Goal: Contribute content: Contribute content

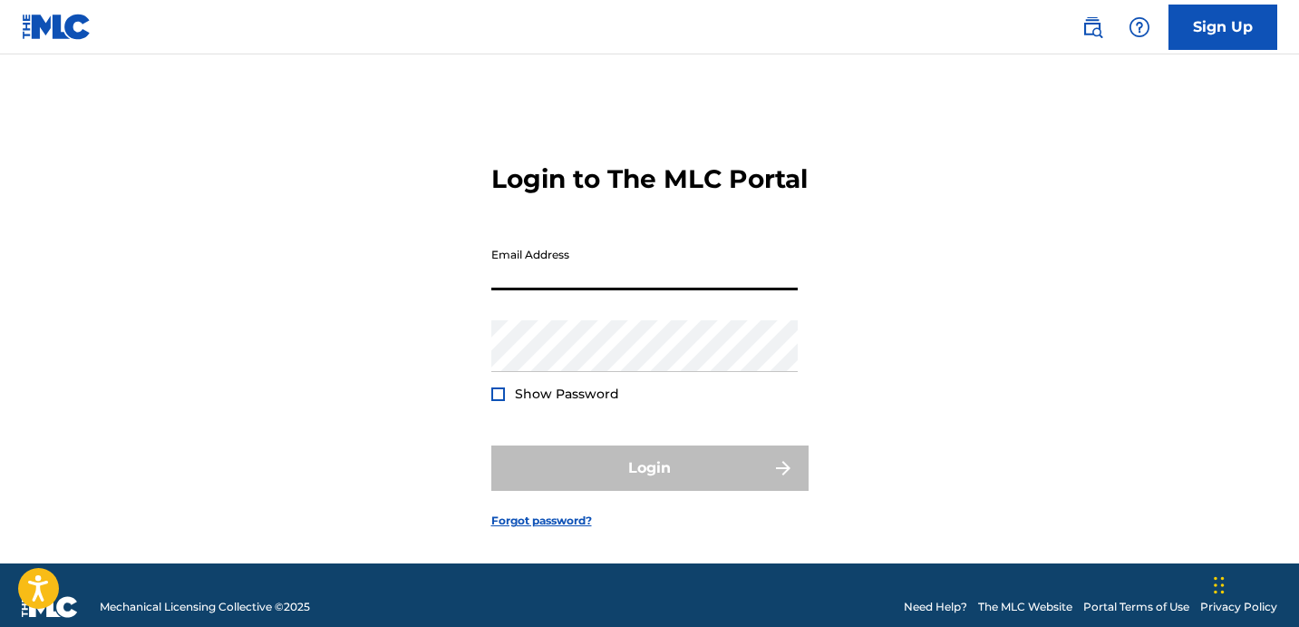
type input "[EMAIL_ADDRESS][DOMAIN_NAME]"
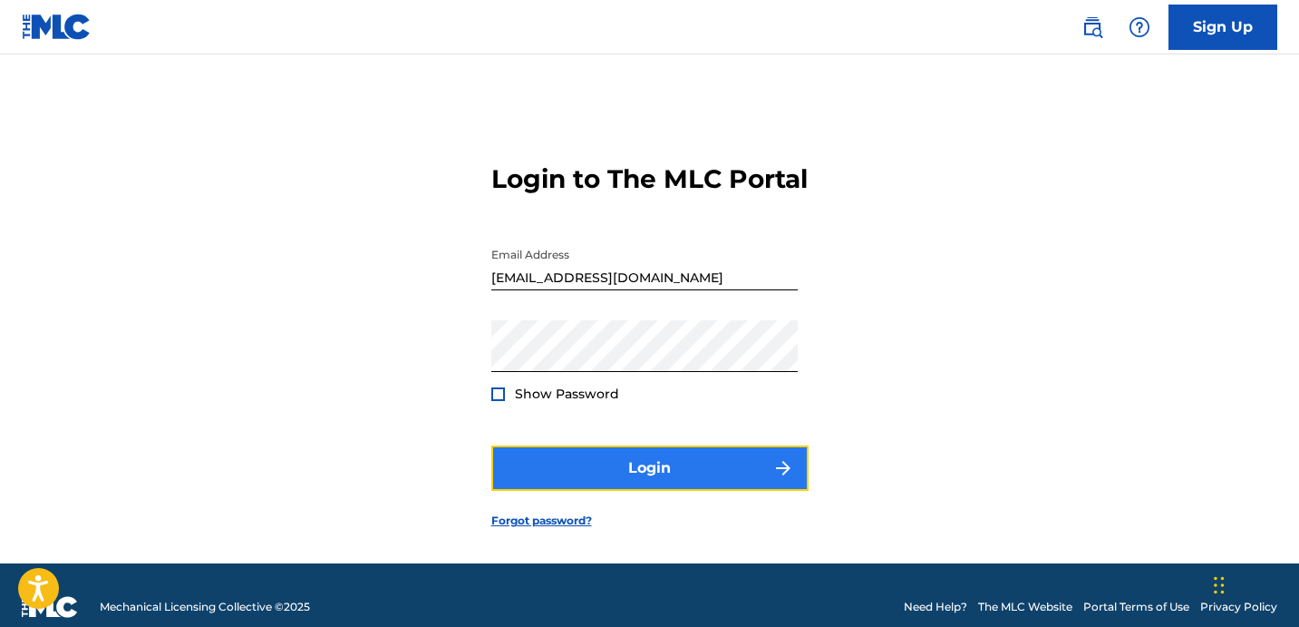
click at [664, 491] on button "Login" at bounding box center [649, 467] width 317 height 45
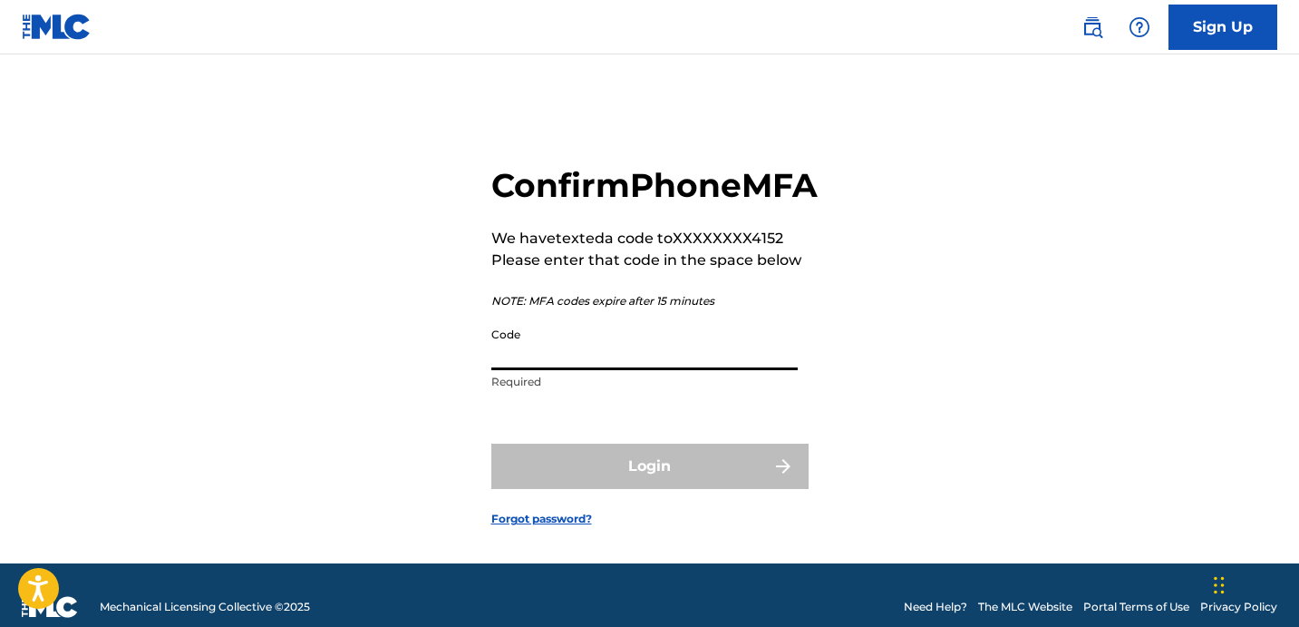
click at [657, 370] on input "Code" at bounding box center [644, 344] width 306 height 52
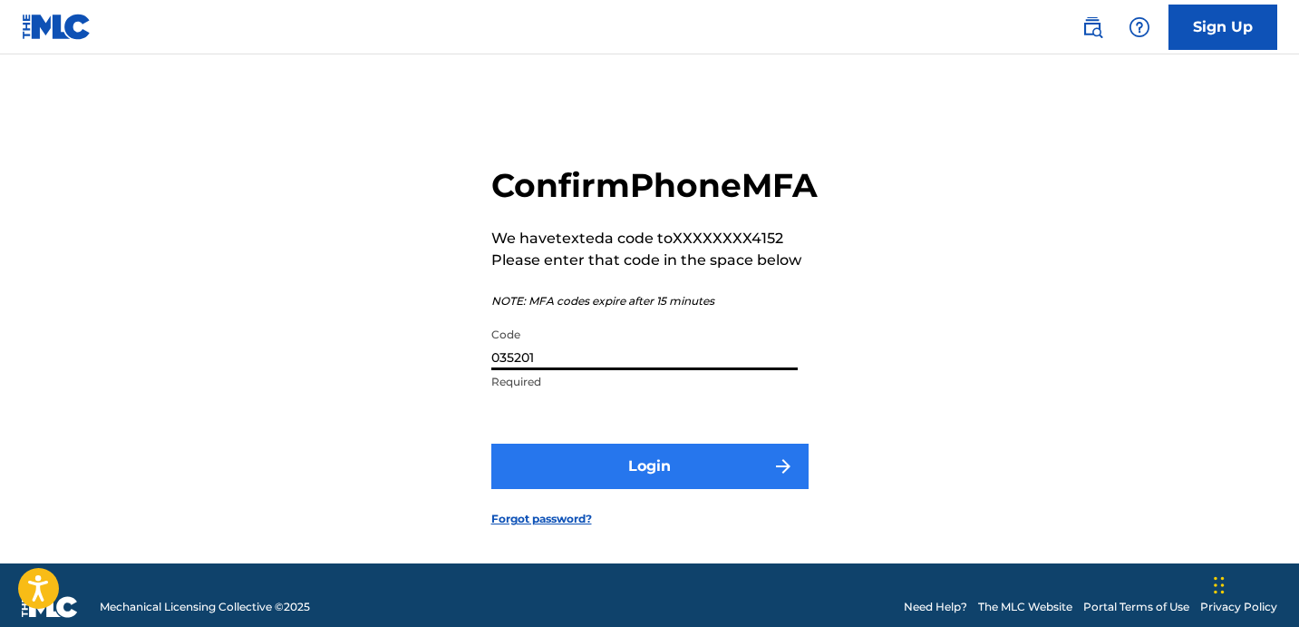
type input "035201"
click at [712, 487] on button "Login" at bounding box center [649, 465] width 317 height 45
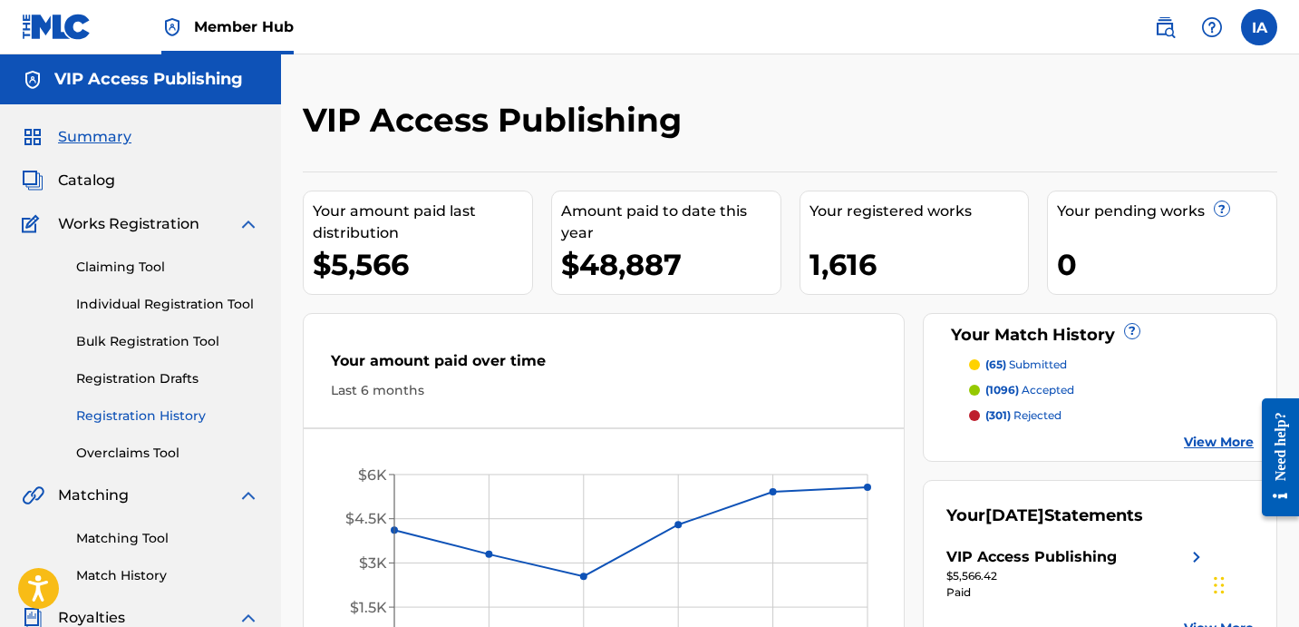
click at [183, 415] on link "Registration History" at bounding box center [167, 415] width 183 height 19
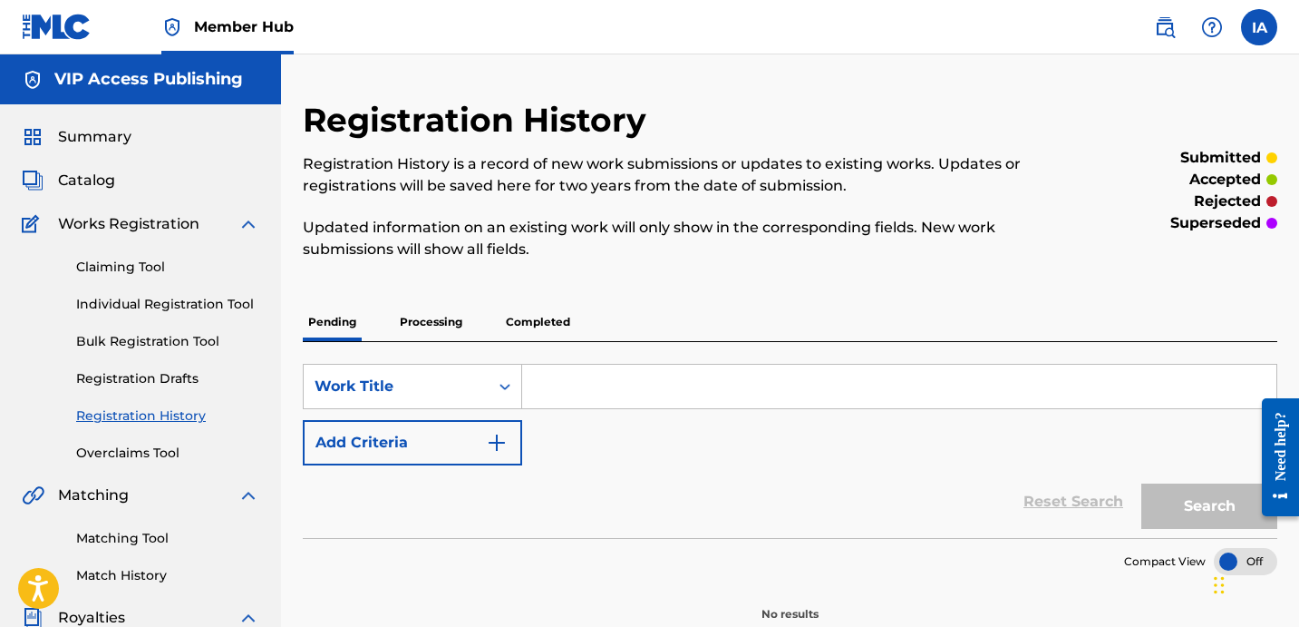
click at [669, 307] on div "Pending Processing Completed" at bounding box center [790, 322] width 975 height 38
click at [458, 324] on p "Processing" at bounding box center [430, 322] width 73 height 38
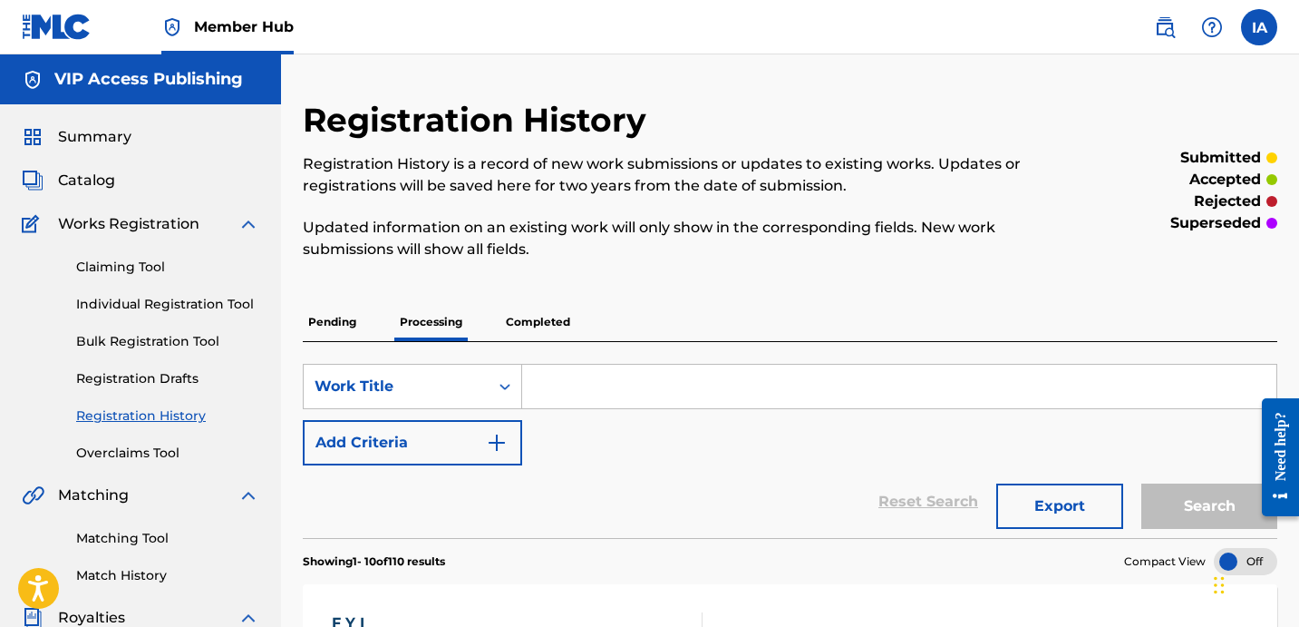
click at [633, 268] on div "Registration History Registration History is a record of new work submissions o…" at bounding box center [678, 190] width 751 height 181
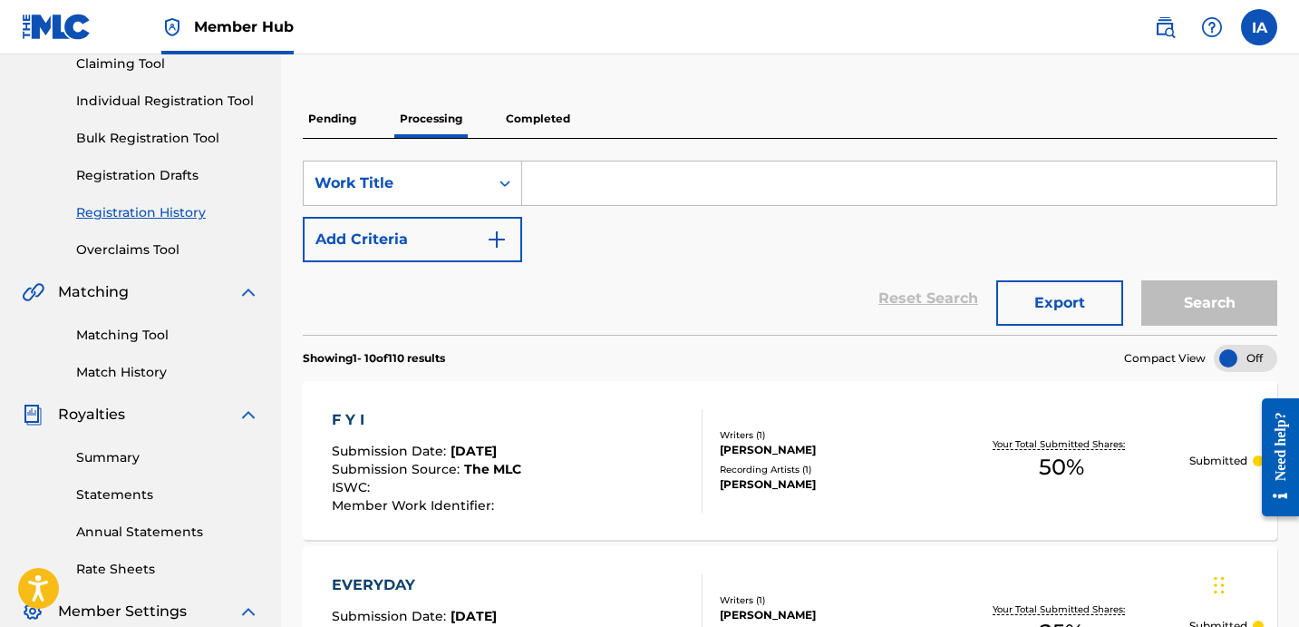
scroll to position [344, 0]
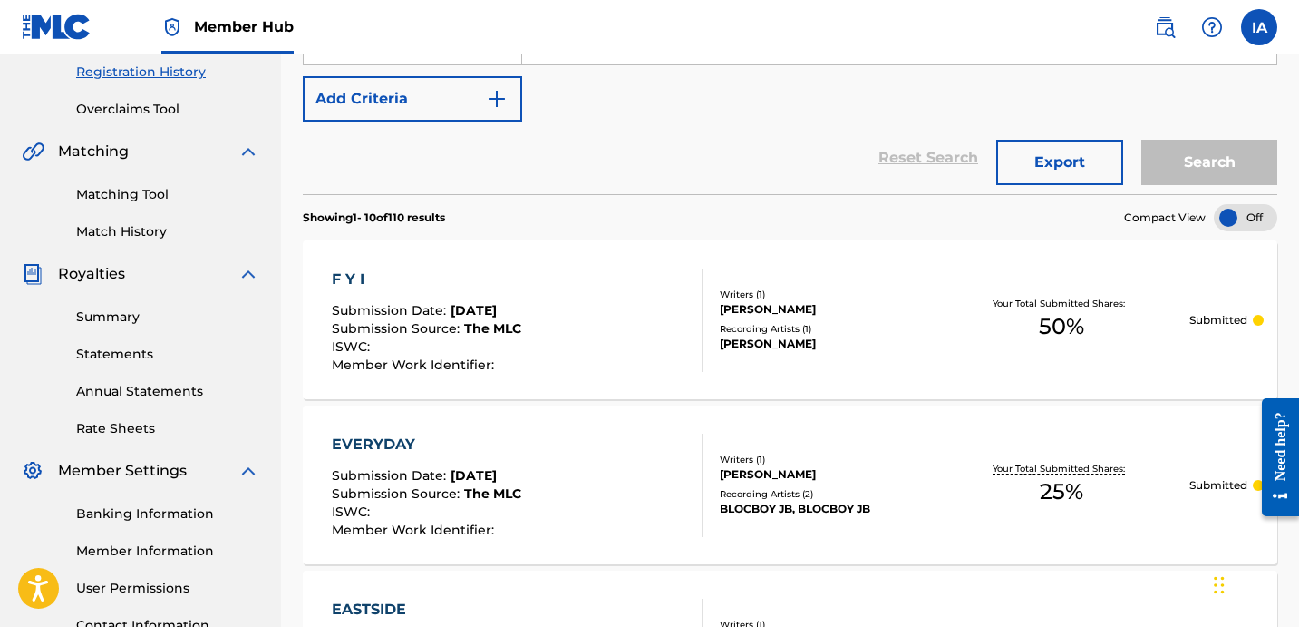
click at [695, 133] on div "Reset Search Export Search" at bounding box center [790, 158] width 975 height 73
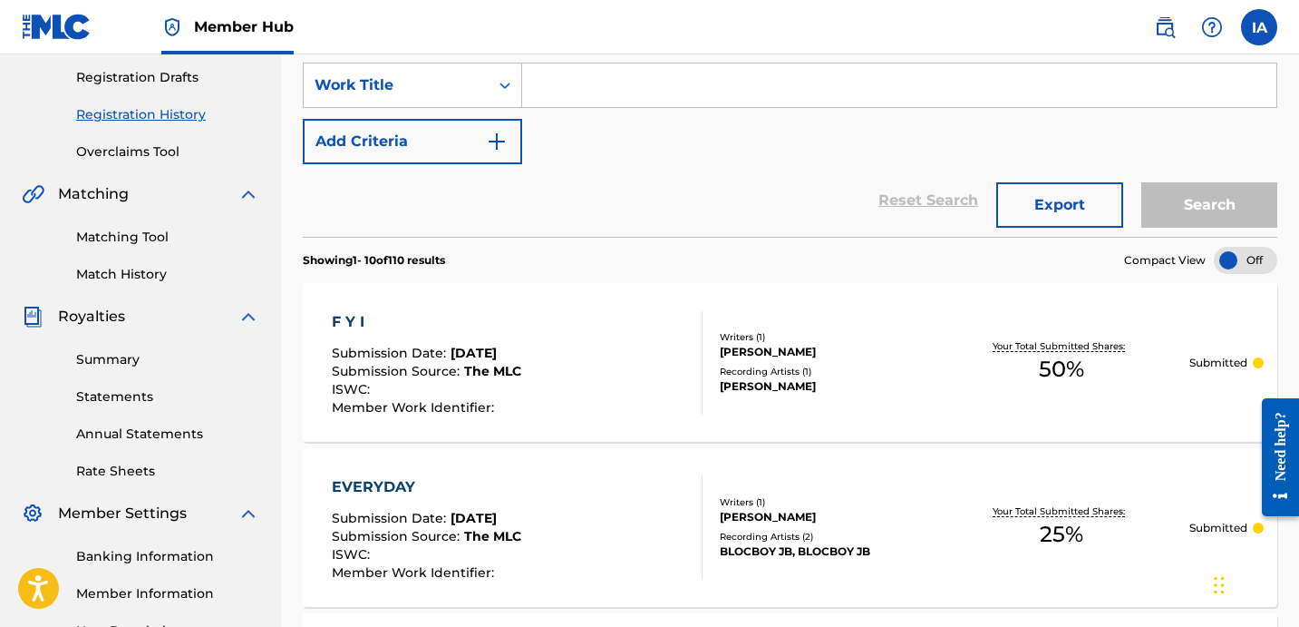
scroll to position [0, 0]
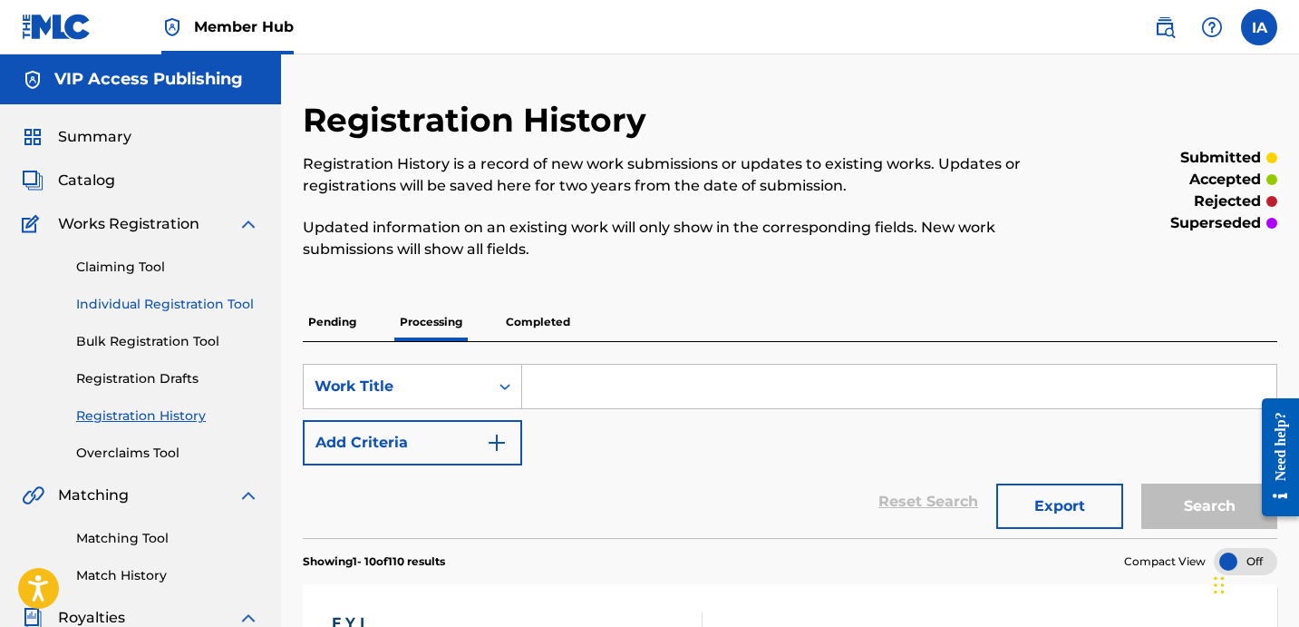
click at [170, 310] on link "Individual Registration Tool" at bounding box center [167, 304] width 183 height 19
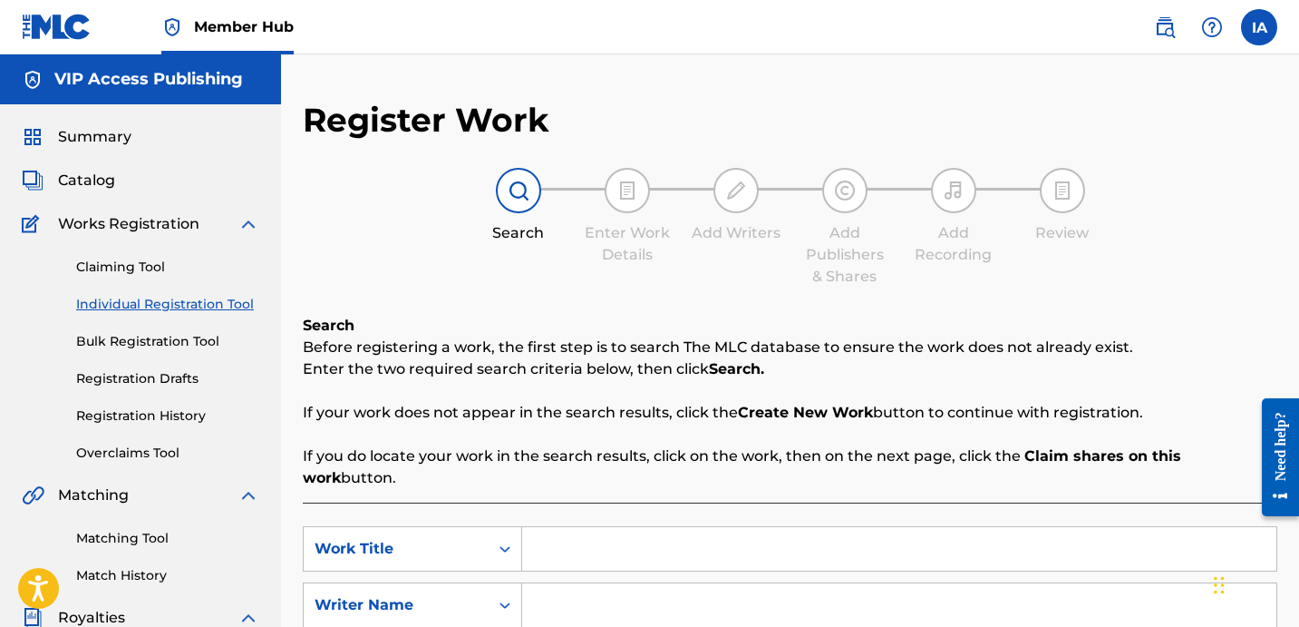
click at [734, 527] on input "Search Form" at bounding box center [899, 549] width 754 height 44
paste input "FIRST CLASS"
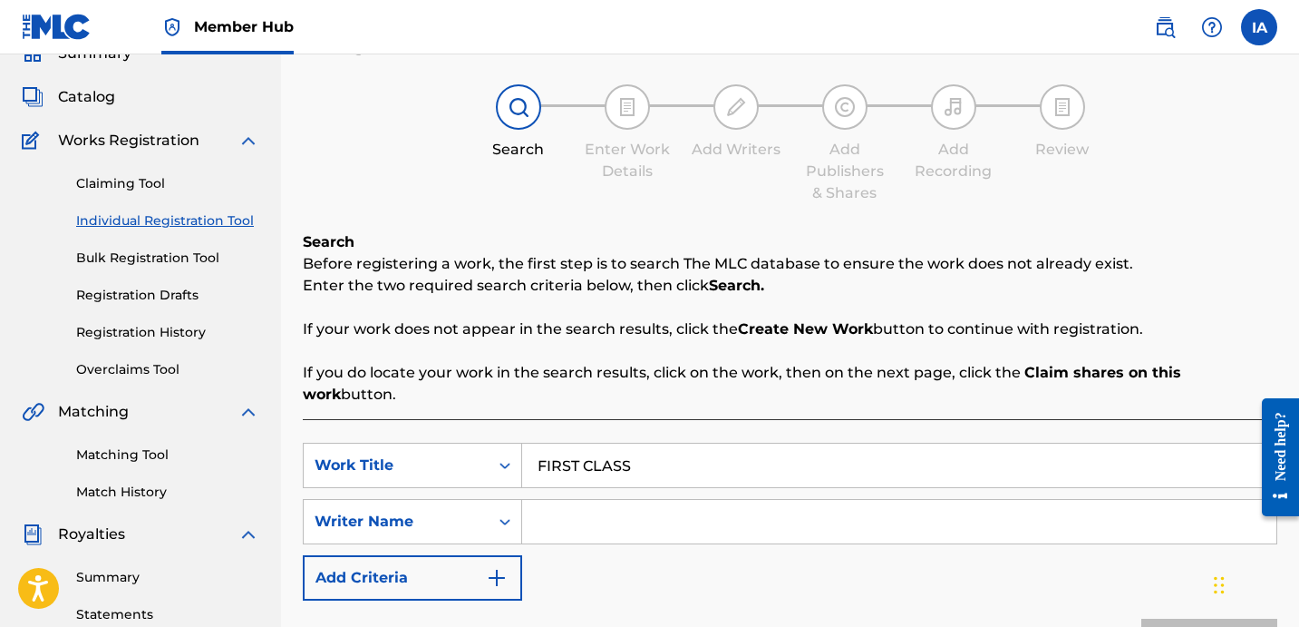
scroll to position [266, 0]
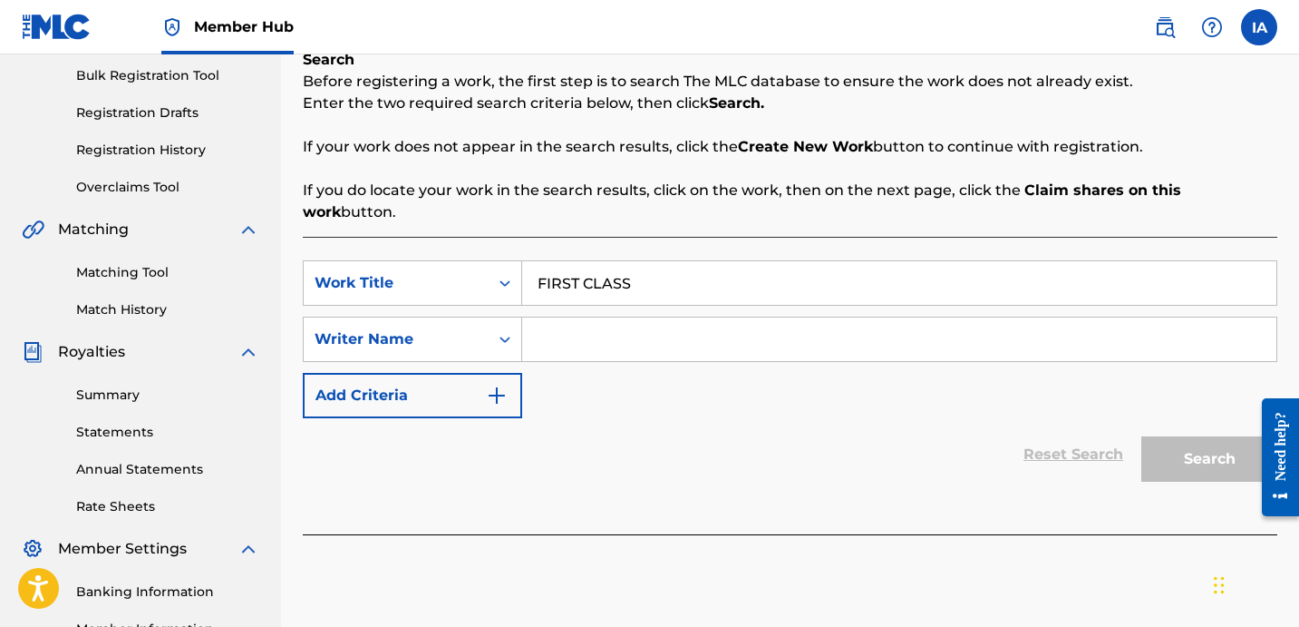
type input "FIRST CLASS"
click at [1000, 317] on input "Search Form" at bounding box center [899, 339] width 754 height 44
paste input "[PERSON_NAME] [PERSON_NAME]"
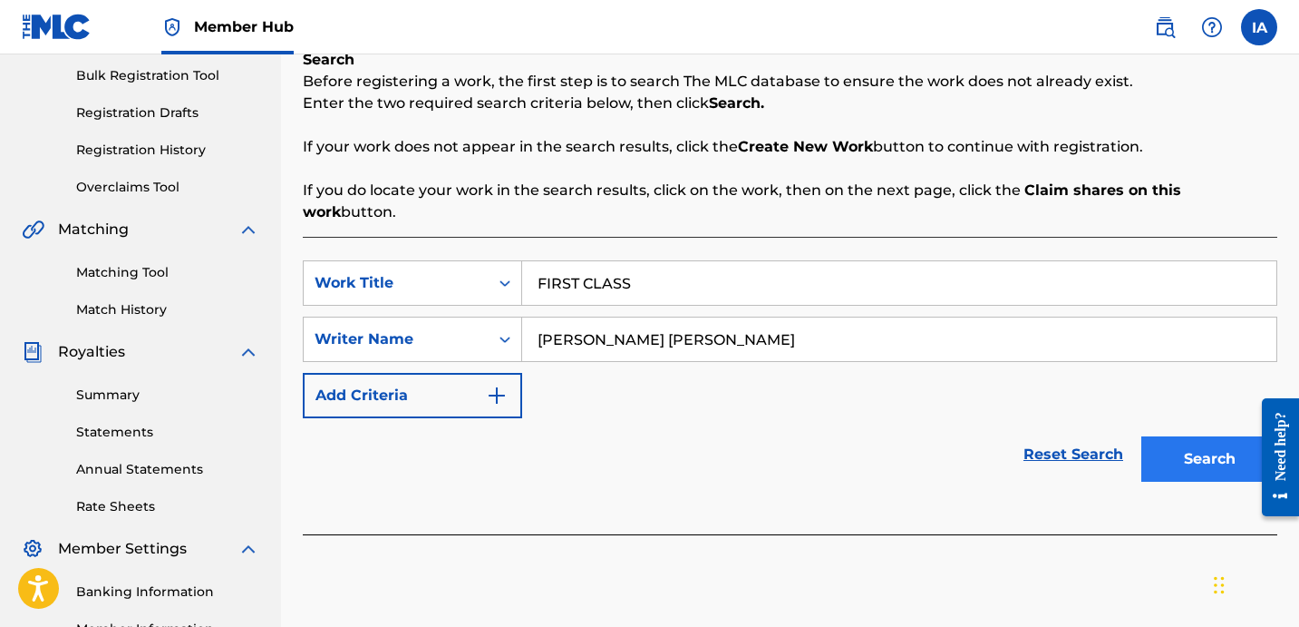
type input "[PERSON_NAME] [PERSON_NAME]"
click at [1199, 436] on button "Search" at bounding box center [1210, 458] width 136 height 45
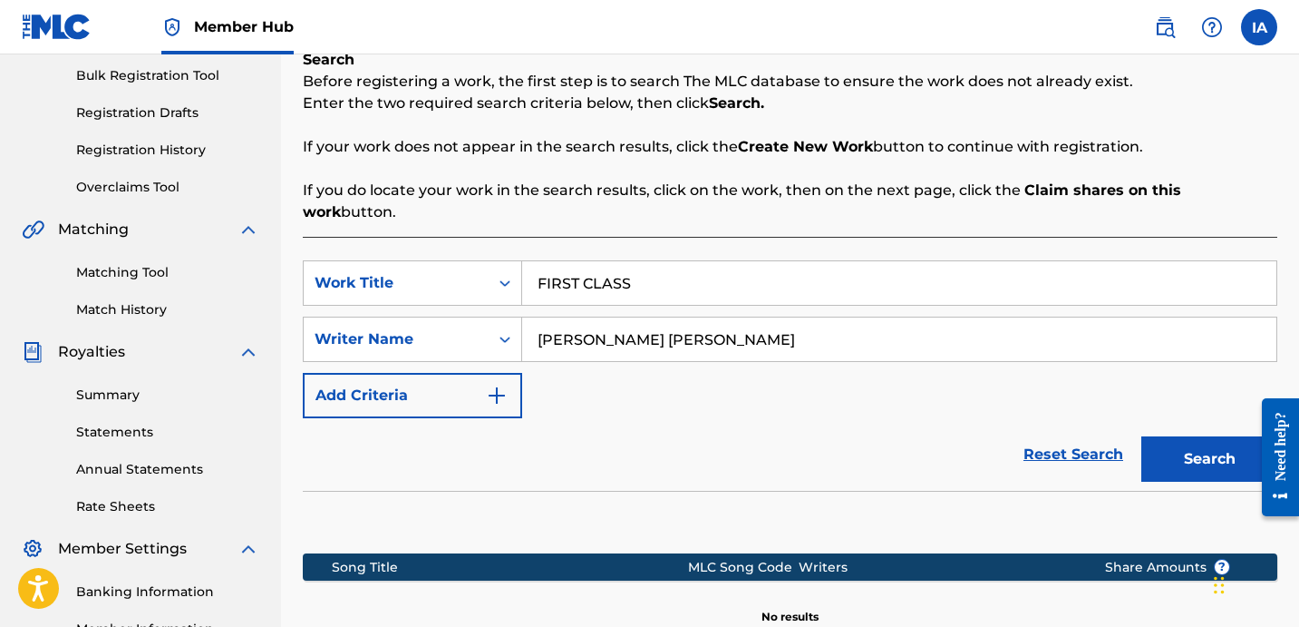
click at [883, 352] on div "SearchWithCriteria208f21d5-40cf-41be-a93b-b429b62481b7 Work Title FIRST CLASS S…" at bounding box center [790, 339] width 975 height 158
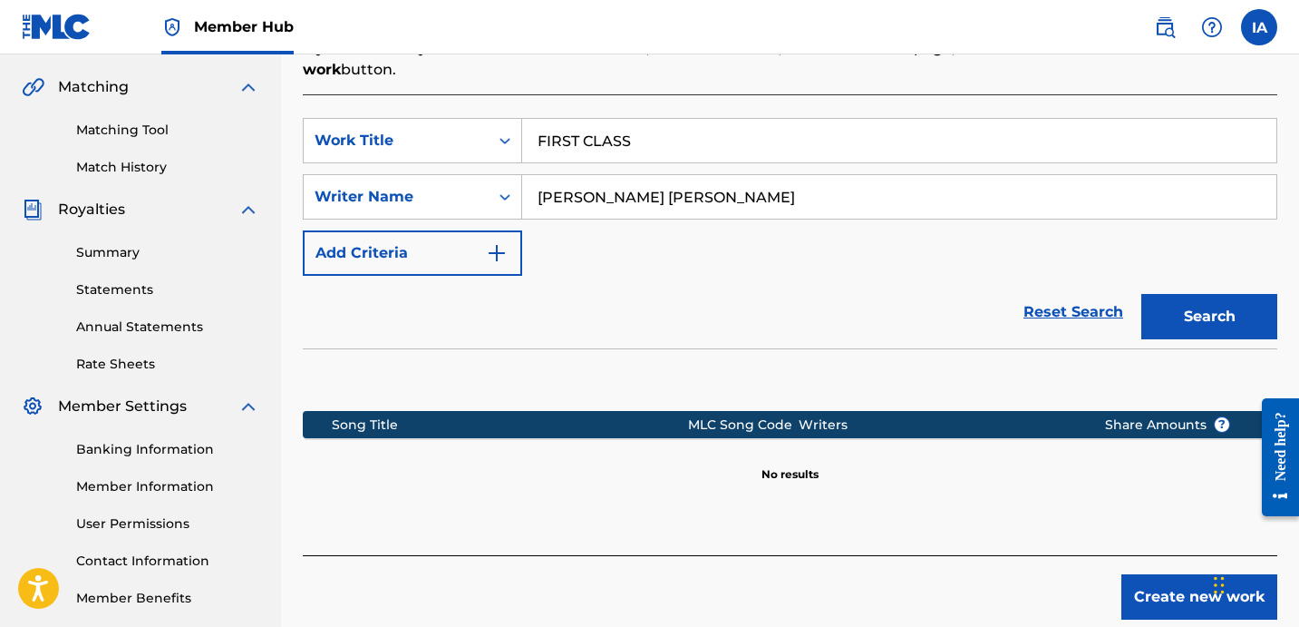
scroll to position [498, 0]
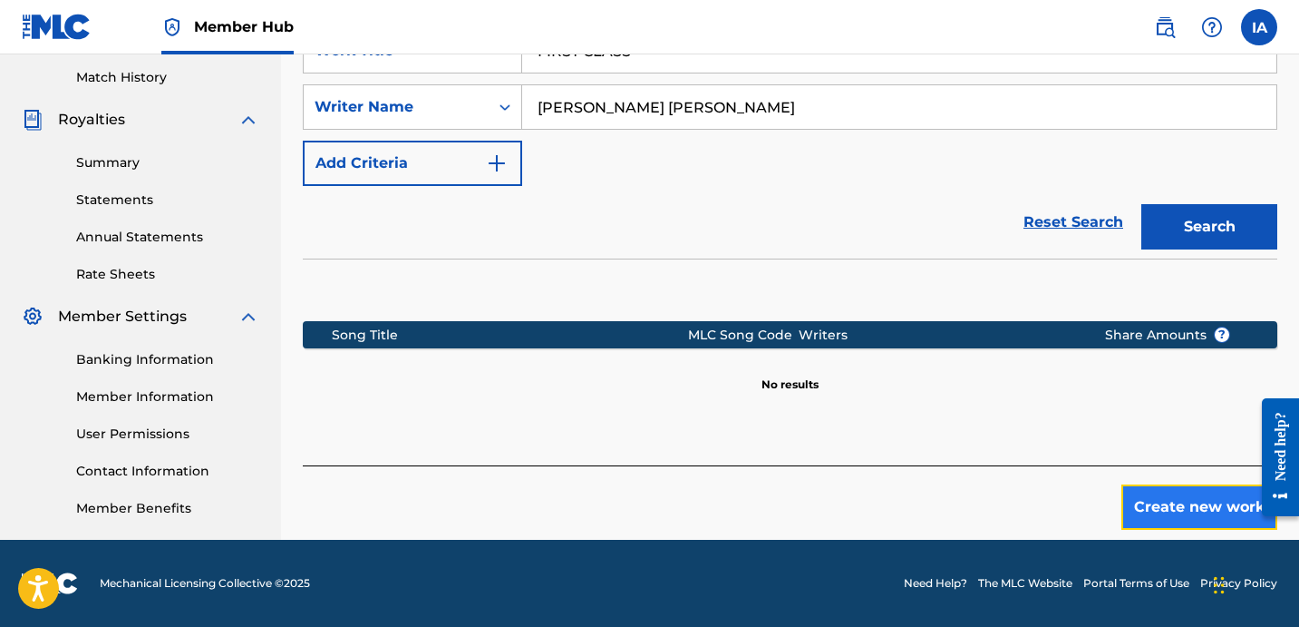
click at [1157, 484] on button "Create new work" at bounding box center [1200, 506] width 156 height 45
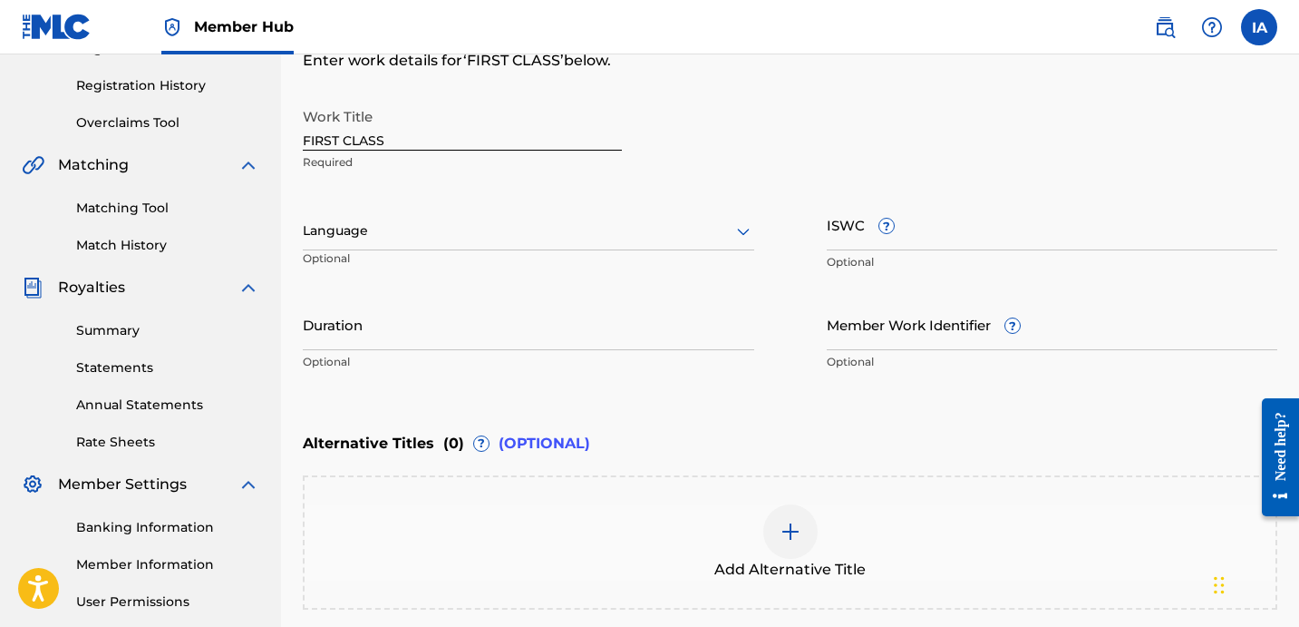
scroll to position [326, 0]
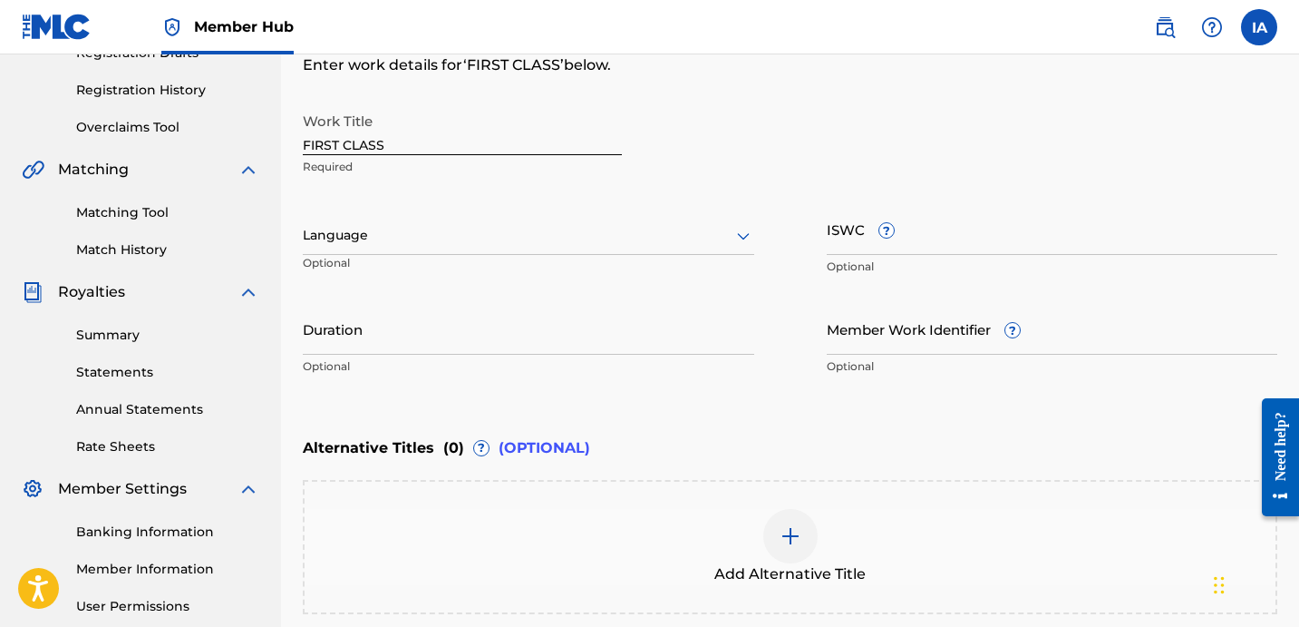
click at [540, 228] on div at bounding box center [529, 235] width 452 height 23
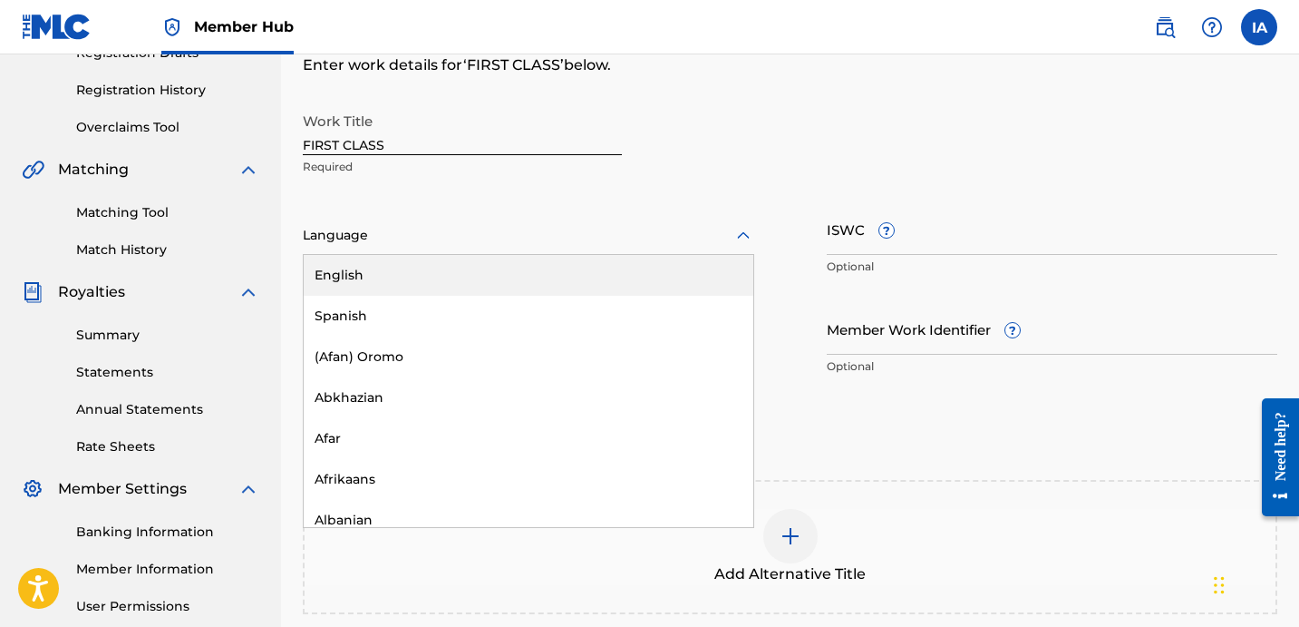
click at [537, 266] on div "English" at bounding box center [529, 275] width 450 height 41
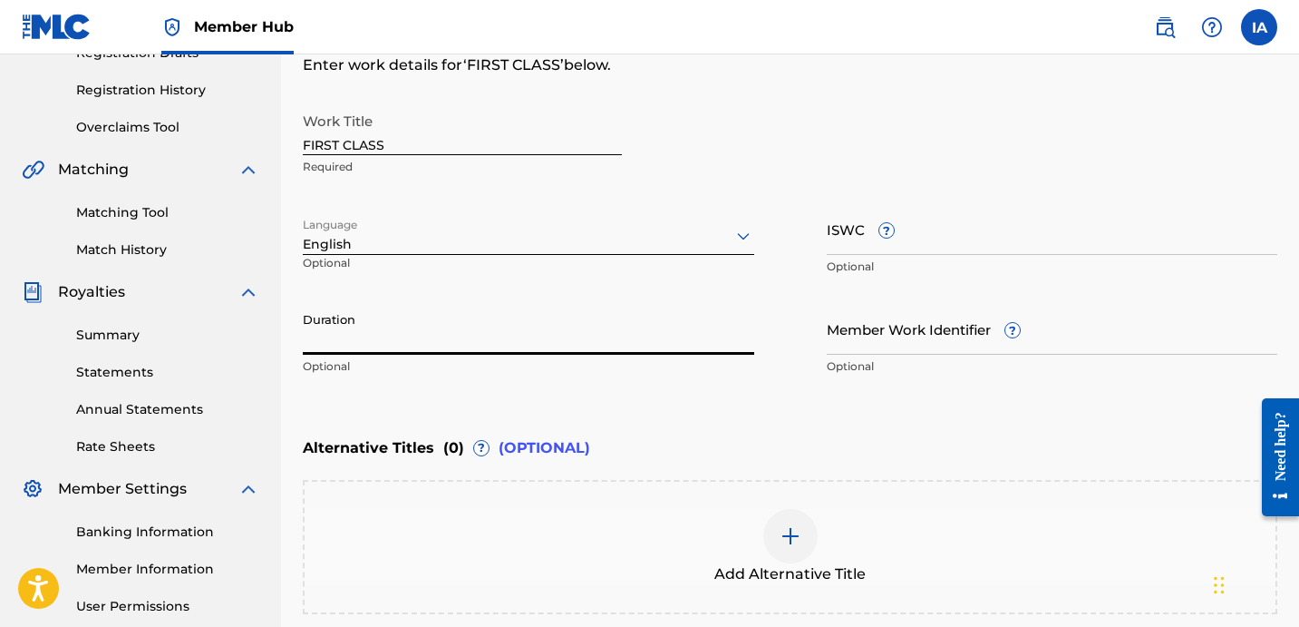
click at [517, 329] on input "Duration" at bounding box center [529, 329] width 452 height 52
click at [495, 337] on input "Duration" at bounding box center [529, 329] width 452 height 52
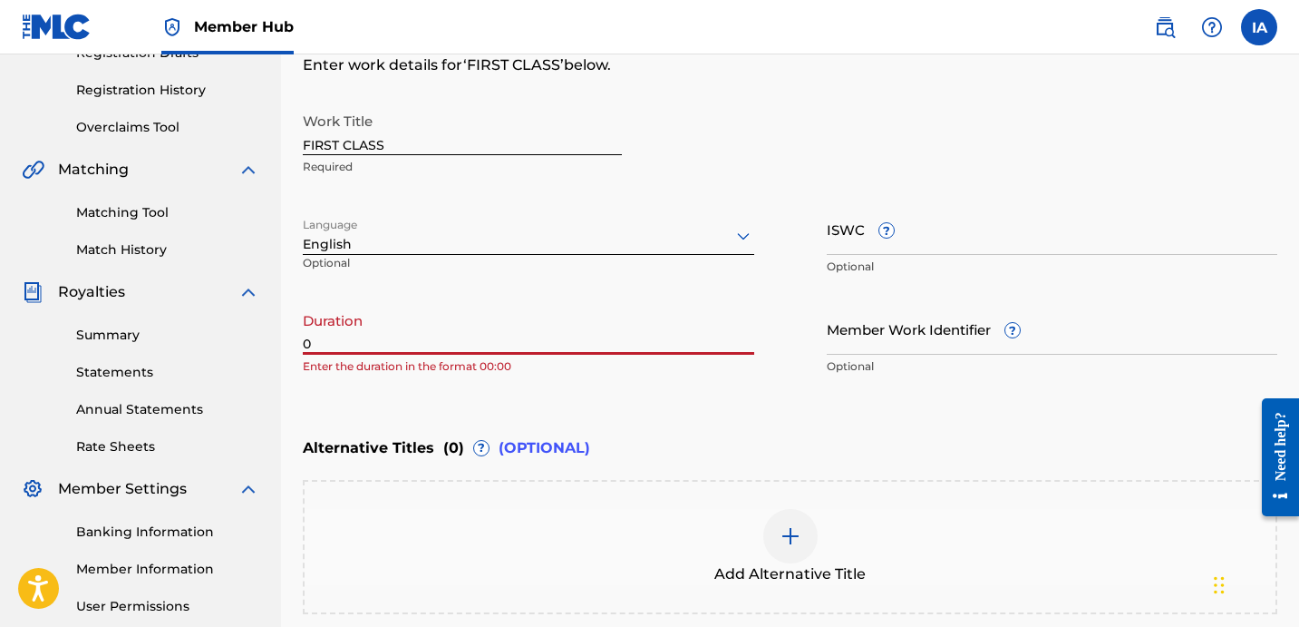
paste input "2:50"
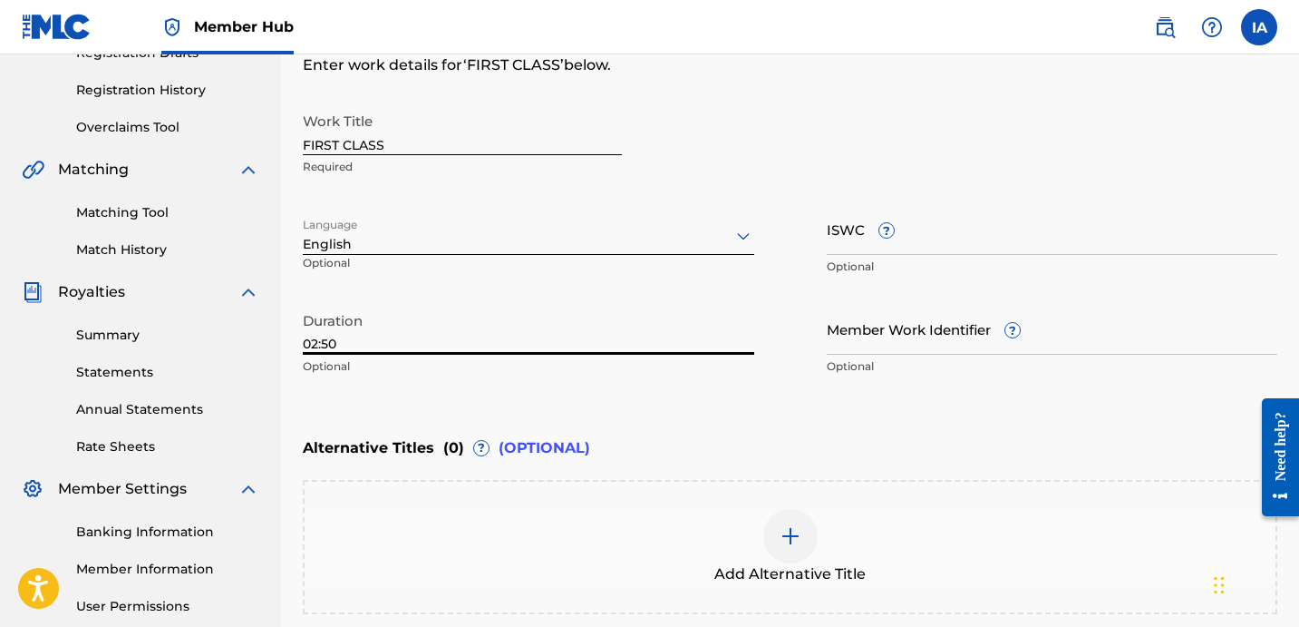
type input "02:50"
click at [833, 535] on div "Add Alternative Title" at bounding box center [790, 547] width 971 height 76
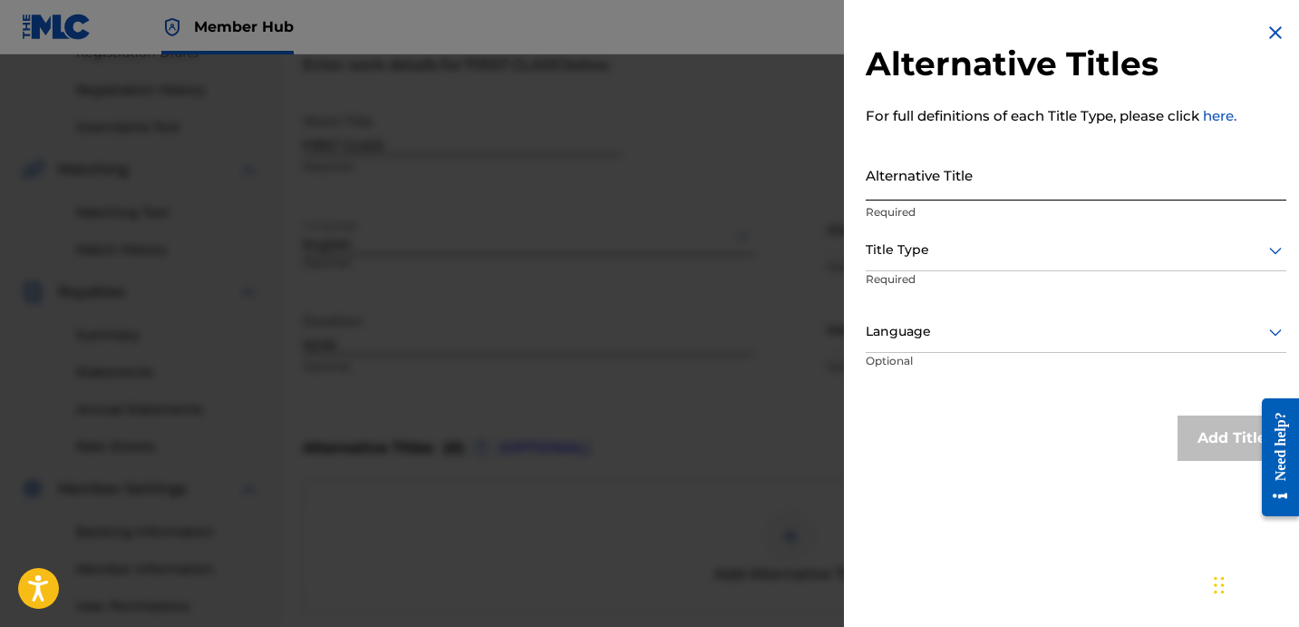
click at [953, 186] on input "Alternative Title" at bounding box center [1076, 175] width 421 height 52
paste input "FIRST CLASS FEAT FEEFA"
type input "FIRST CLASS FEAT FEEFA"
click at [1022, 255] on div at bounding box center [1076, 249] width 421 height 23
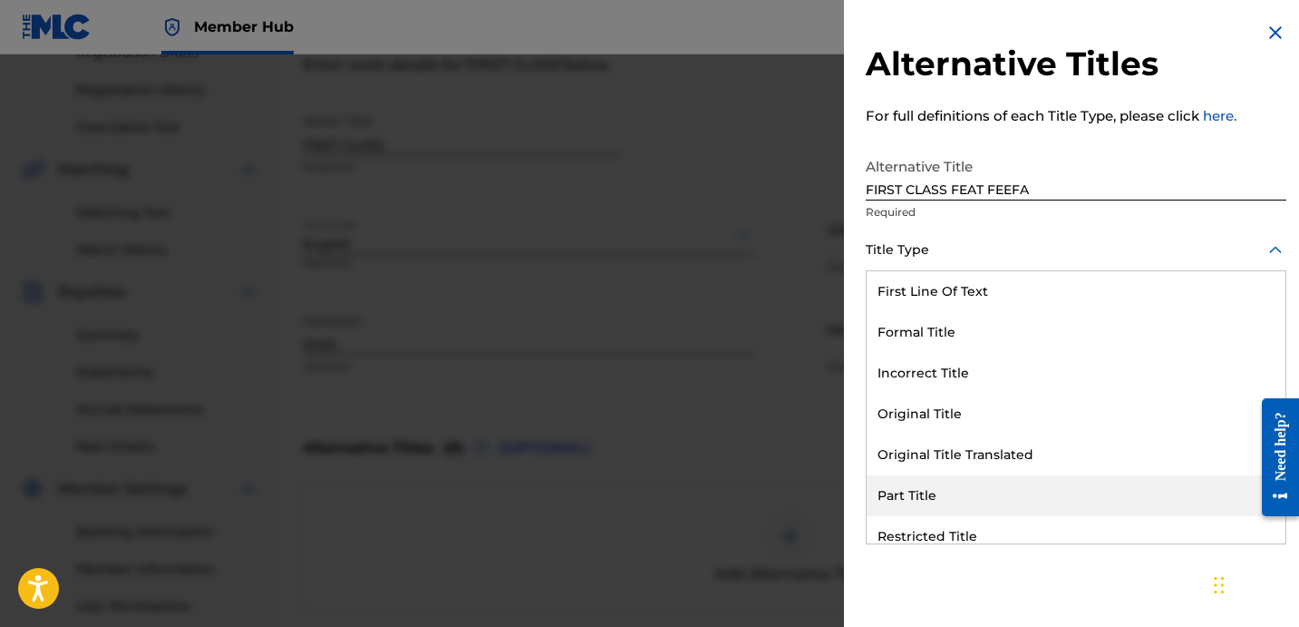
scroll to position [177, 0]
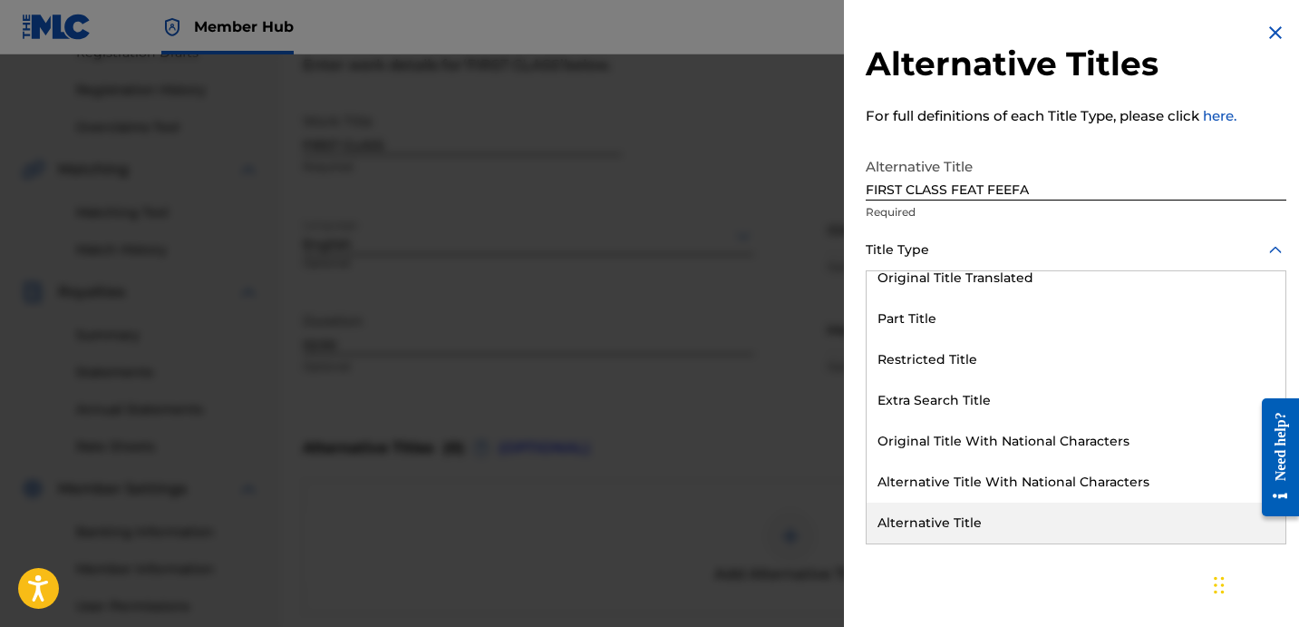
click at [1013, 510] on div "Alternative Title" at bounding box center [1076, 522] width 419 height 41
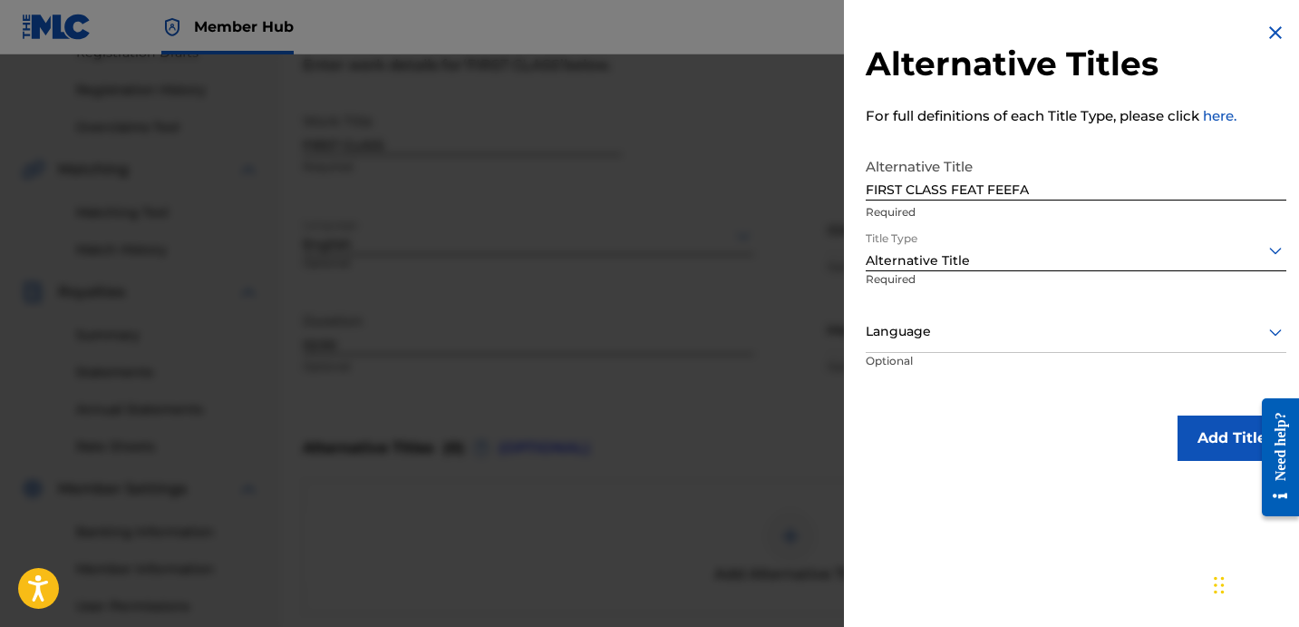
click at [1036, 332] on div at bounding box center [1076, 331] width 421 height 23
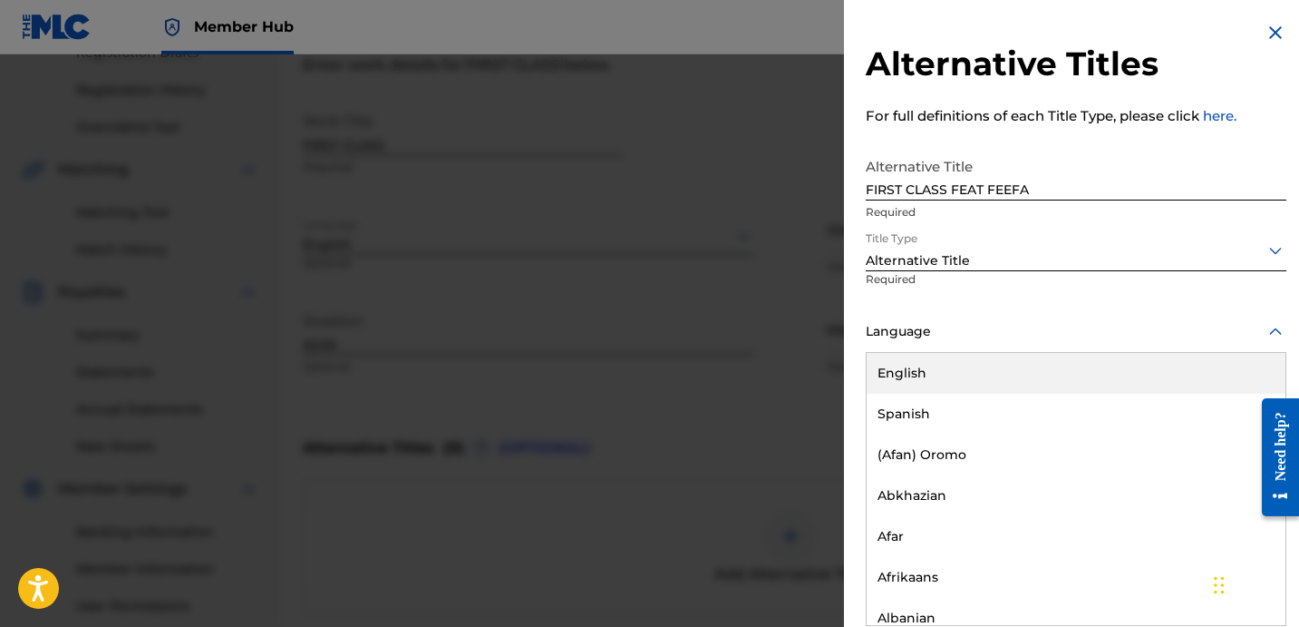
click at [1024, 369] on div "English" at bounding box center [1076, 373] width 419 height 41
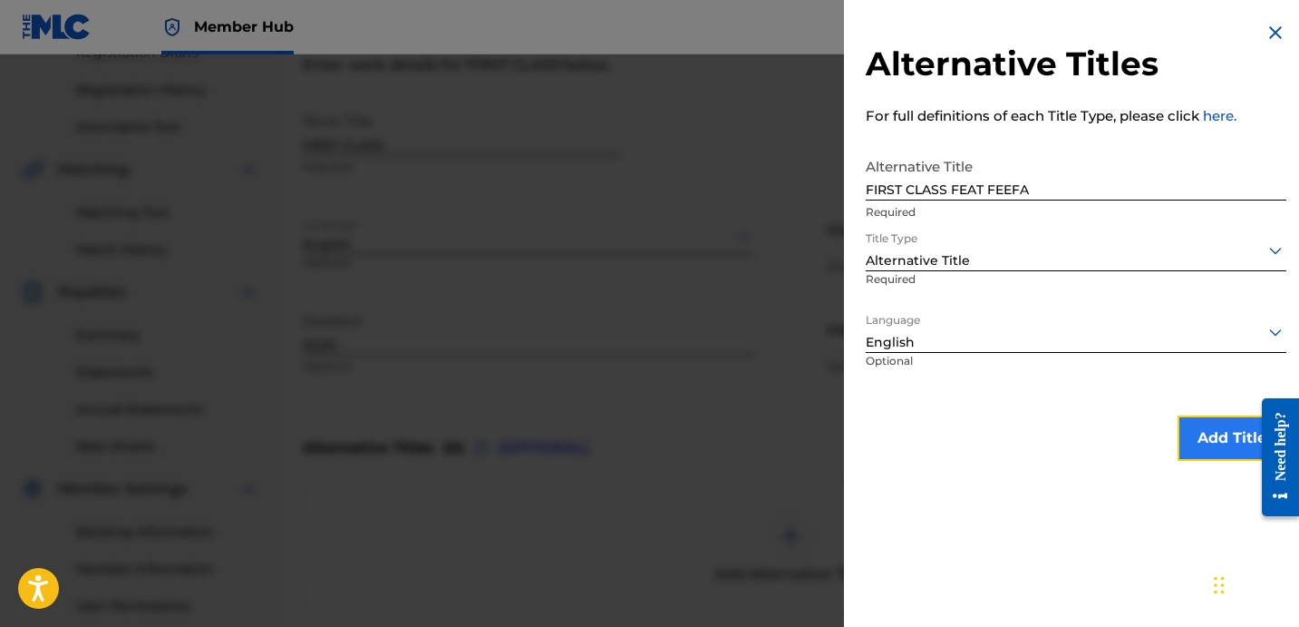
click at [1184, 433] on button "Add Title" at bounding box center [1232, 437] width 109 height 45
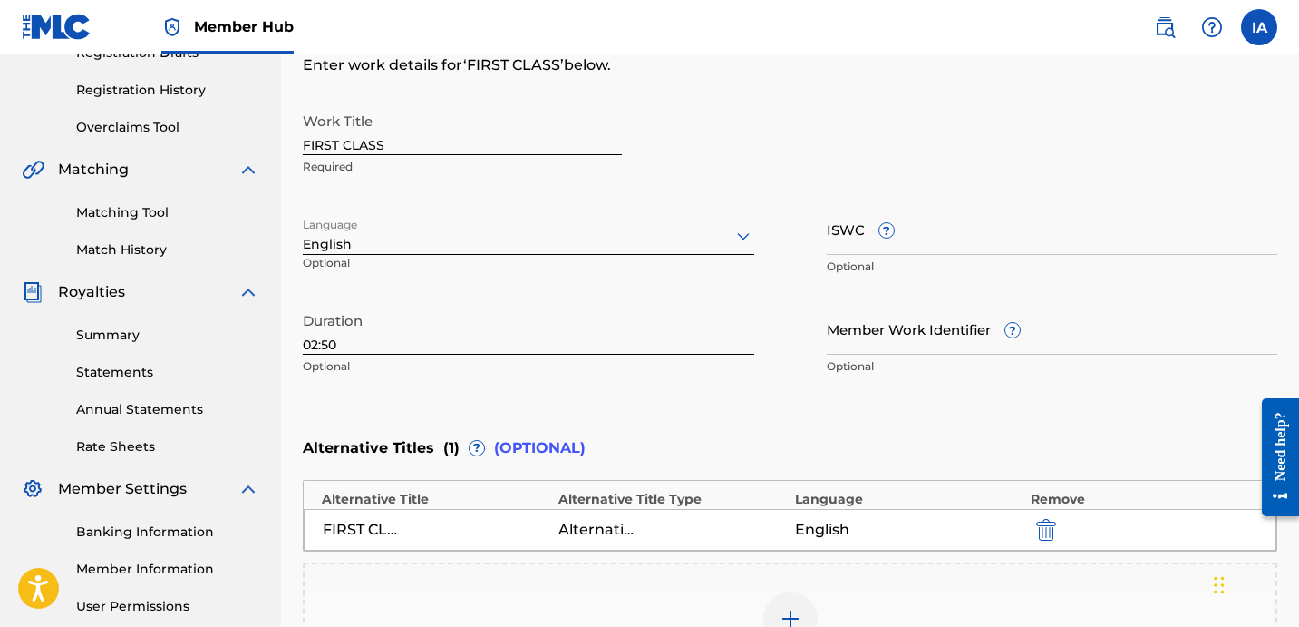
click at [809, 414] on div "Enter Work Details Enter work details for ‘ FIRST CLASS ’ below. Work Title FIR…" at bounding box center [790, 208] width 975 height 439
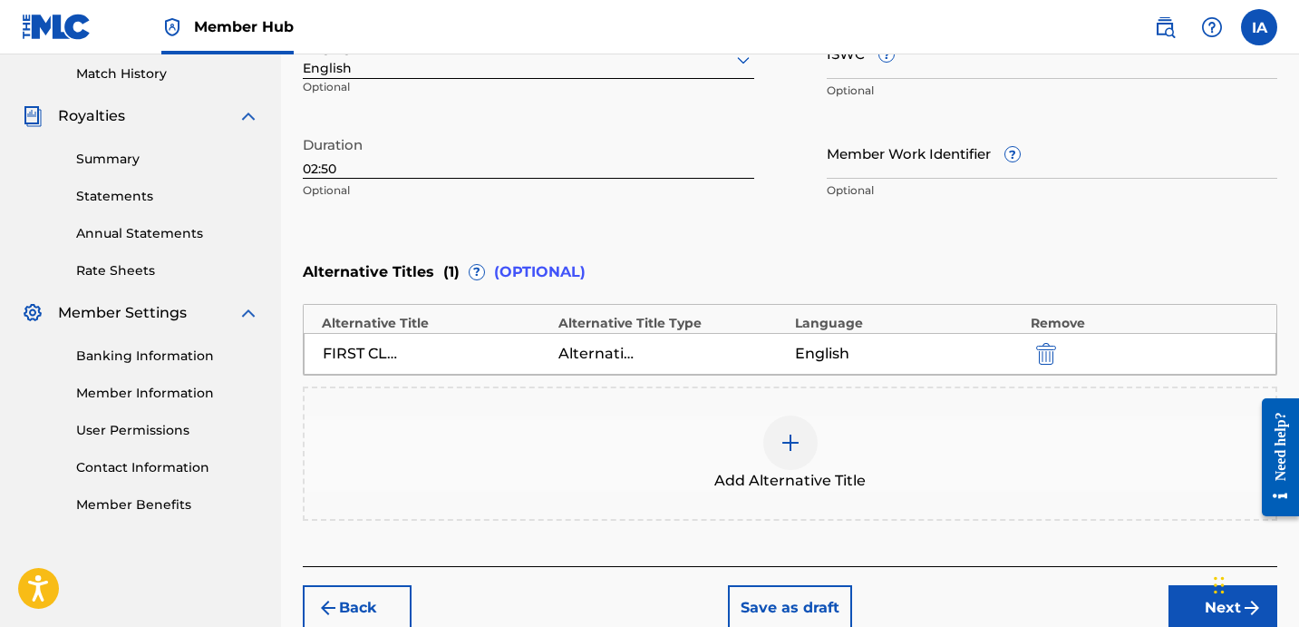
scroll to position [592, 0]
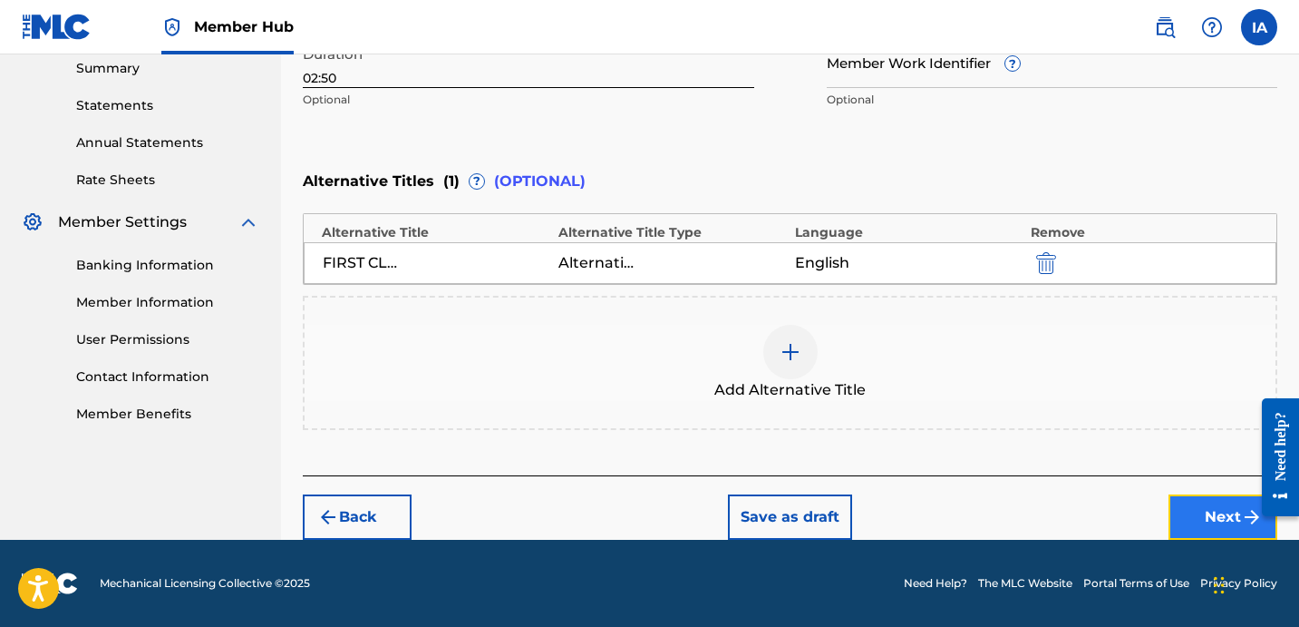
click at [1175, 512] on button "Next" at bounding box center [1223, 516] width 109 height 45
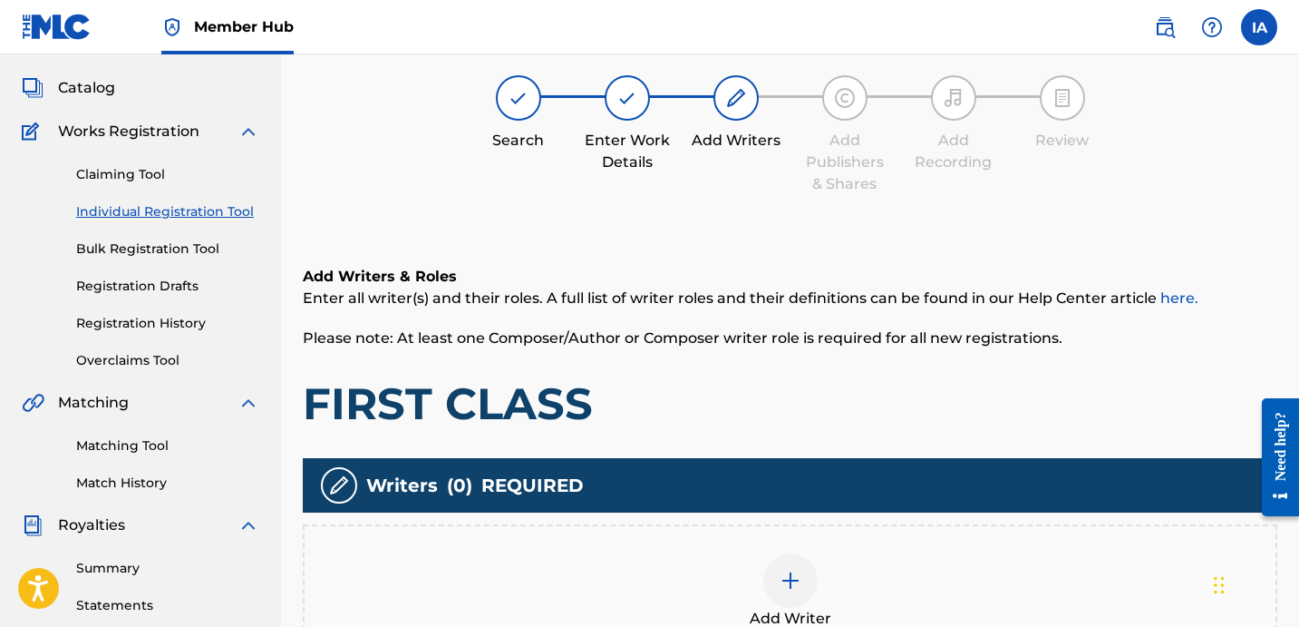
scroll to position [287, 0]
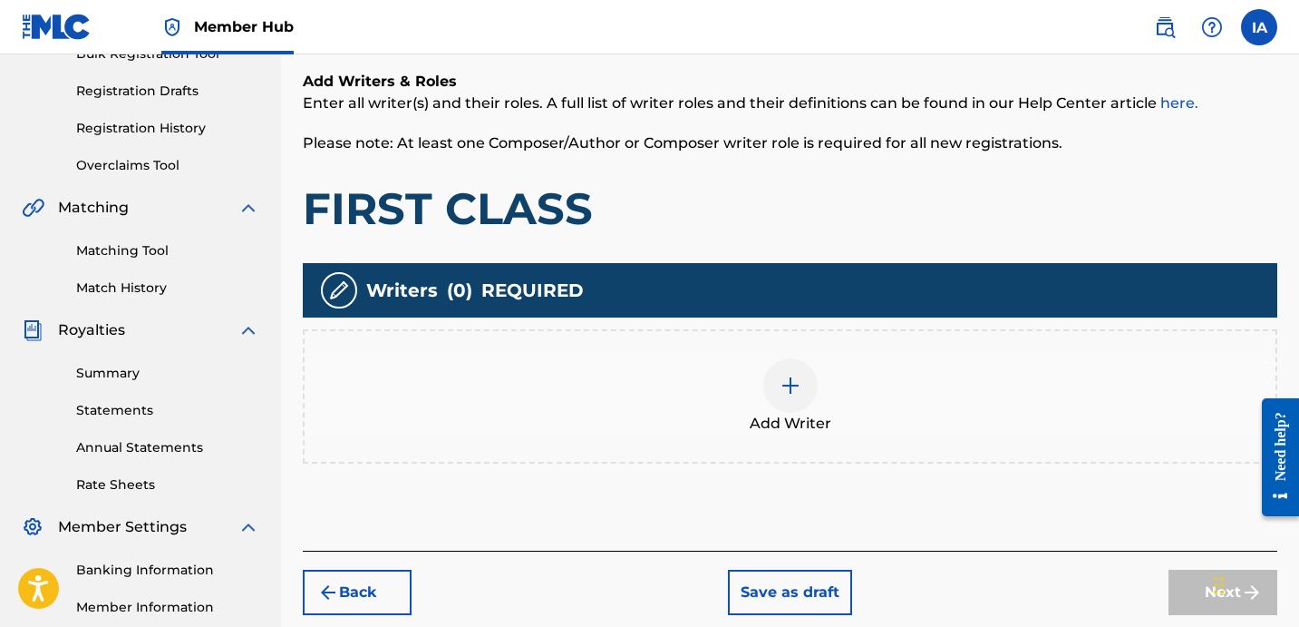
click at [824, 385] on div "Add Writer" at bounding box center [790, 396] width 971 height 76
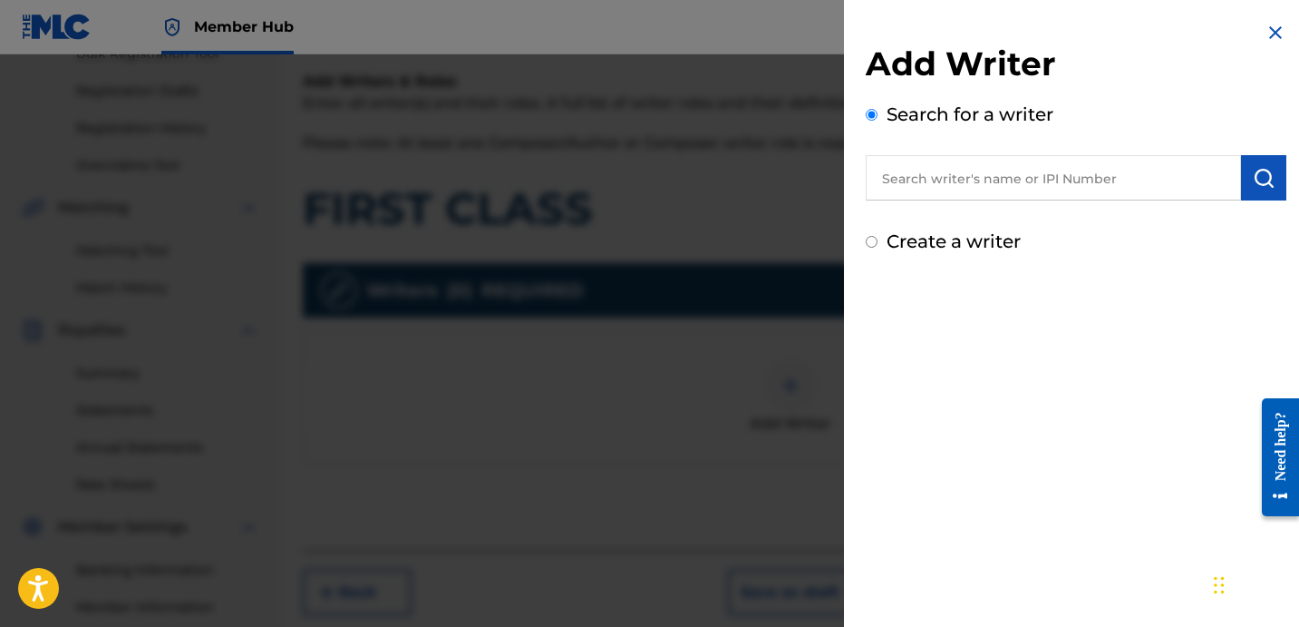
click at [1092, 181] on input "text" at bounding box center [1053, 177] width 375 height 45
paste input "[PERSON_NAME] [PERSON_NAME]"
type input "[PERSON_NAME] [PERSON_NAME]"
click at [1253, 180] on img "submit" at bounding box center [1264, 178] width 22 height 22
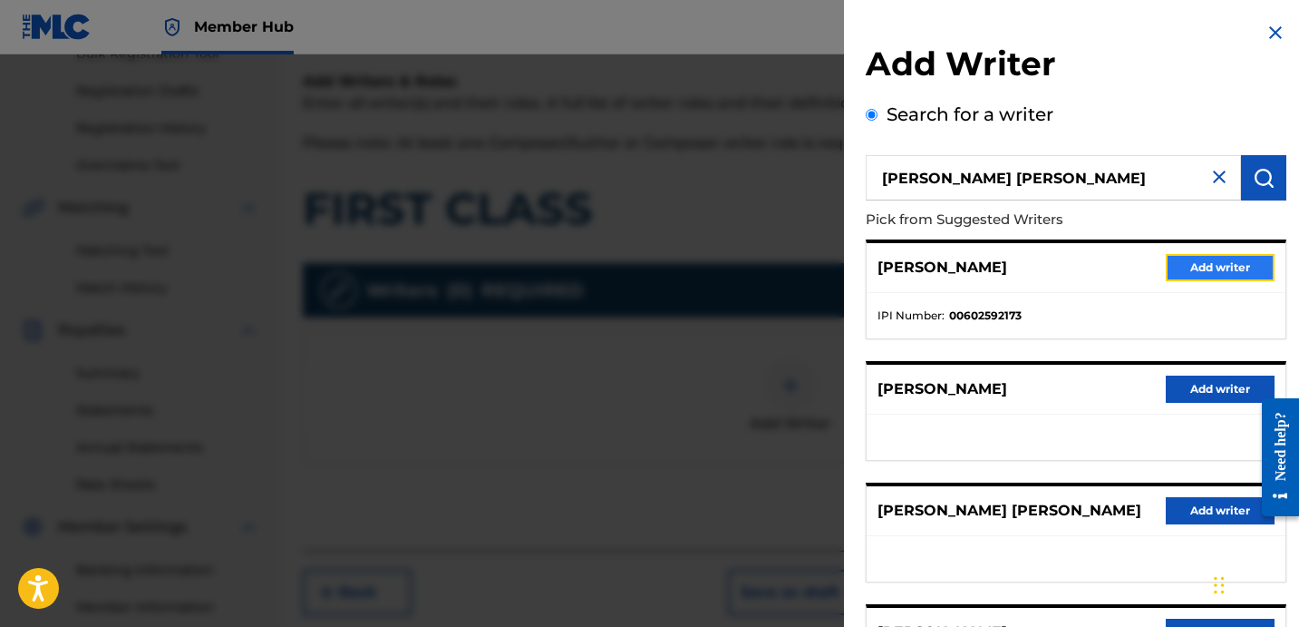
click at [1174, 269] on button "Add writer" at bounding box center [1220, 267] width 109 height 27
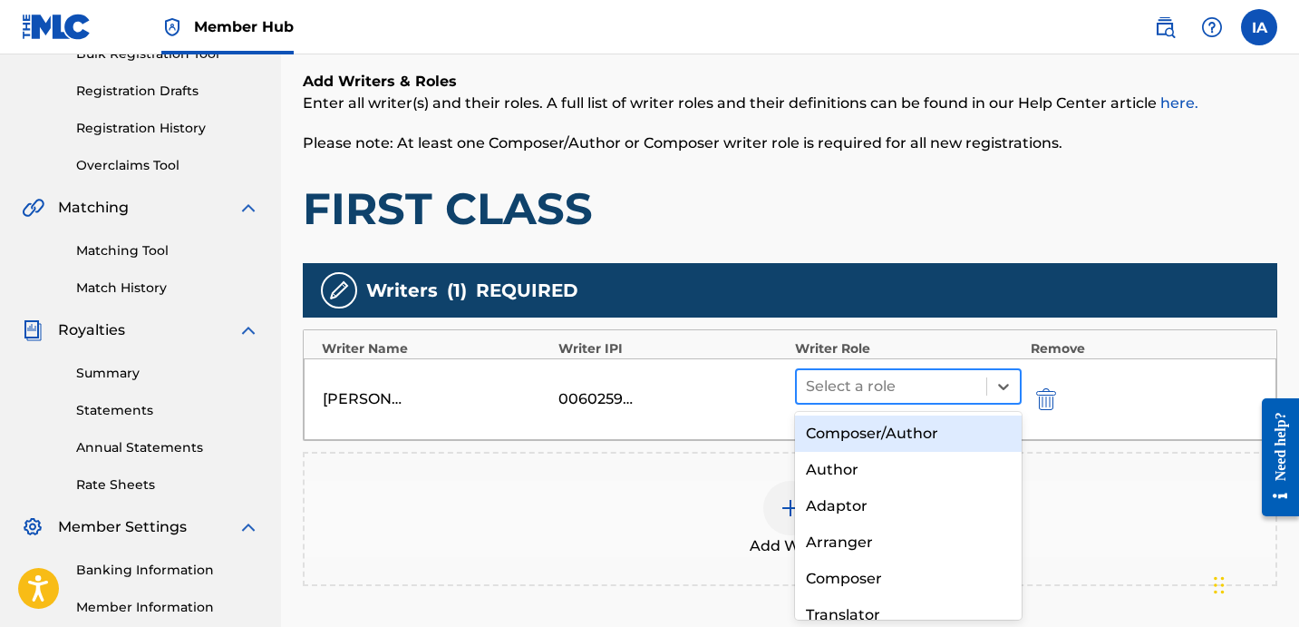
click at [965, 374] on div at bounding box center [891, 386] width 171 height 25
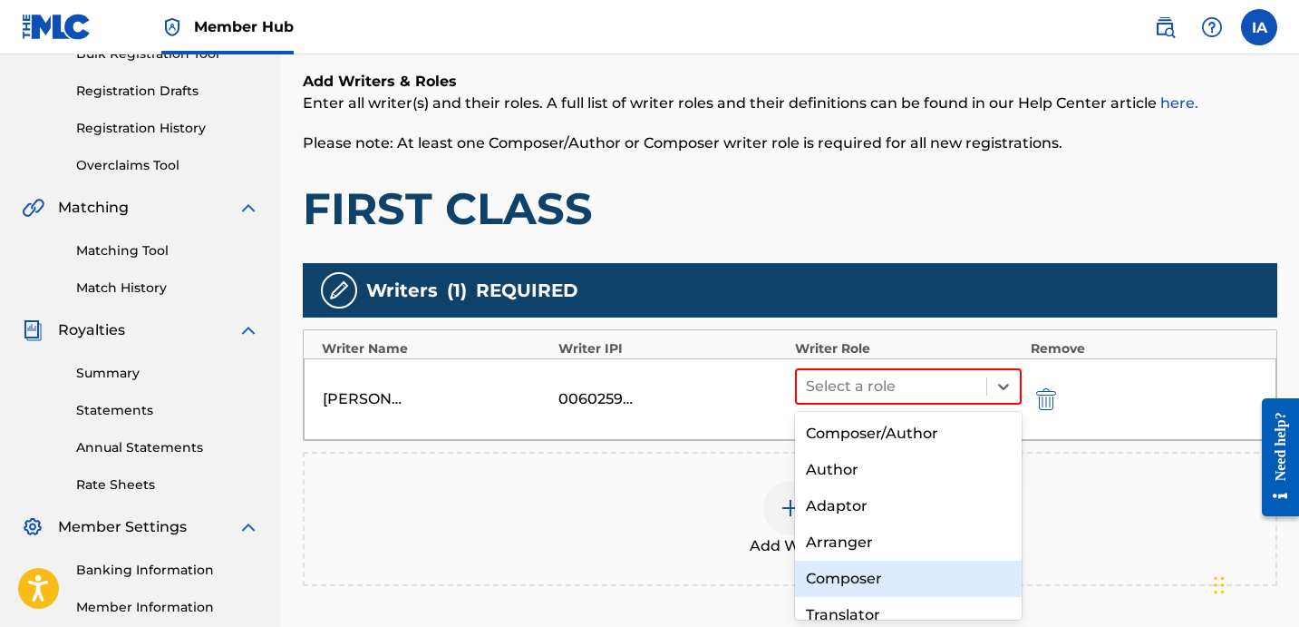
click at [869, 577] on div "Composer" at bounding box center [908, 578] width 227 height 36
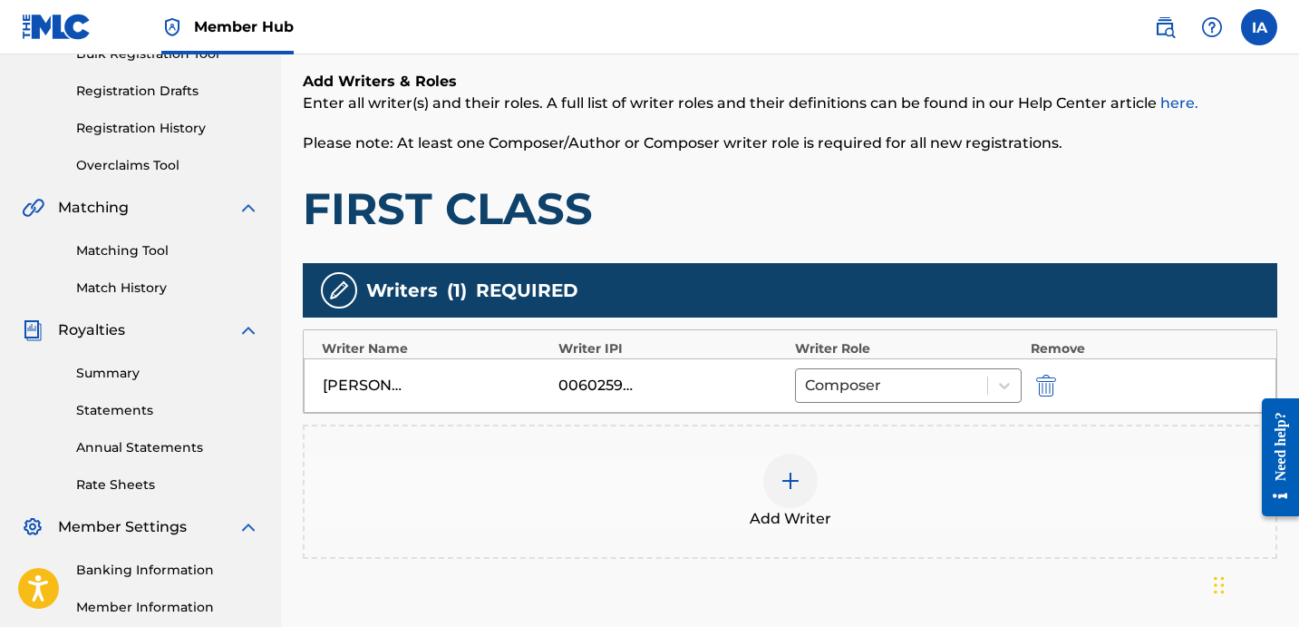
click at [940, 263] on div "Writers ( 1 ) REQUIRED" at bounding box center [790, 290] width 975 height 54
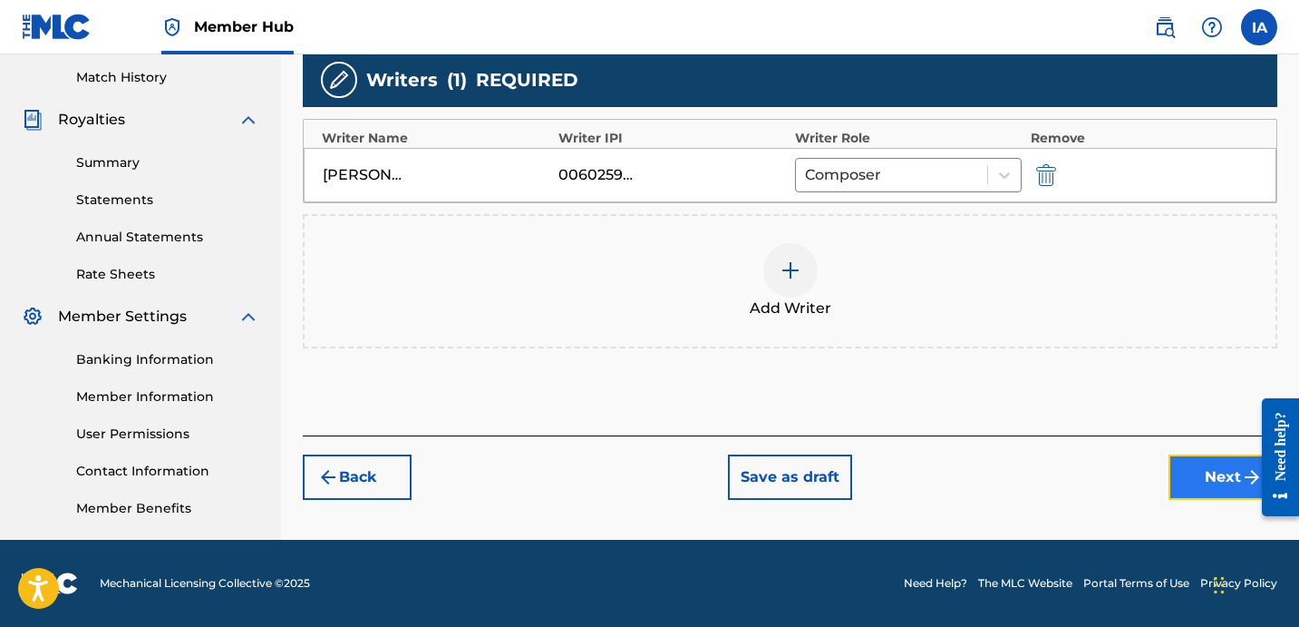
click at [1193, 489] on button "Next" at bounding box center [1223, 476] width 109 height 45
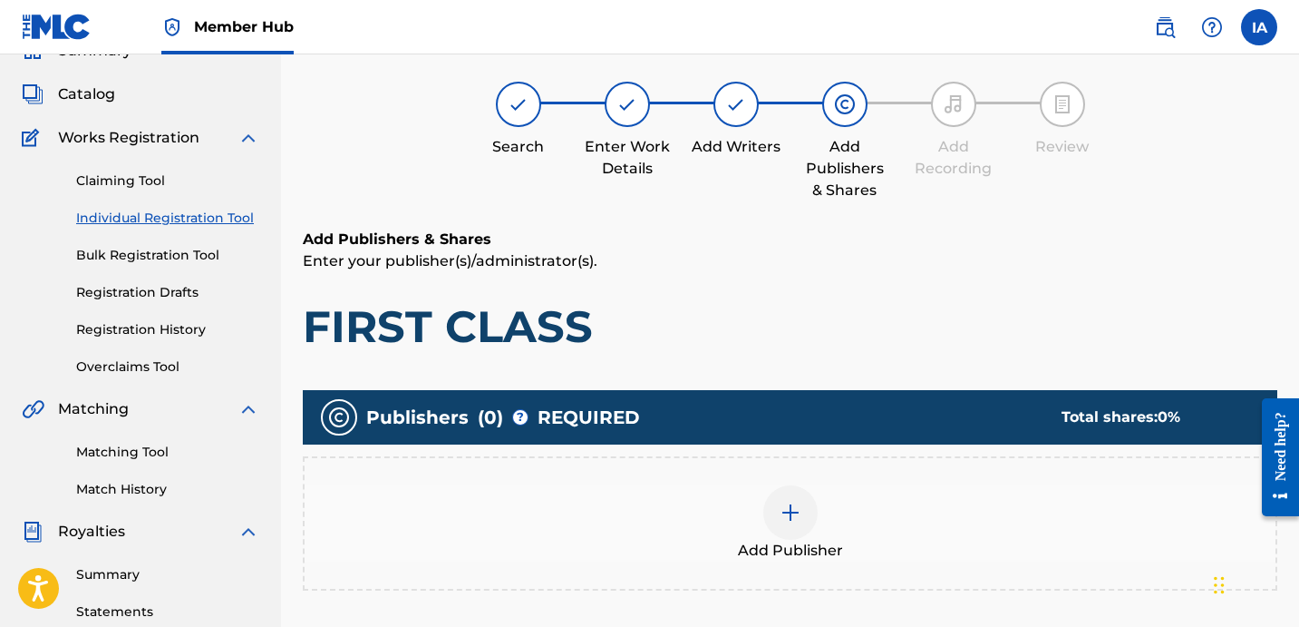
scroll to position [82, 0]
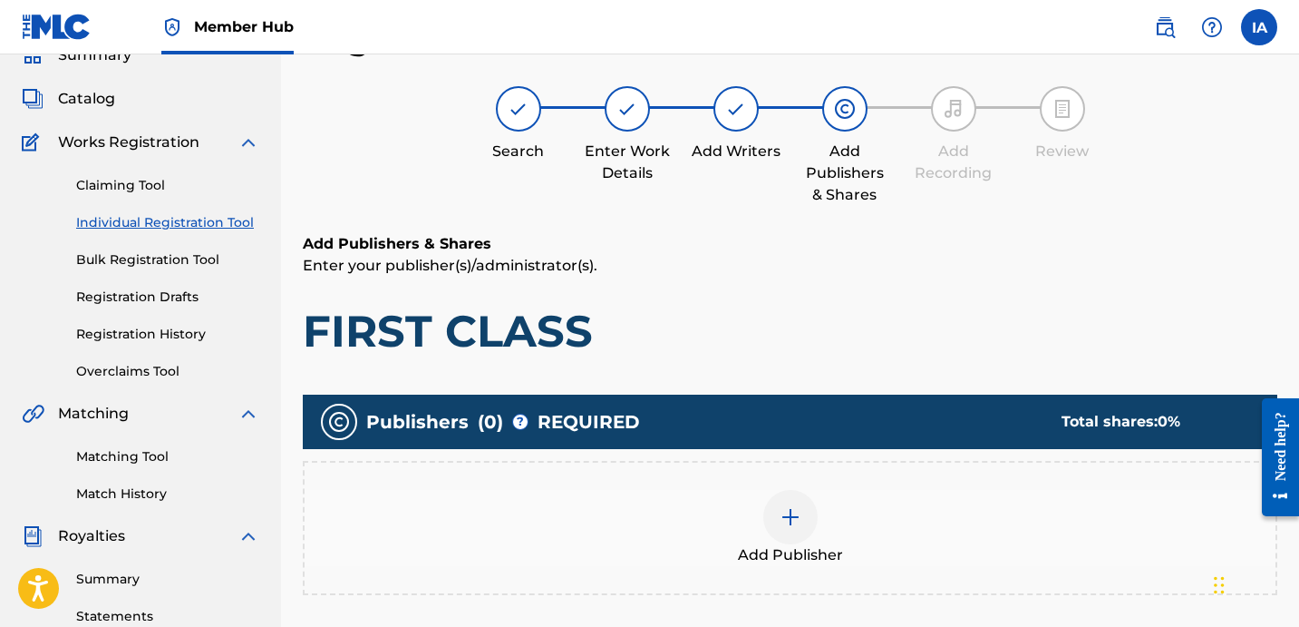
click at [871, 512] on div "Add Publisher" at bounding box center [790, 528] width 971 height 76
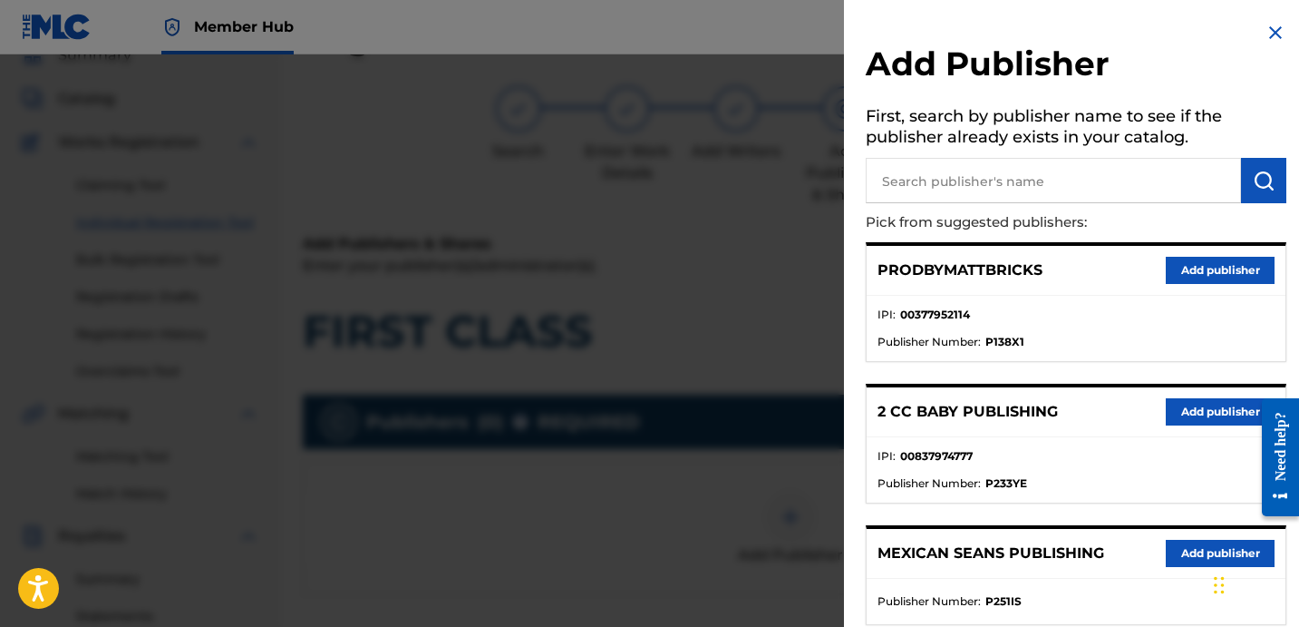
click at [1021, 192] on input "text" at bounding box center [1053, 180] width 375 height 45
type input "[PERSON_NAME]"
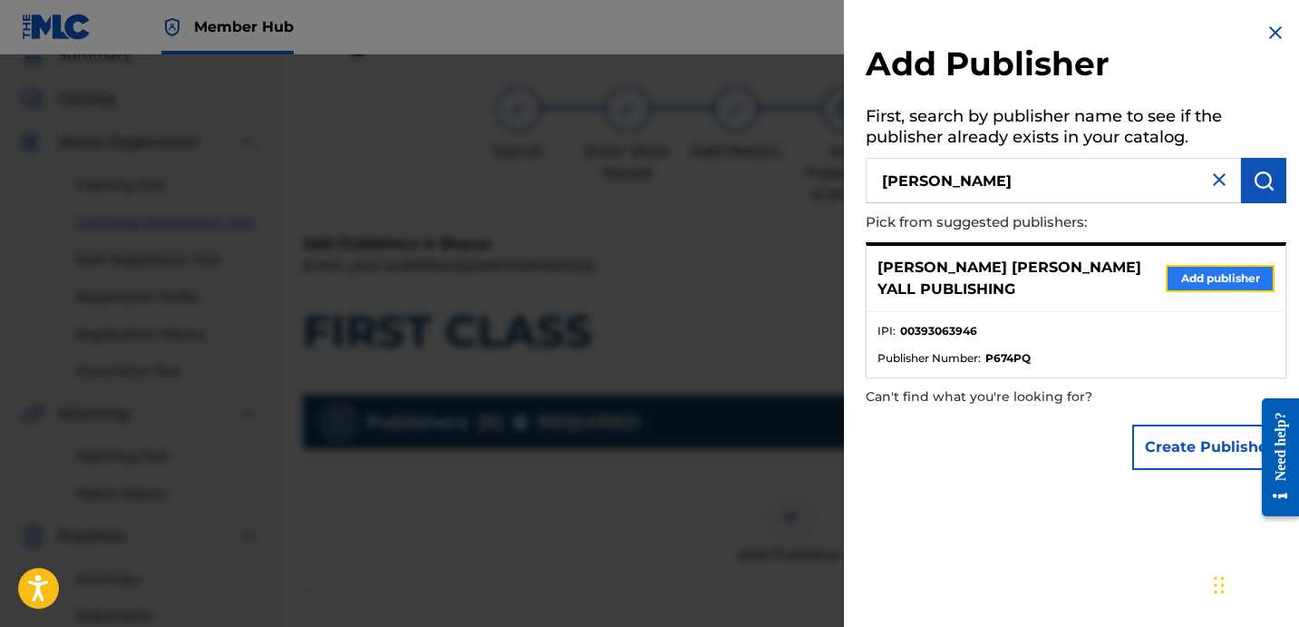
click at [1208, 265] on button "Add publisher" at bounding box center [1220, 278] width 109 height 27
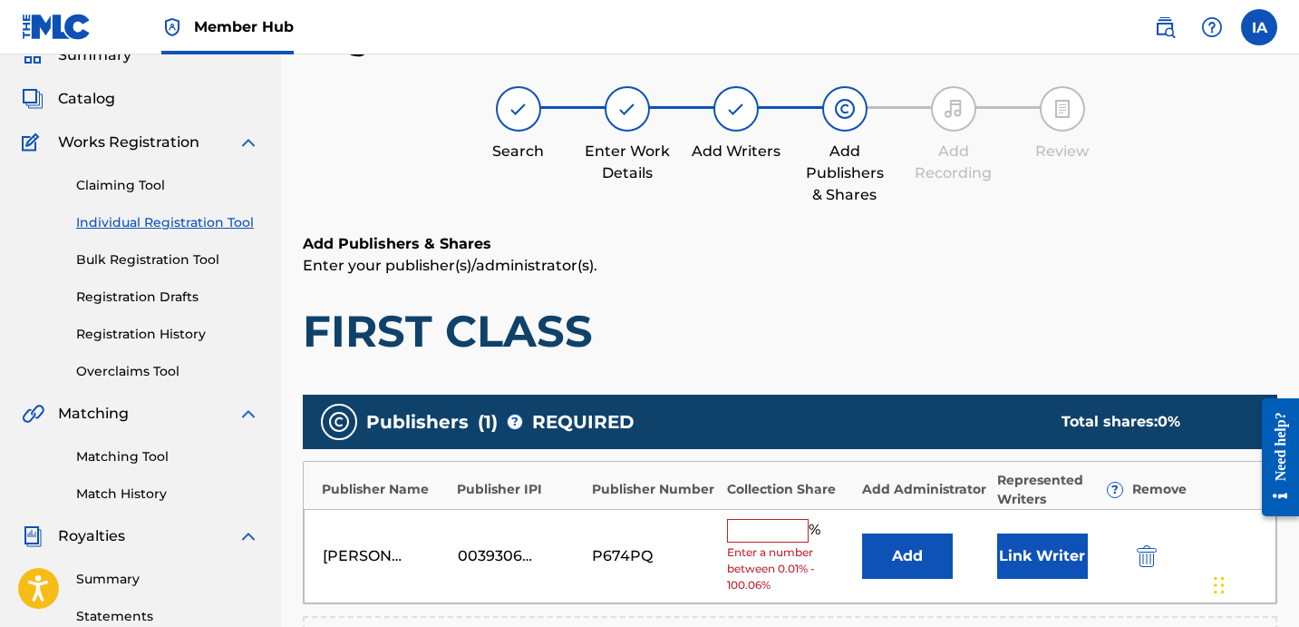
click at [752, 539] on input "text" at bounding box center [768, 531] width 82 height 24
type input "50"
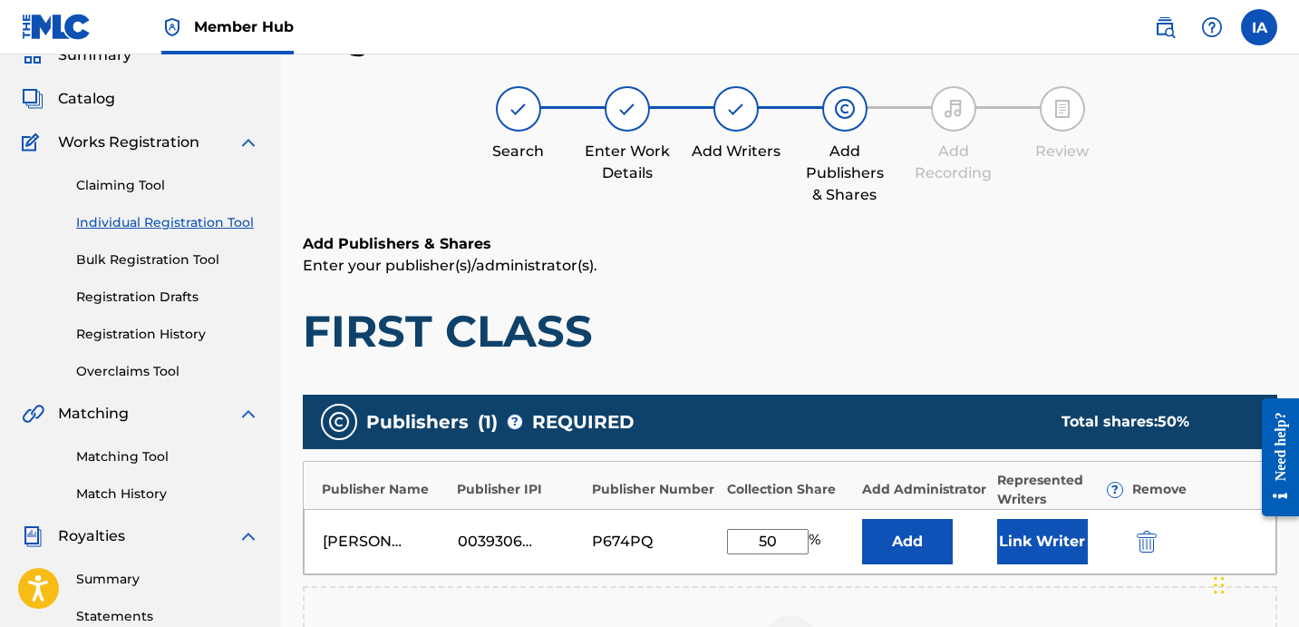
drag, startPoint x: 785, startPoint y: 540, endPoint x: 658, endPoint y: 474, distance: 143.2
click at [696, 491] on div "Publisher Name Publisher IPI Publisher Number Collection Share Add Administrato…" at bounding box center [790, 518] width 975 height 114
click at [905, 556] on button "Add" at bounding box center [907, 541] width 91 height 45
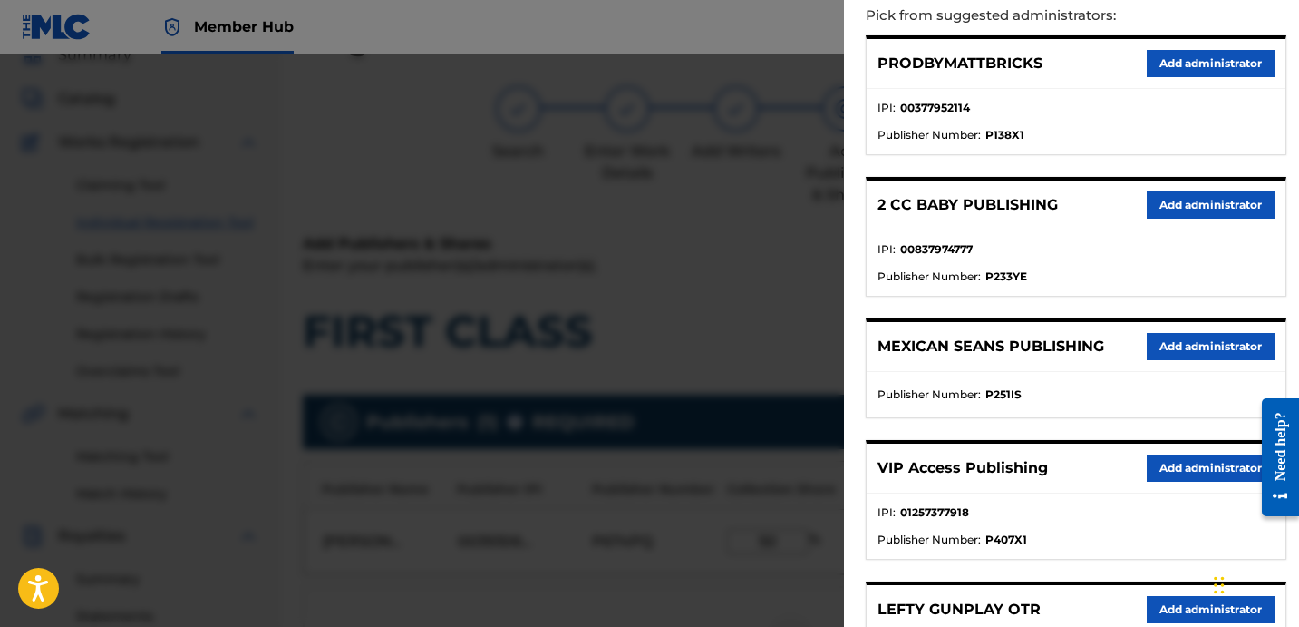
scroll to position [327, 0]
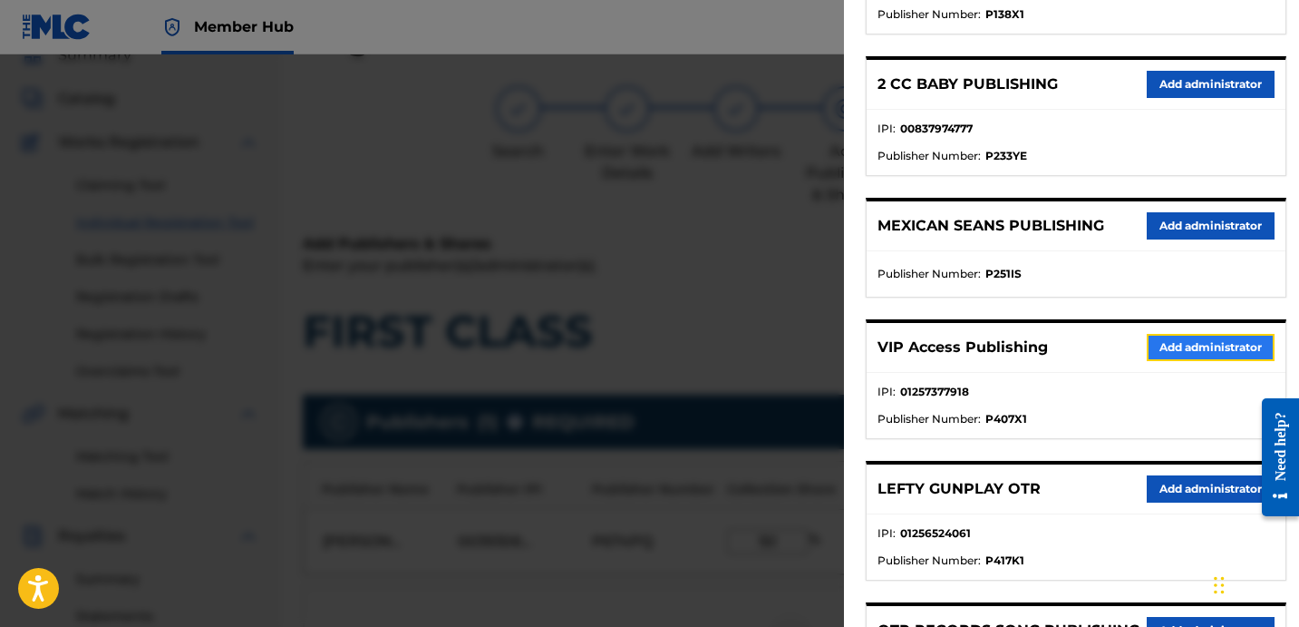
click at [1178, 344] on button "Add administrator" at bounding box center [1211, 347] width 128 height 27
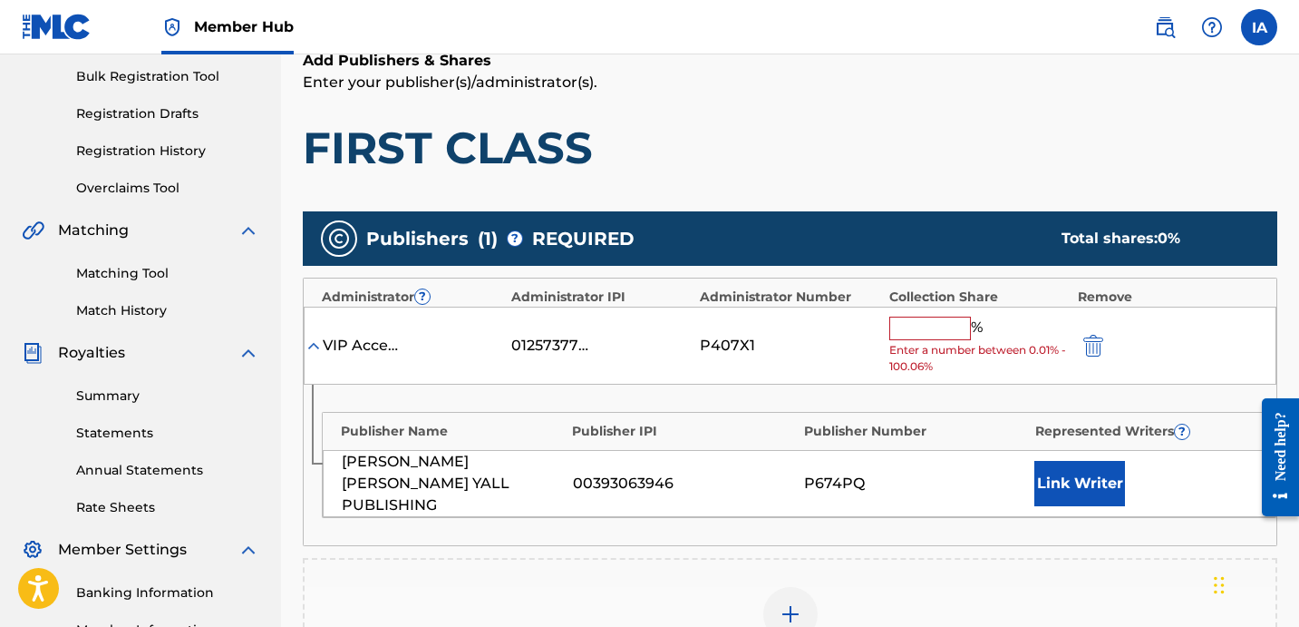
scroll to position [395, 0]
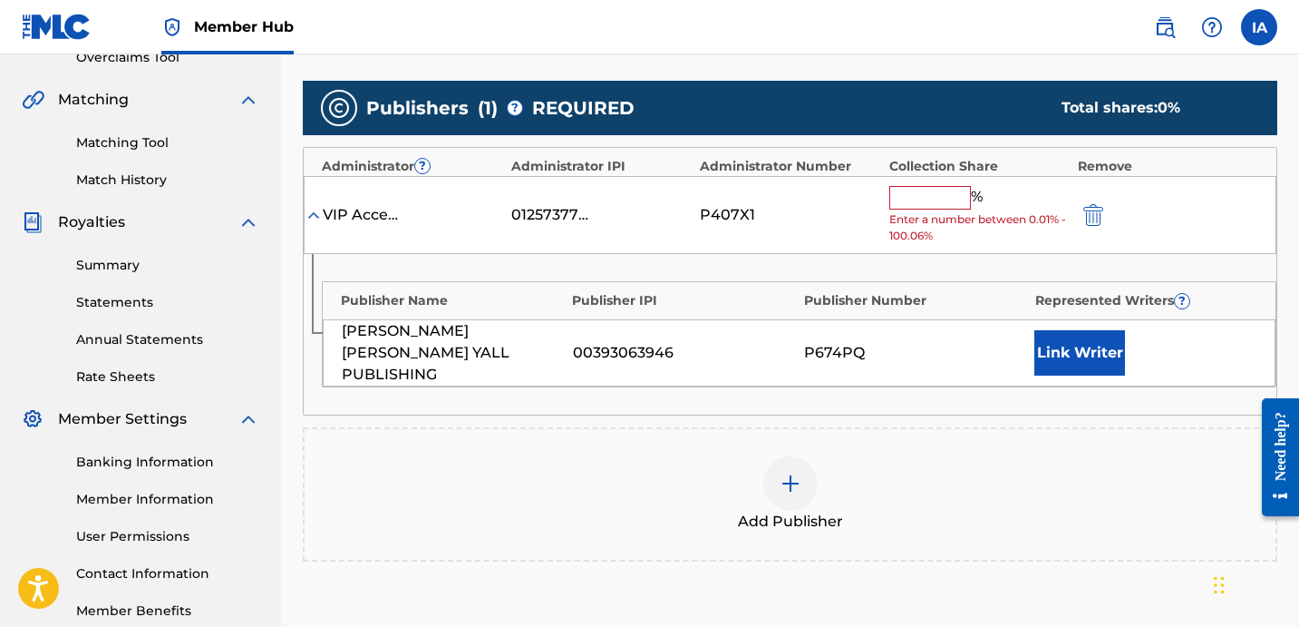
click at [925, 198] on input "text" at bounding box center [931, 198] width 82 height 24
paste input "50"
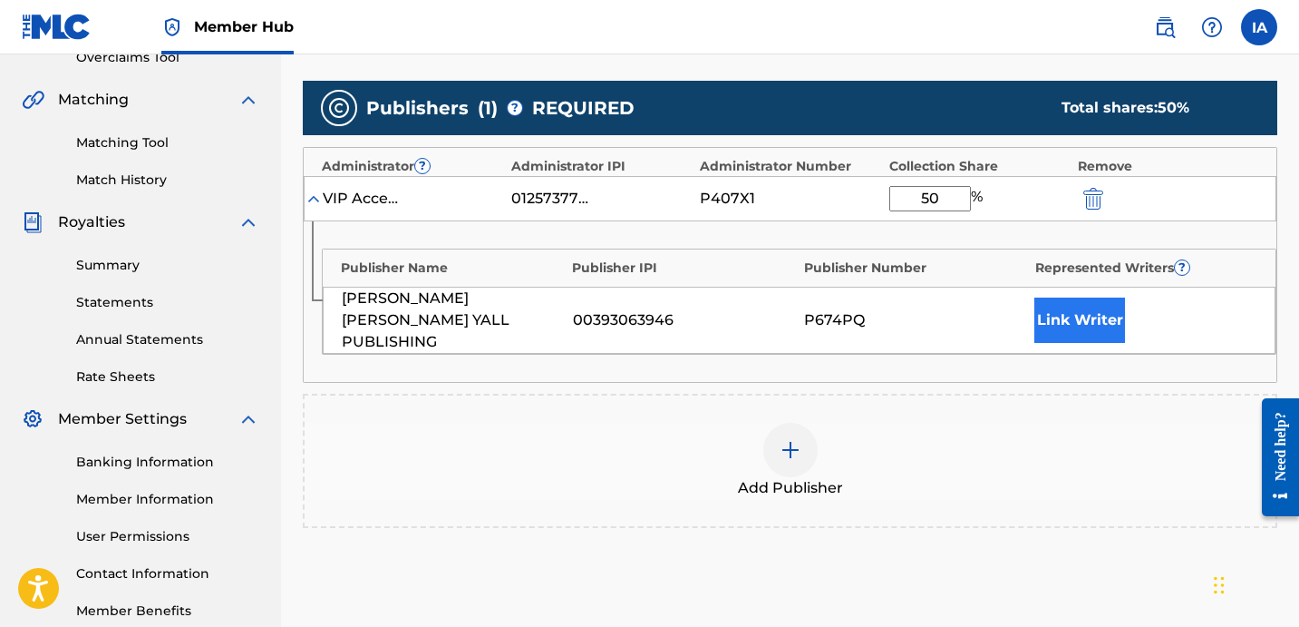
type input "50"
click at [1052, 297] on button "Link Writer" at bounding box center [1080, 319] width 91 height 45
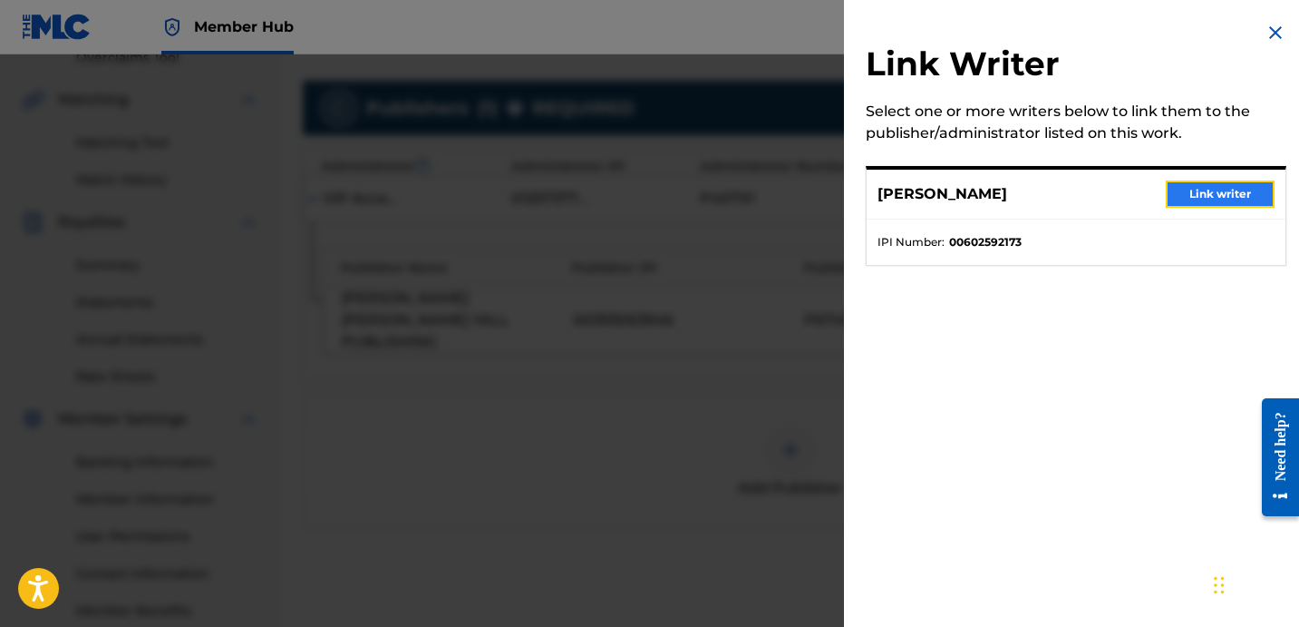
click at [1174, 201] on button "Link writer" at bounding box center [1220, 193] width 109 height 27
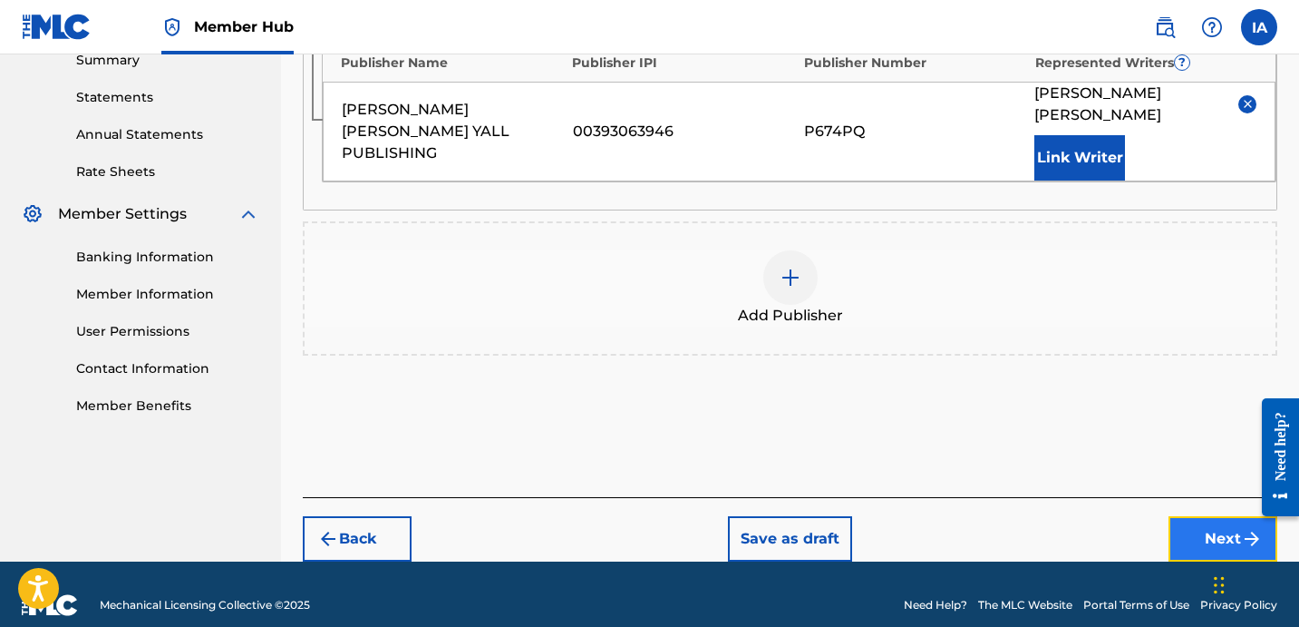
click at [1198, 516] on button "Next" at bounding box center [1223, 538] width 109 height 45
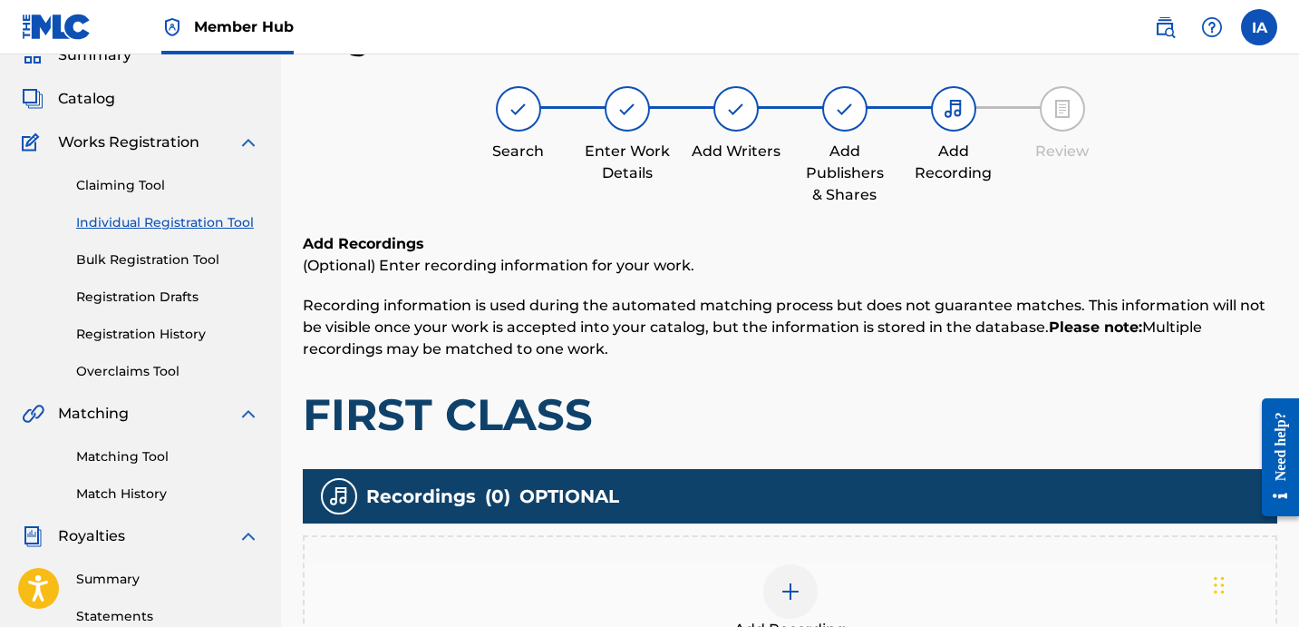
click at [896, 361] on div "Add Recordings (Optional) Enter recording information for your work. Recording …" at bounding box center [790, 337] width 975 height 209
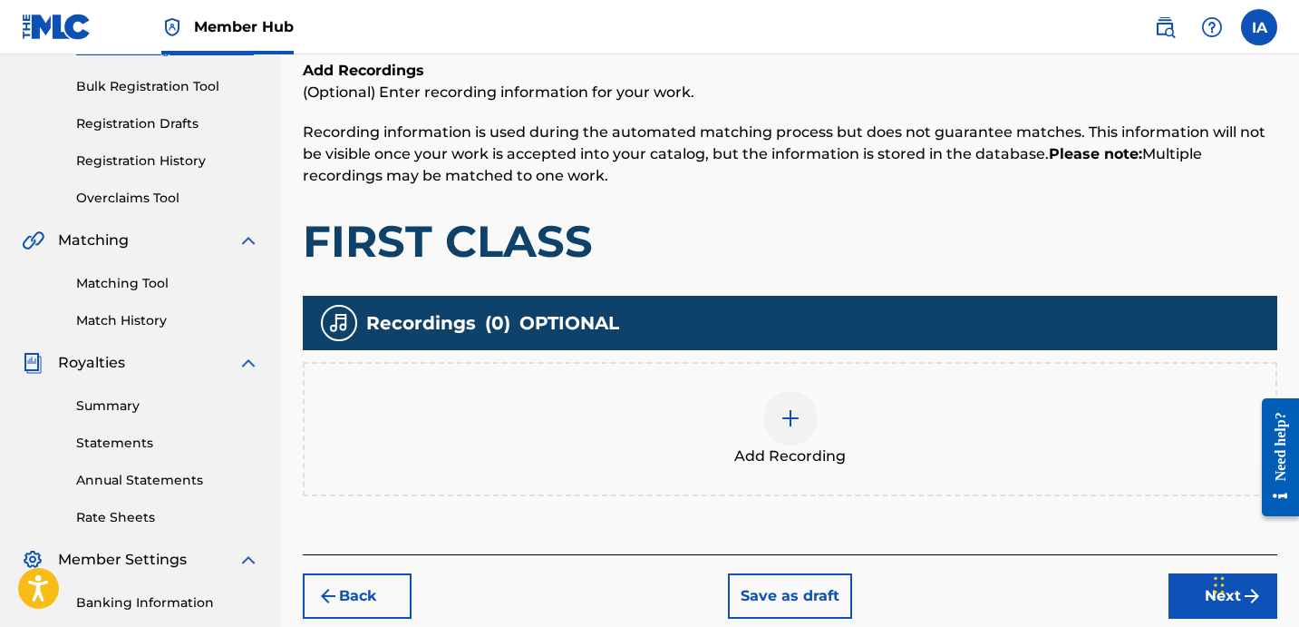
scroll to position [371, 0]
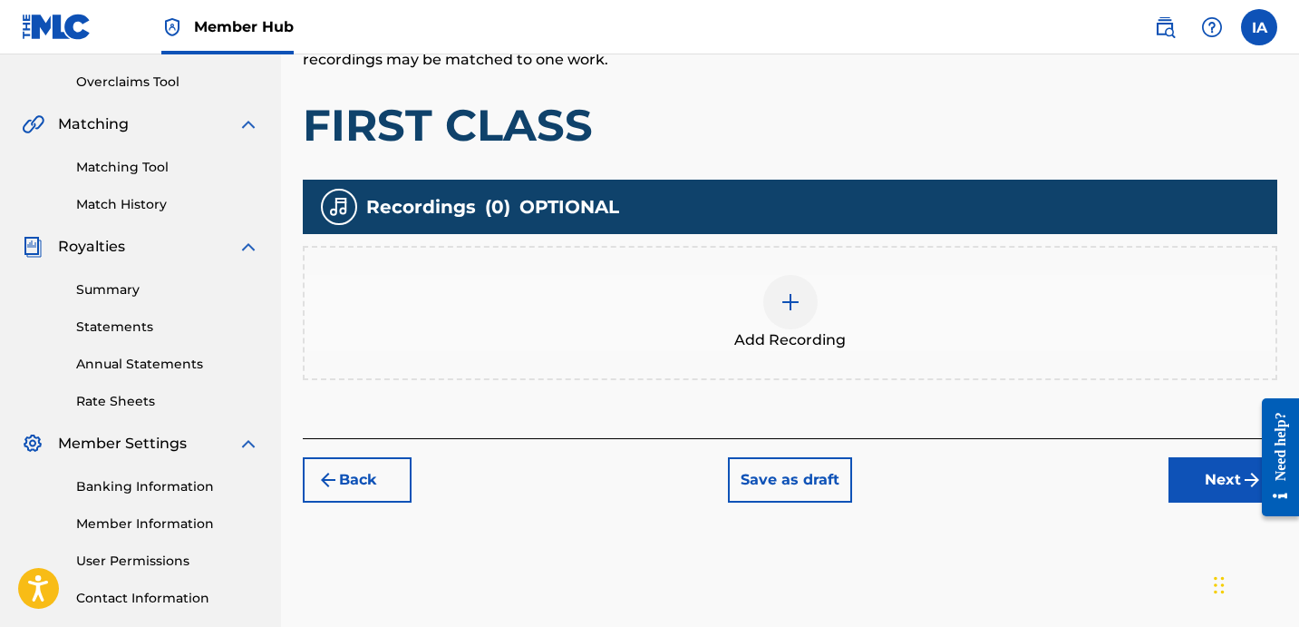
click at [863, 306] on div "Add Recording" at bounding box center [790, 313] width 971 height 76
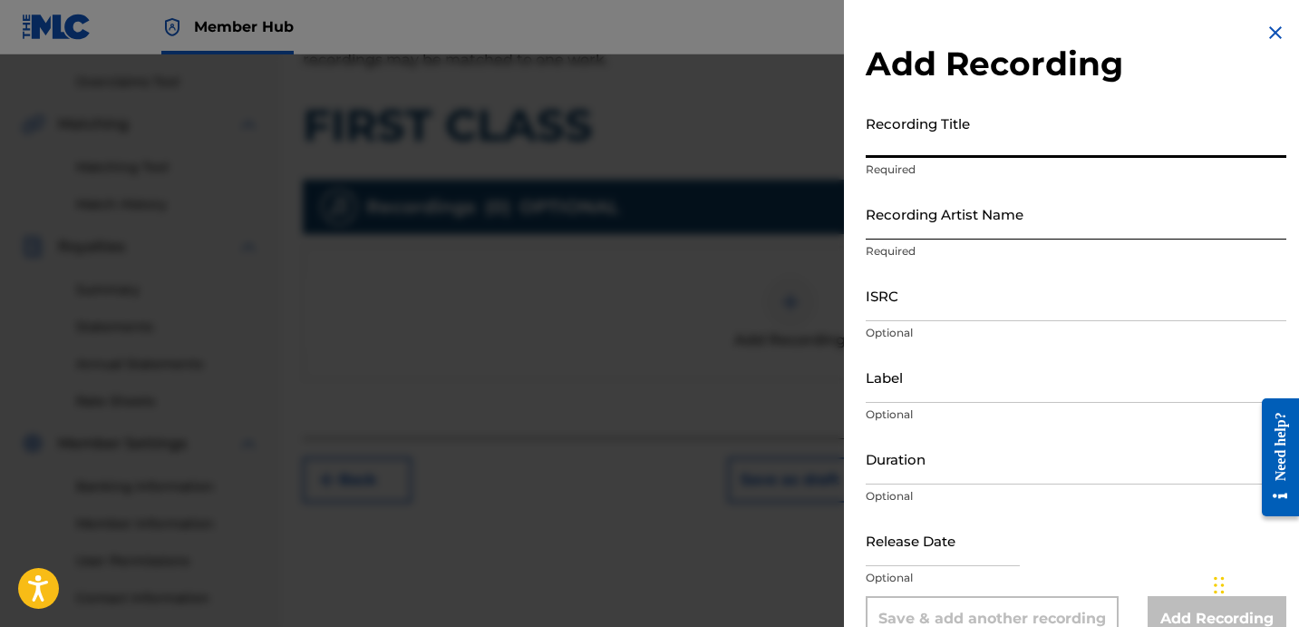
drag, startPoint x: 971, startPoint y: 137, endPoint x: 1007, endPoint y: 223, distance: 93.5
click at [970, 137] on input "Recording Title" at bounding box center [1076, 132] width 421 height 52
paste input "FIRST CLASS"
type input "FIRST CLASS"
click at [1003, 227] on input "Recording Artist Name" at bounding box center [1076, 214] width 421 height 52
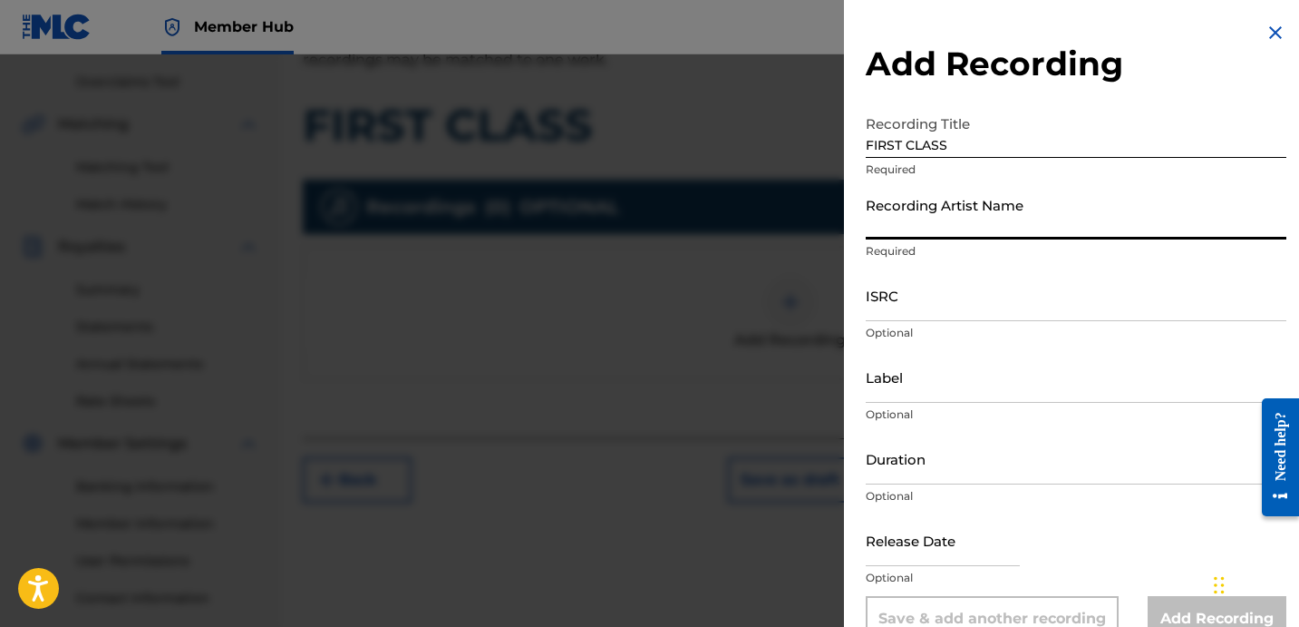
click at [1008, 230] on input "Recording Artist Name" at bounding box center [1076, 214] width 421 height 52
paste input "[PERSON_NAME] LOVER III AND DJ [PERSON_NAME]"
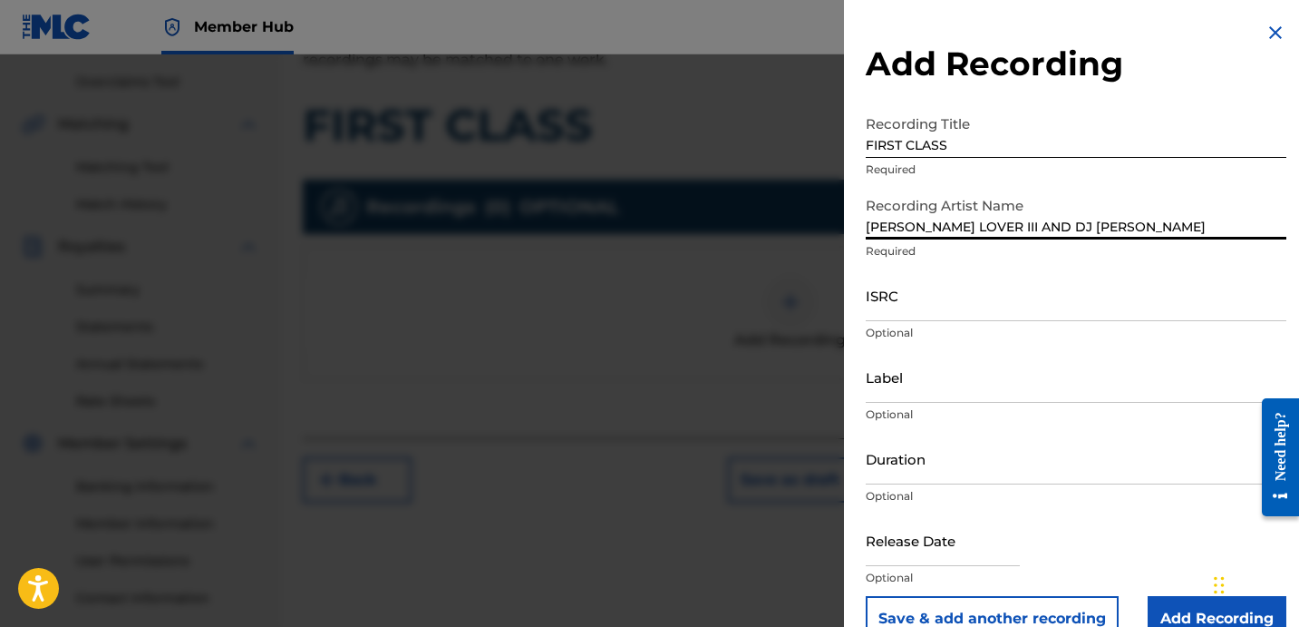
type input "[PERSON_NAME] LOVER III AND DJ [PERSON_NAME]"
click at [969, 300] on input "ISRC" at bounding box center [1076, 295] width 421 height 52
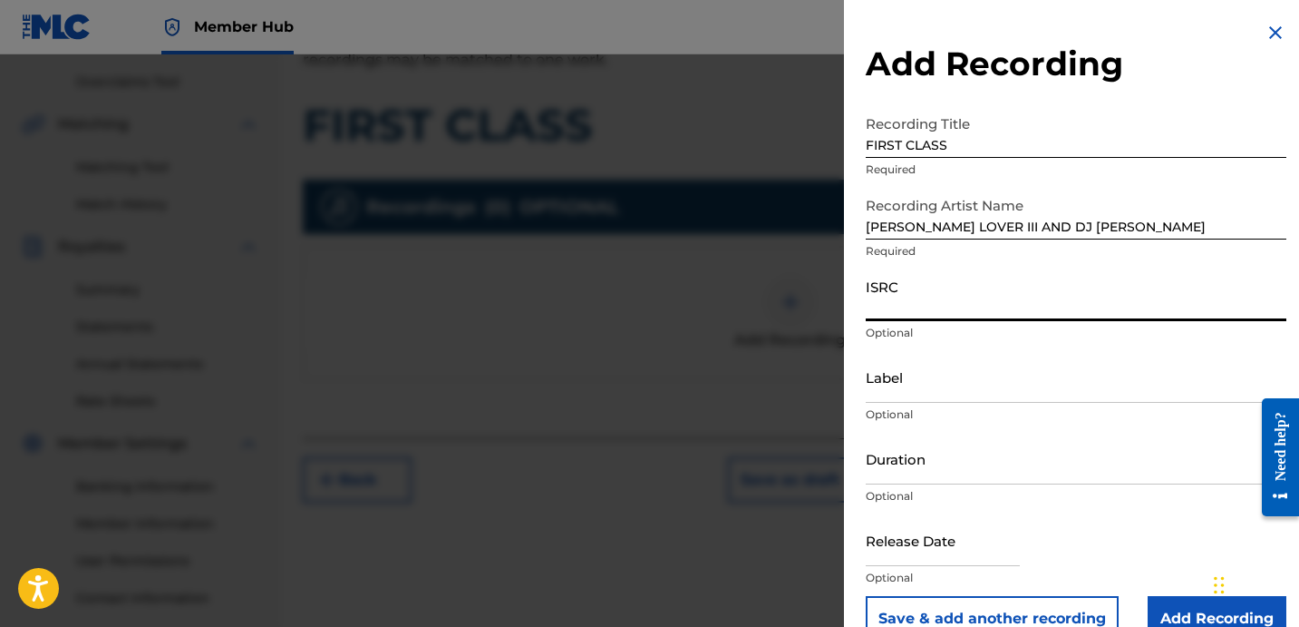
paste input "QZPLR2389691"
type input "QZPLR2389691"
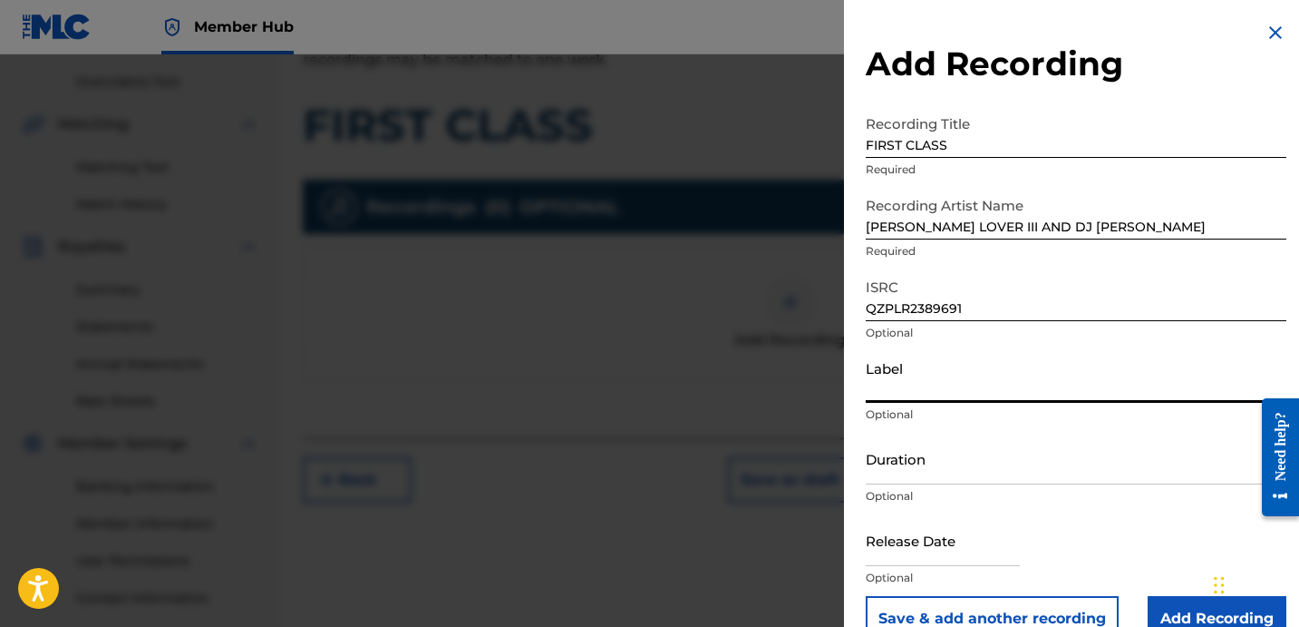
drag, startPoint x: 903, startPoint y: 394, endPoint x: 1214, endPoint y: 348, distance: 314.3
click at [904, 393] on input "Label" at bounding box center [1076, 377] width 421 height 52
click at [983, 373] on input "Label" at bounding box center [1076, 377] width 421 height 52
paste input "ROYALTY"
type input "ROYALTY"
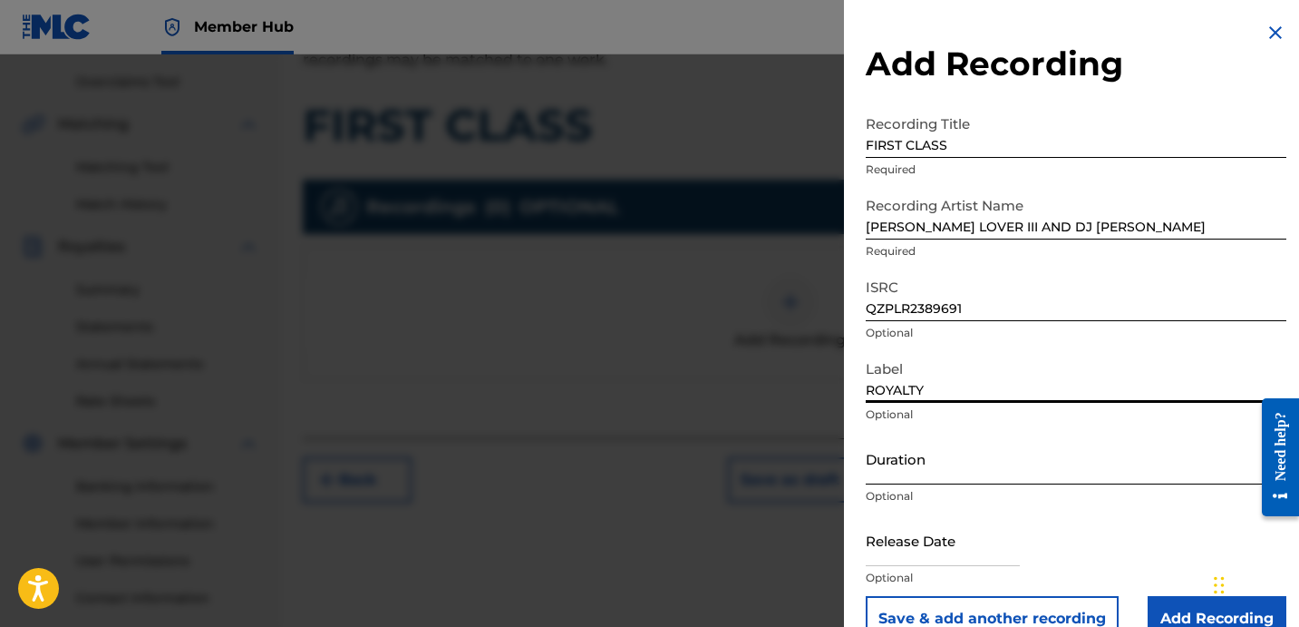
drag, startPoint x: 955, startPoint y: 457, endPoint x: 1110, endPoint y: 456, distance: 155.1
click at [957, 458] on input "Duration" at bounding box center [1076, 459] width 421 height 52
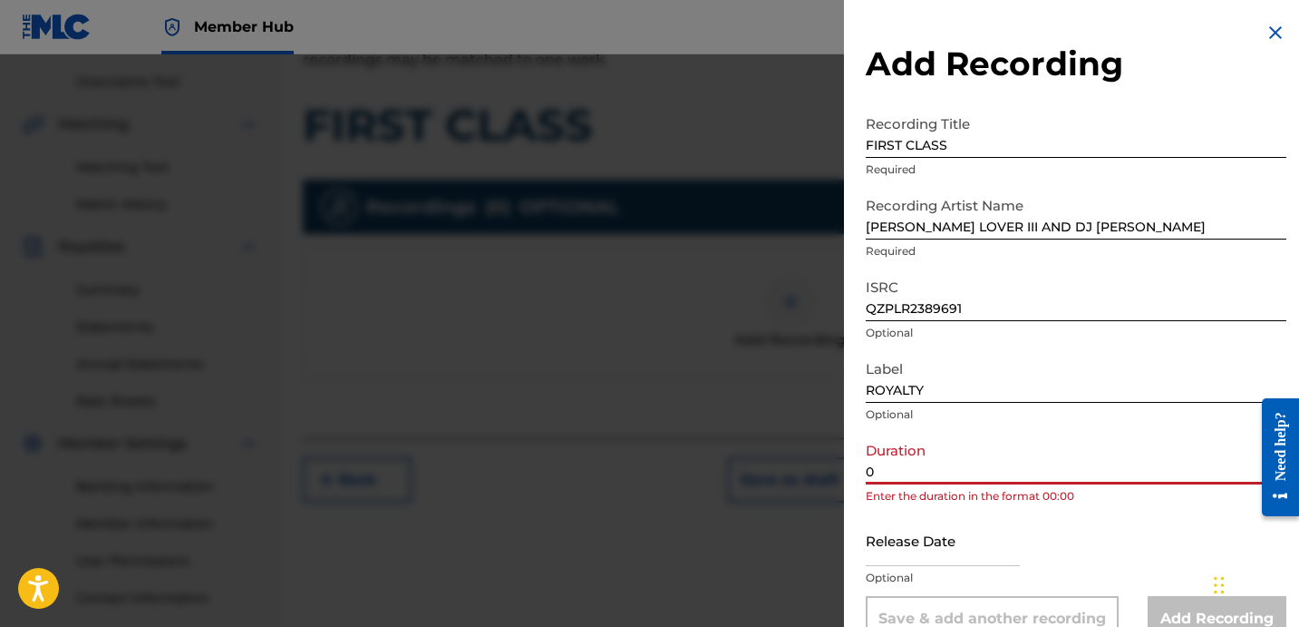
paste input "2:50"
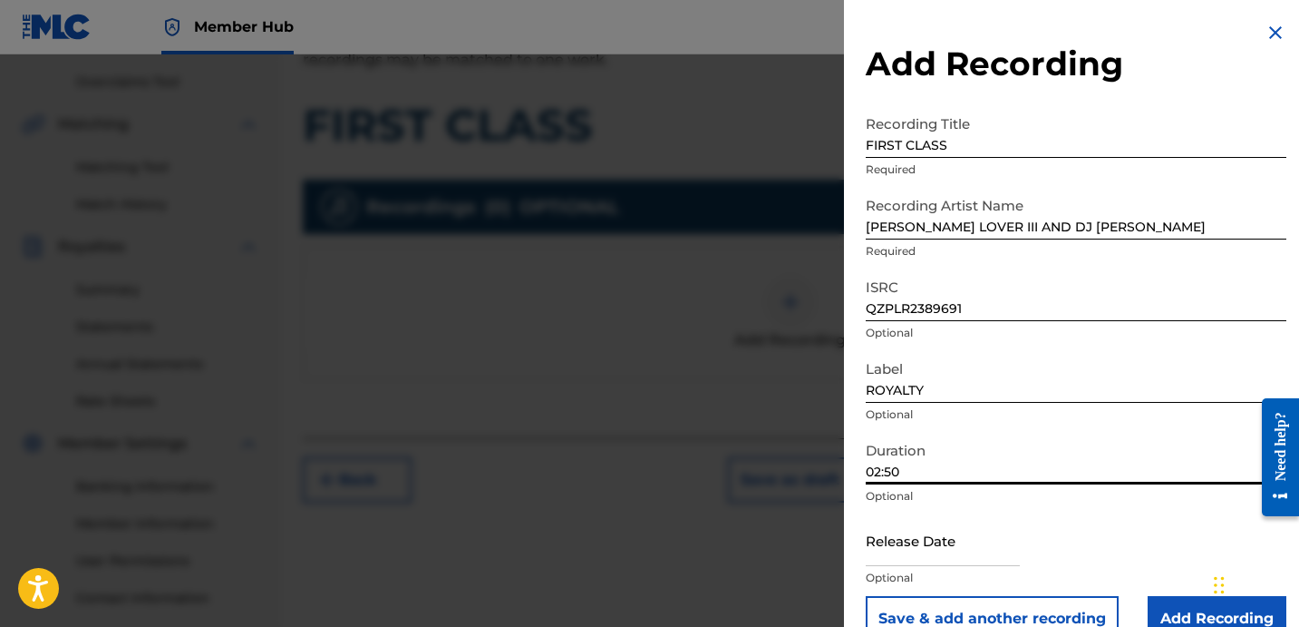
click at [969, 466] on input "02:50" at bounding box center [1076, 459] width 421 height 52
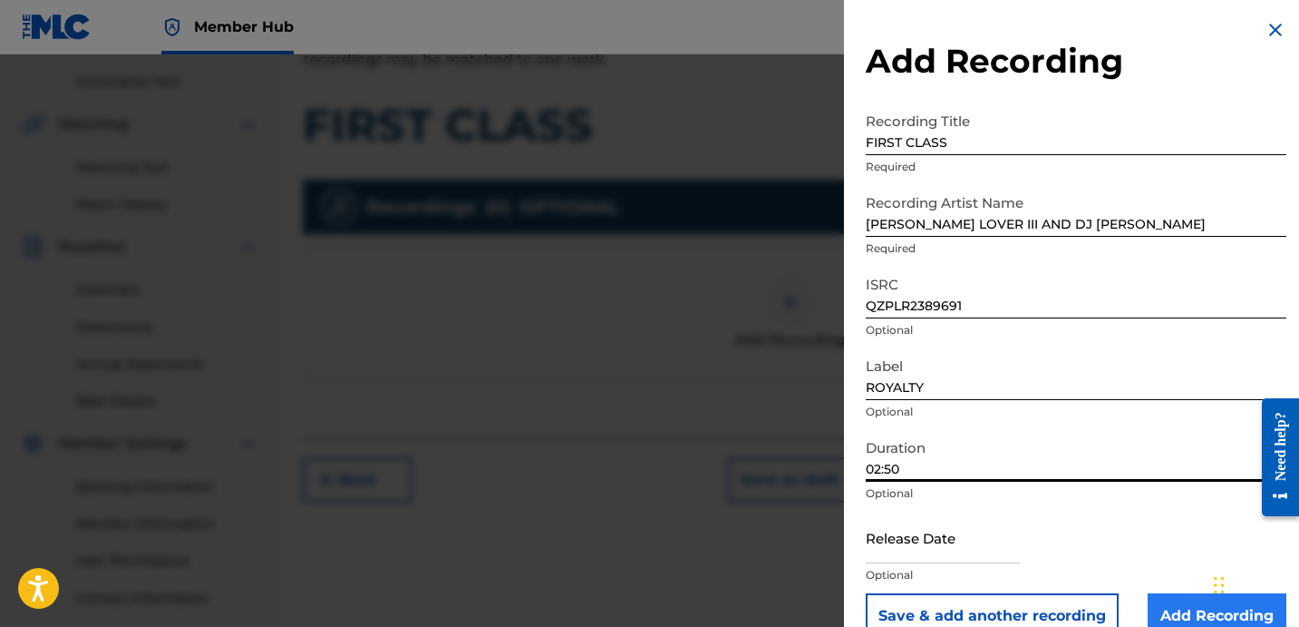
scroll to position [4, 0]
type input "02:50"
click at [1179, 607] on input "Add Recording" at bounding box center [1217, 614] width 139 height 45
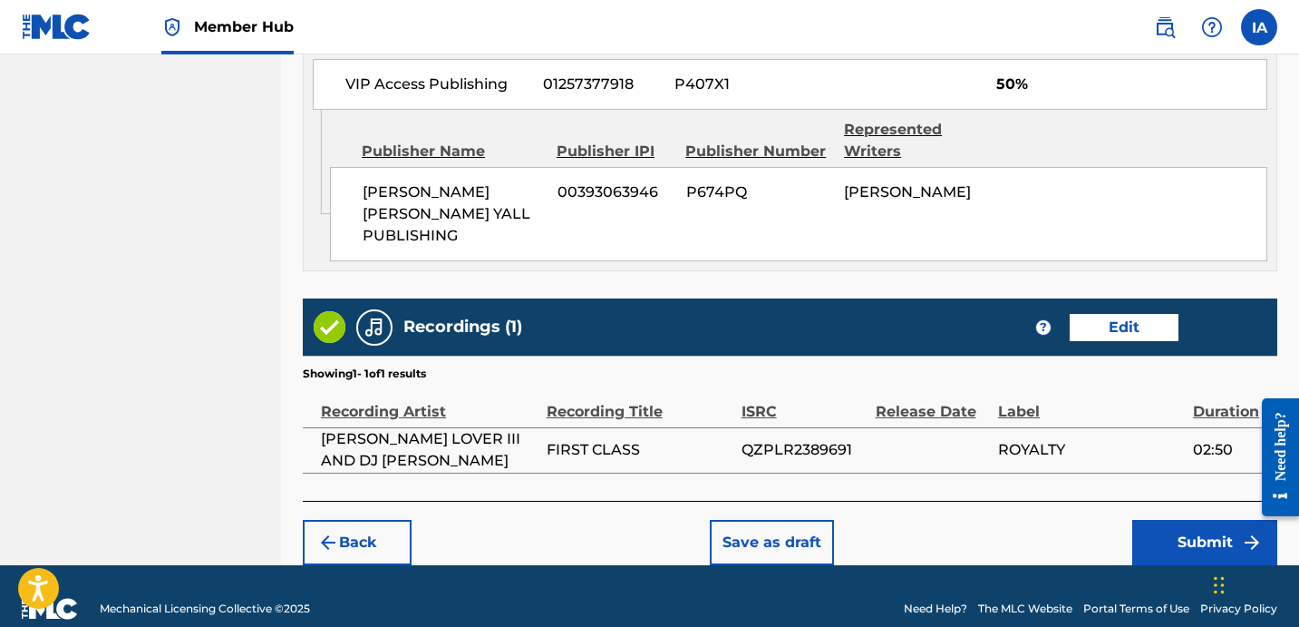
scroll to position [1150, 0]
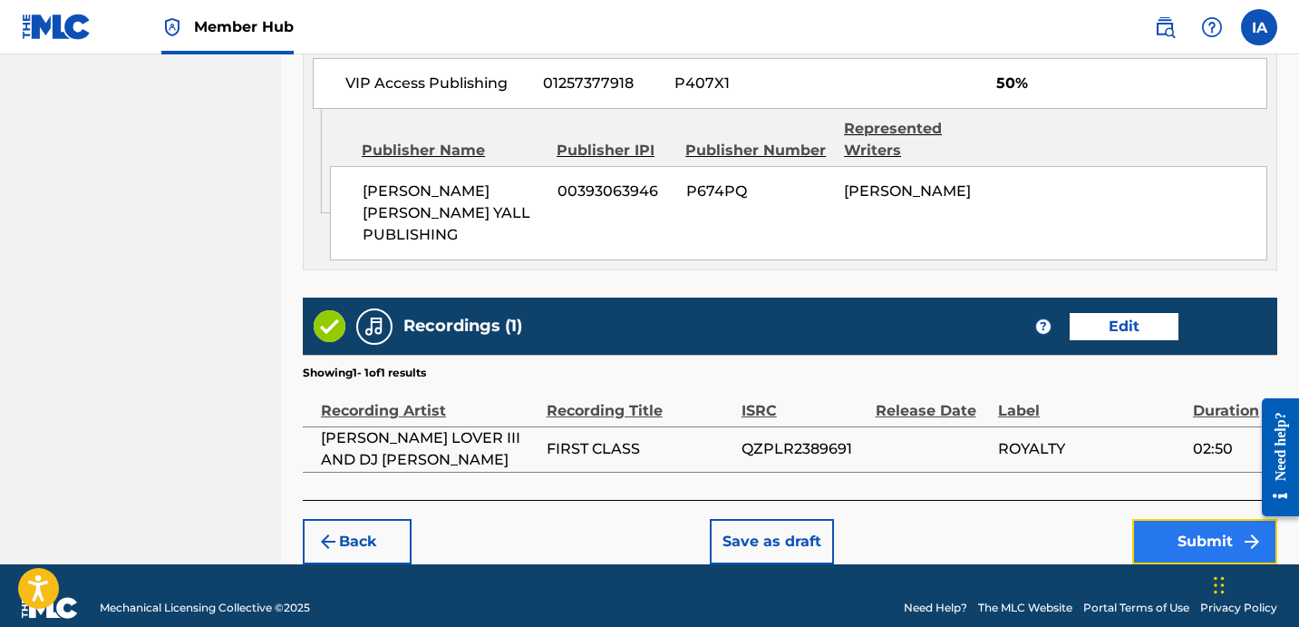
click at [1153, 519] on button "Submit" at bounding box center [1205, 541] width 145 height 45
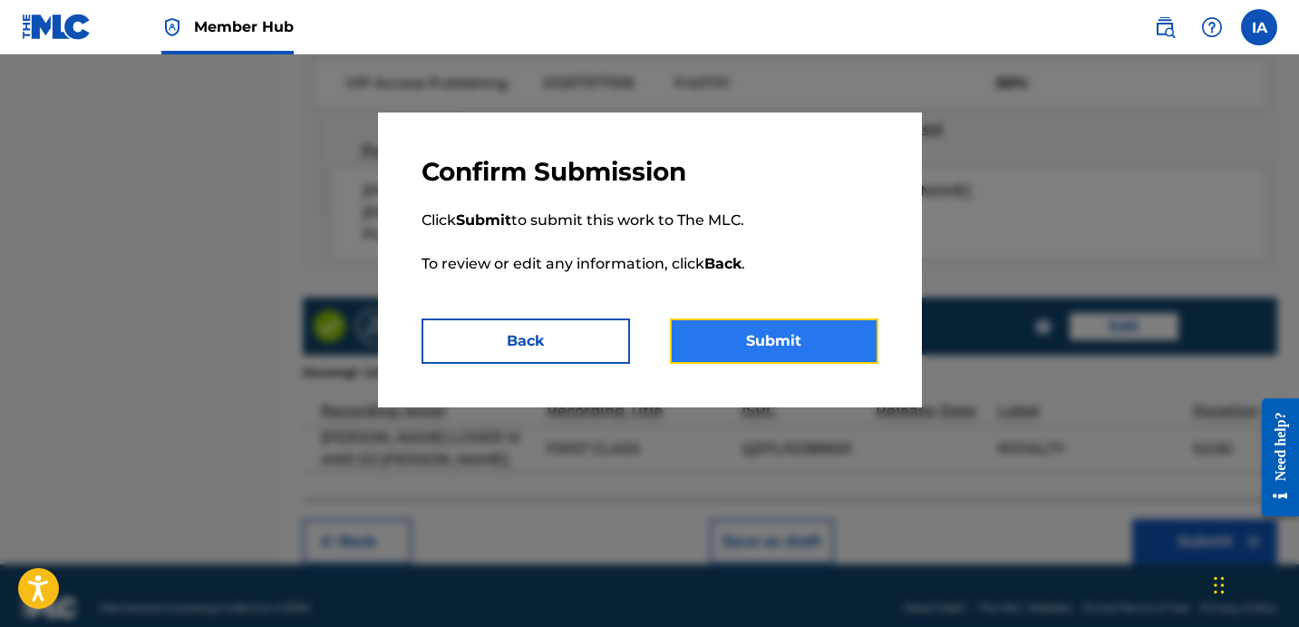
click at [777, 346] on button "Submit" at bounding box center [774, 340] width 209 height 45
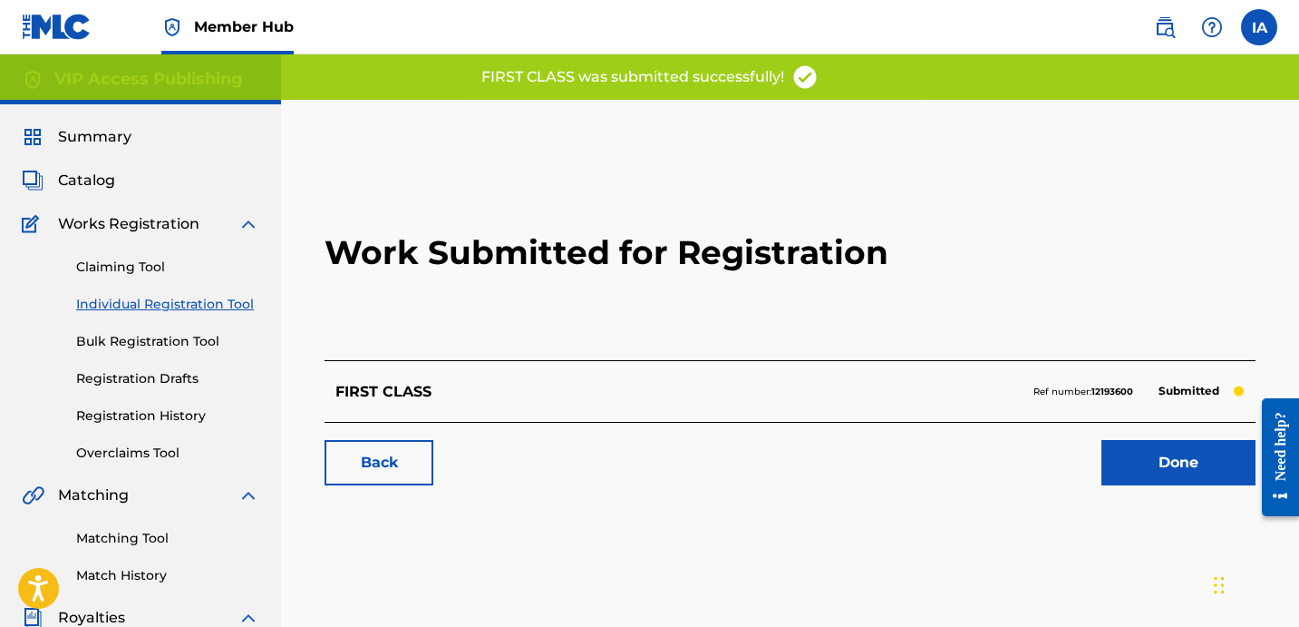
click at [640, 311] on h2 "Work Submitted for Registration" at bounding box center [790, 252] width 931 height 215
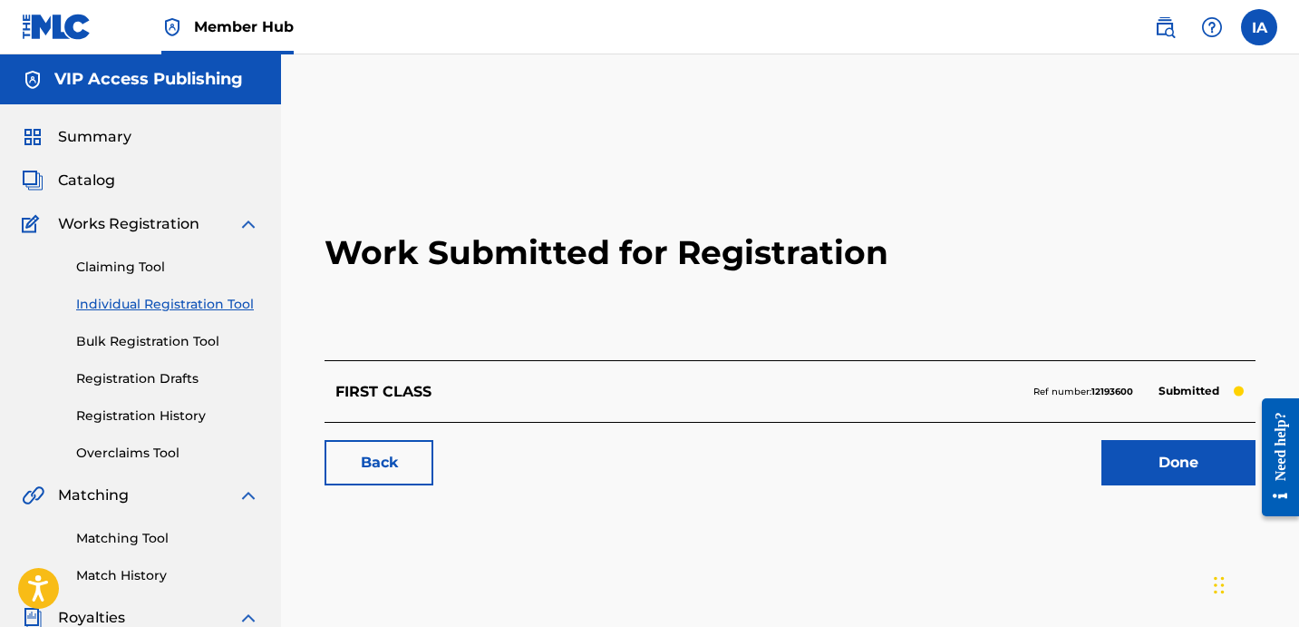
click at [206, 306] on link "Individual Registration Tool" at bounding box center [167, 304] width 183 height 19
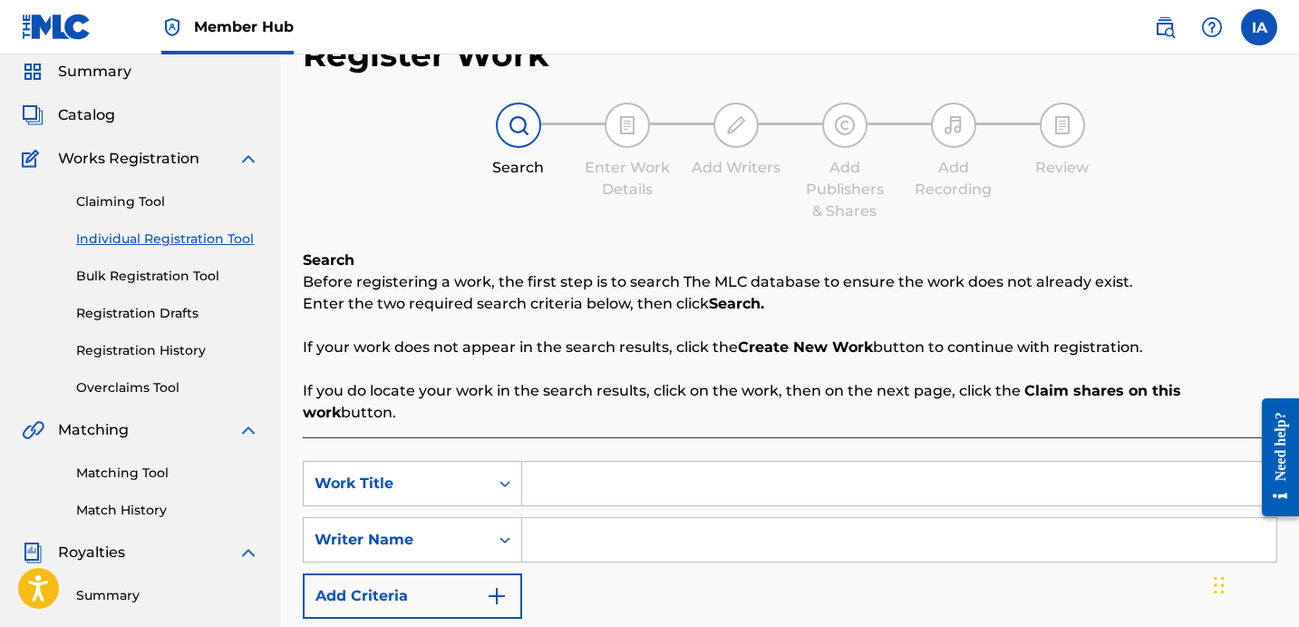
scroll to position [81, 0]
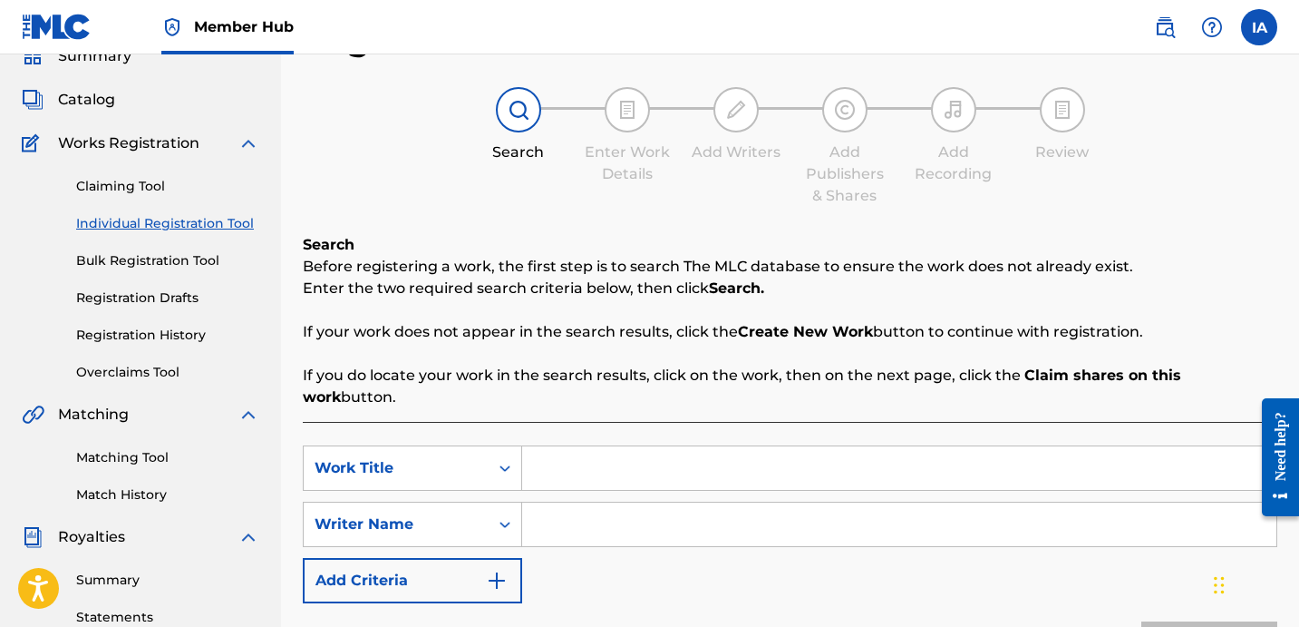
click at [743, 446] on input "Search Form" at bounding box center [899, 468] width 754 height 44
click at [985, 461] on input "Search Form" at bounding box center [899, 468] width 754 height 44
paste input "GOLD WRAPPERS"
type input "GOLD WRAPPERS"
click at [1004, 502] on input "Search Form" at bounding box center [899, 524] width 754 height 44
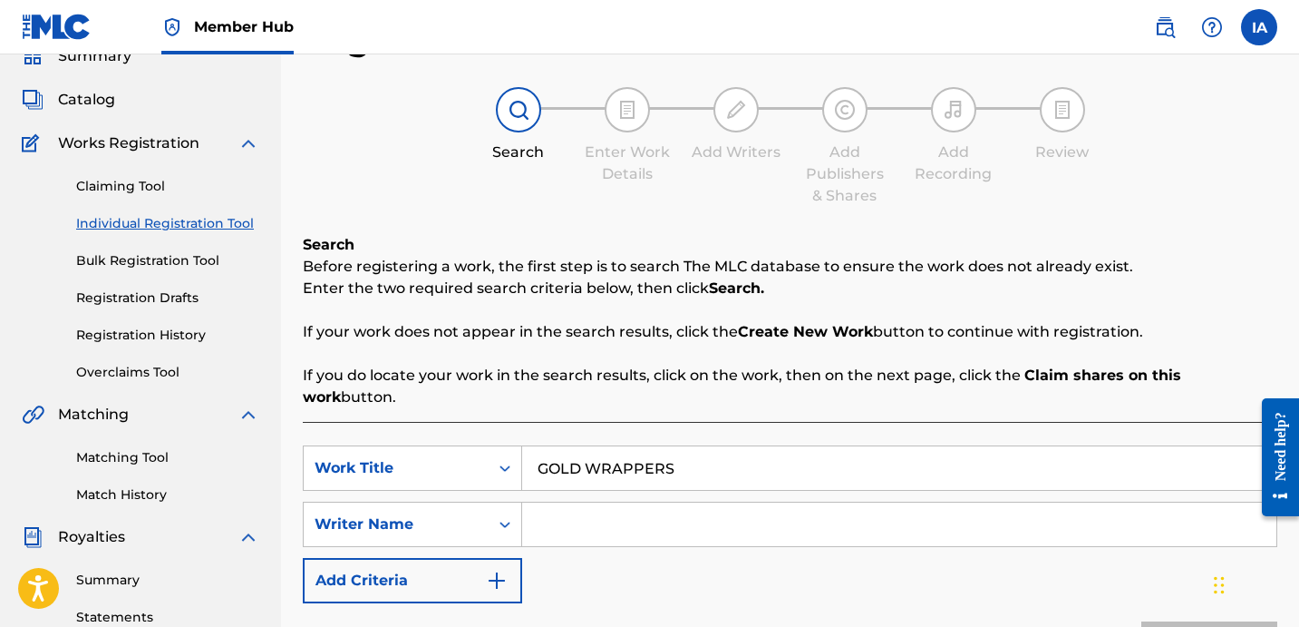
click at [1134, 517] on input "Search Form" at bounding box center [899, 524] width 754 height 44
paste input "[PERSON_NAME] [PERSON_NAME]"
type input "[PERSON_NAME] [PERSON_NAME]"
click at [912, 547] on div "SearchWithCriteria208f21d5-40cf-41be-a93b-b429b62481b7 Work Title GOLD WRAPPERS…" at bounding box center [790, 524] width 975 height 158
click at [875, 550] on div "SearchWithCriteria208f21d5-40cf-41be-a93b-b429b62481b7 Work Title GOLD WRAPPERS…" at bounding box center [790, 524] width 975 height 158
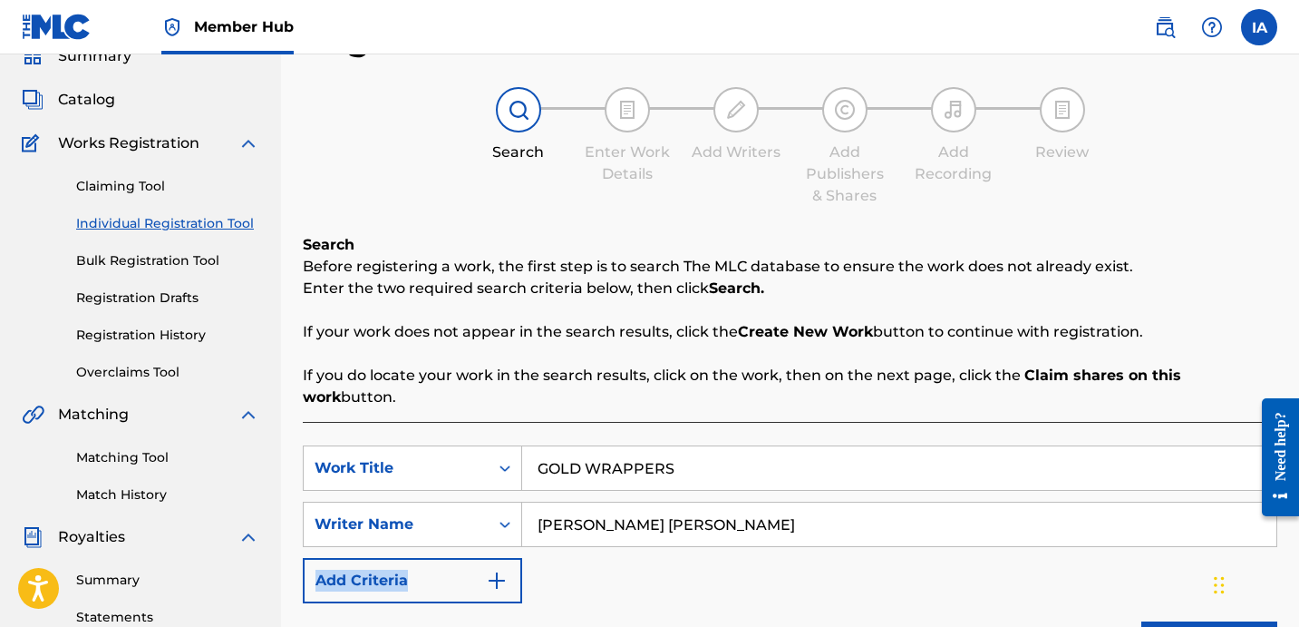
click at [875, 550] on div "SearchWithCriteria208f21d5-40cf-41be-a93b-b429b62481b7 Work Title GOLD WRAPPERS…" at bounding box center [790, 524] width 975 height 158
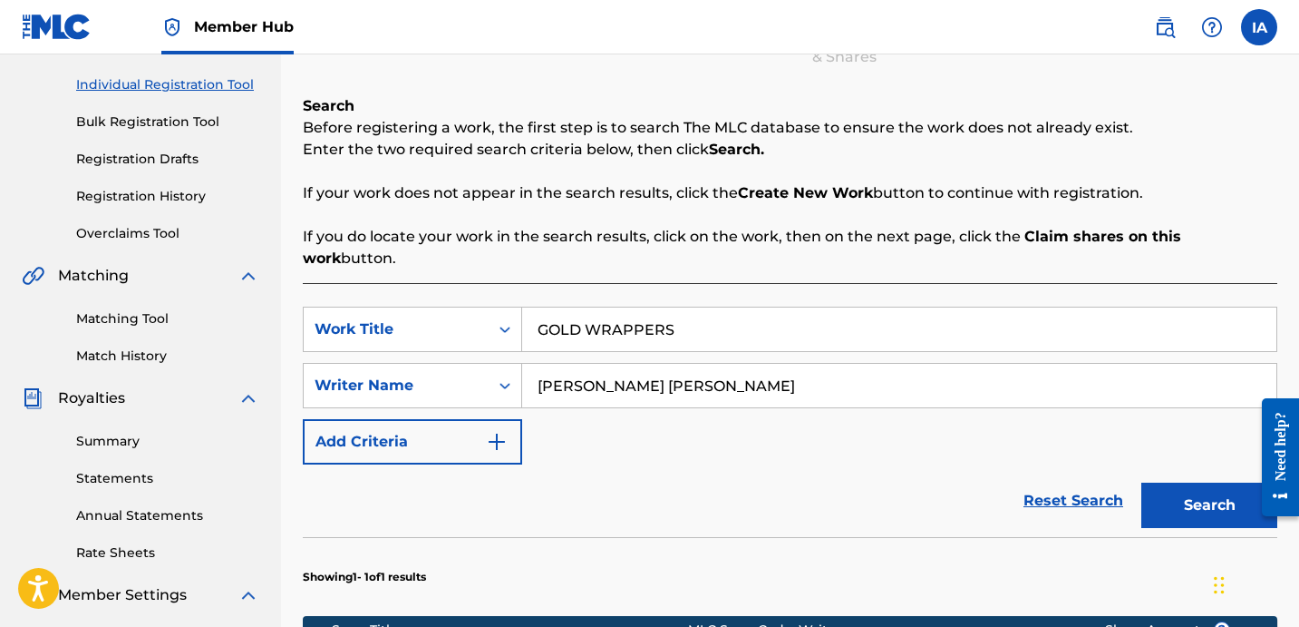
click at [922, 464] on div "Reset Search Search" at bounding box center [790, 500] width 975 height 73
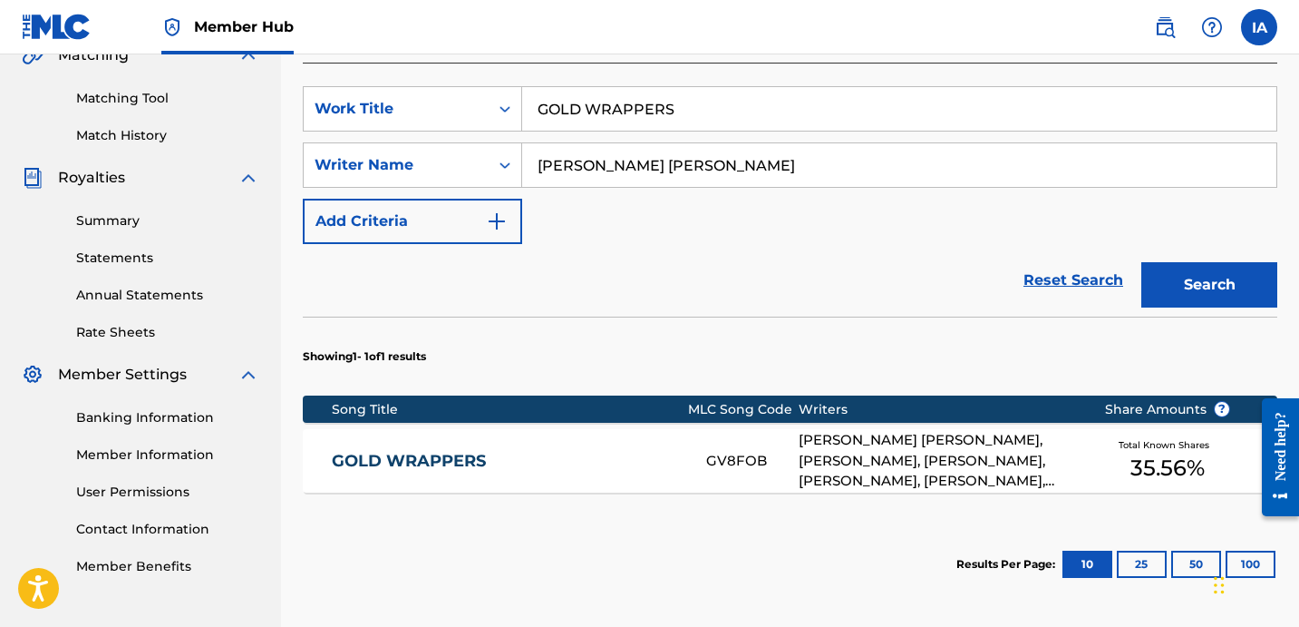
scroll to position [455, 0]
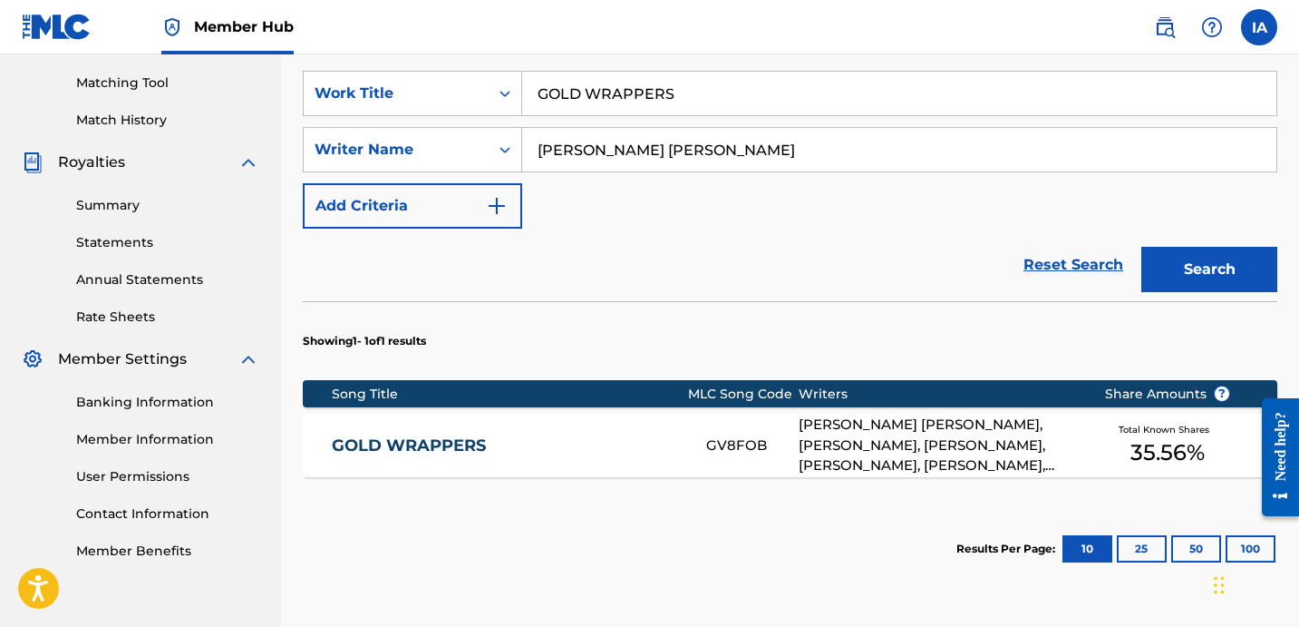
click at [919, 433] on div "[PERSON_NAME] [PERSON_NAME], [PERSON_NAME], [PERSON_NAME], [PERSON_NAME], [PERS…" at bounding box center [937, 445] width 277 height 62
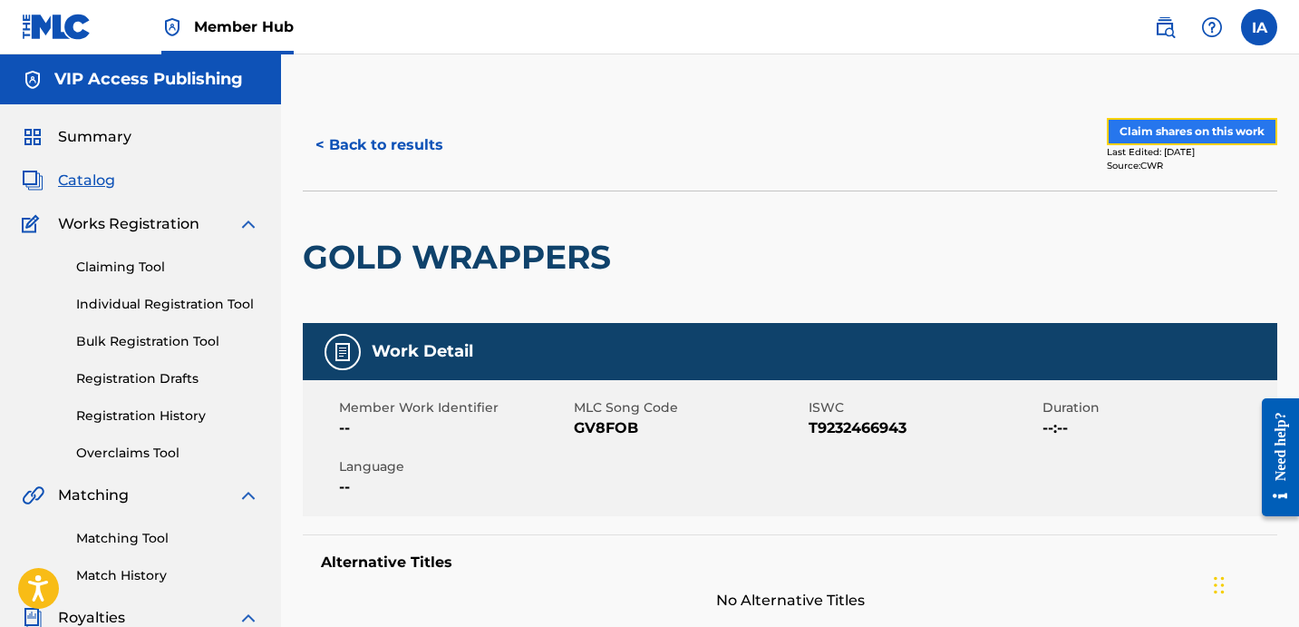
click at [1167, 128] on button "Claim shares on this work" at bounding box center [1192, 131] width 170 height 27
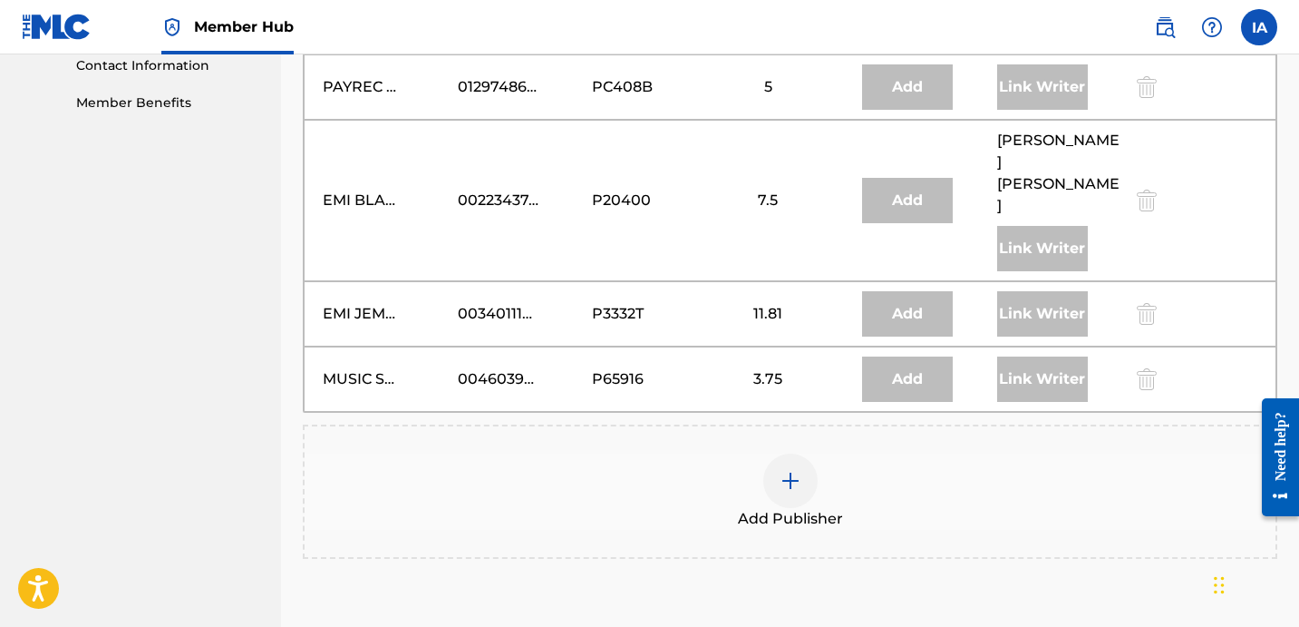
scroll to position [920, 0]
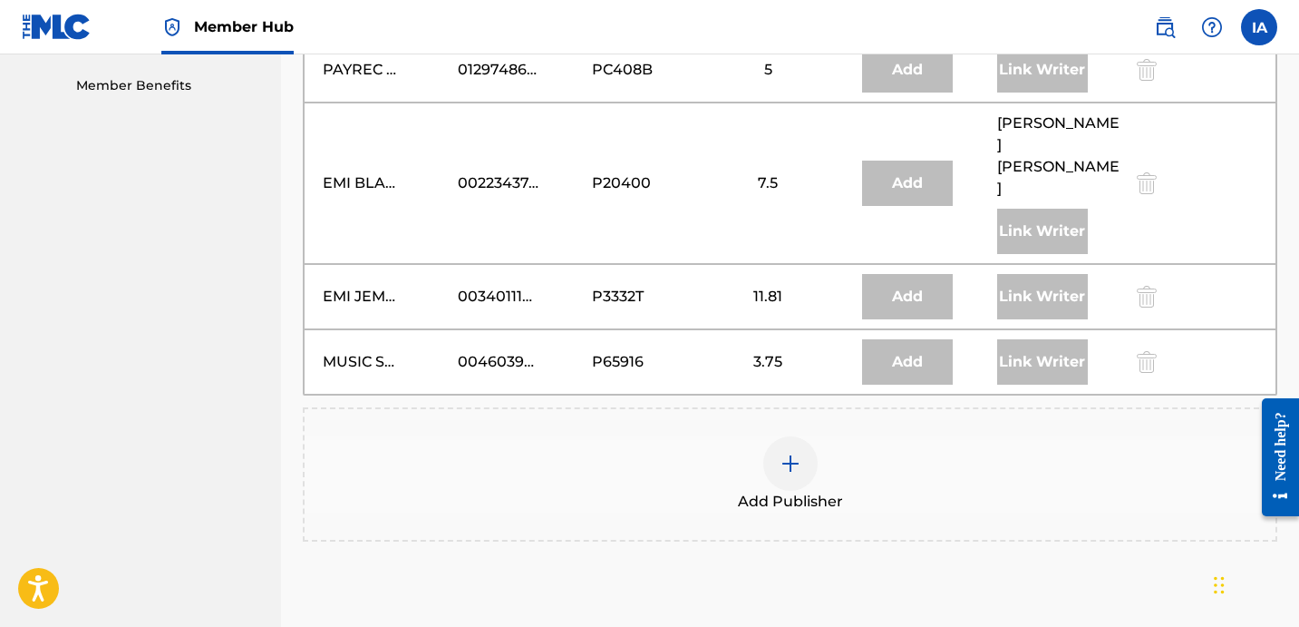
click at [878, 436] on div "Add Publisher" at bounding box center [790, 474] width 971 height 76
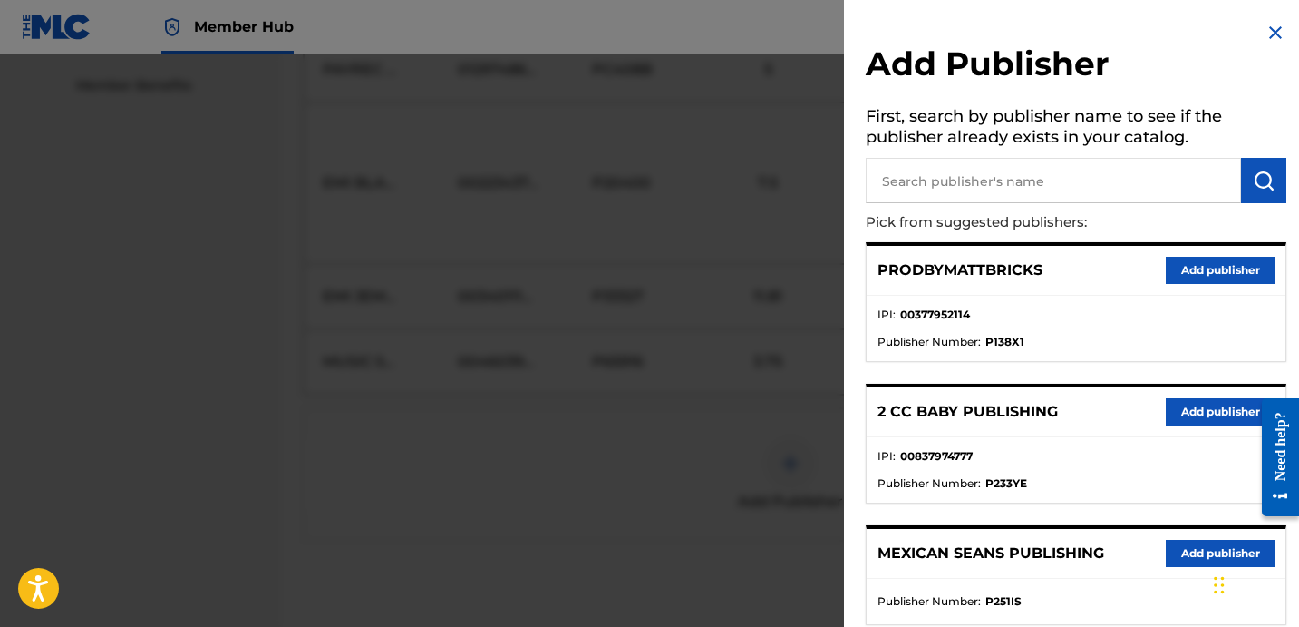
click at [1102, 173] on input "text" at bounding box center [1053, 180] width 375 height 45
type input "[PERSON_NAME]"
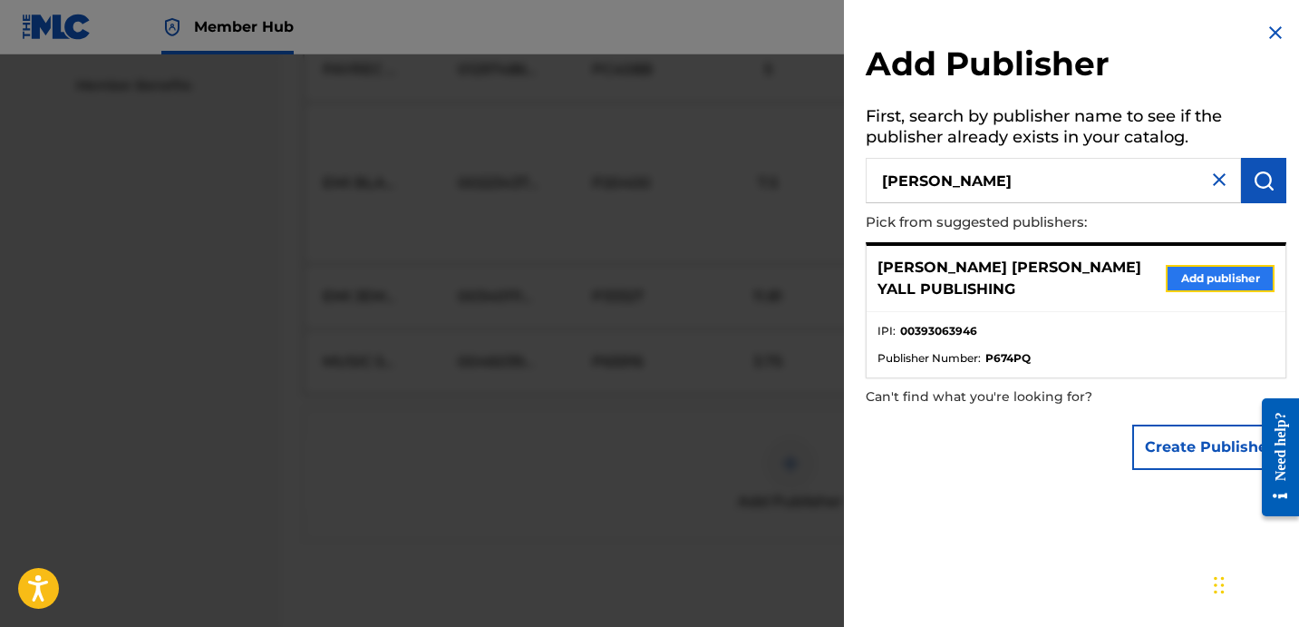
click at [1175, 279] on button "Add publisher" at bounding box center [1220, 278] width 109 height 27
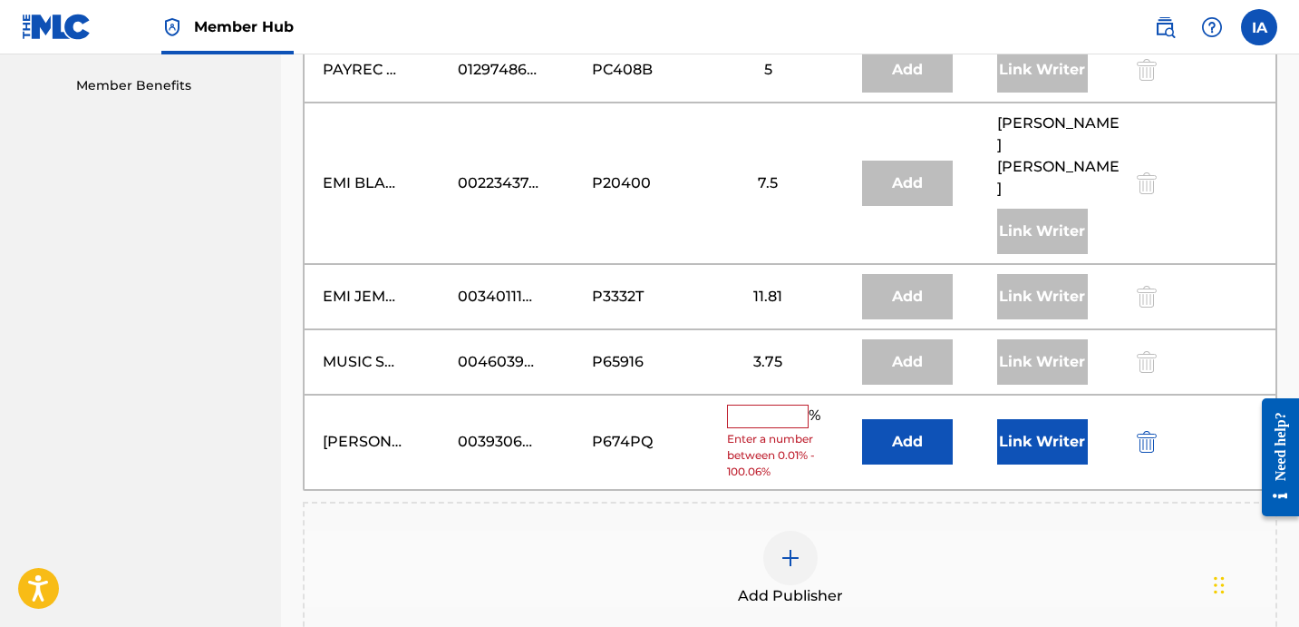
click at [744, 404] on div "% Enter a number between 0.01% - 100.06%" at bounding box center [790, 441] width 126 height 75
click at [787, 404] on input "text" at bounding box center [768, 416] width 82 height 24
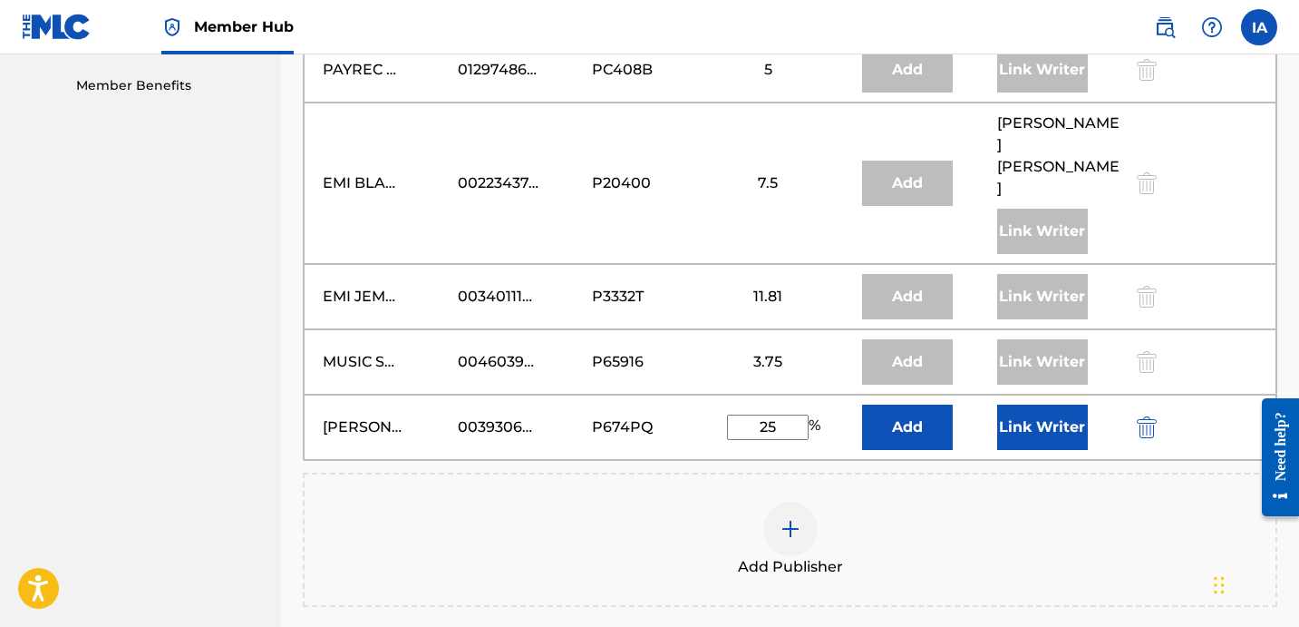
drag, startPoint x: 794, startPoint y: 375, endPoint x: 715, endPoint y: 382, distance: 80.1
click at [715, 394] on div "[PERSON_NAME] [PERSON_NAME] YALL PUBLISHING 00393063946 P674PQ 25 % Add Link Wr…" at bounding box center [790, 426] width 973 height 65
type input "25"
click at [958, 404] on div "Add" at bounding box center [925, 426] width 126 height 45
click at [951, 404] on button "Add" at bounding box center [907, 426] width 91 height 45
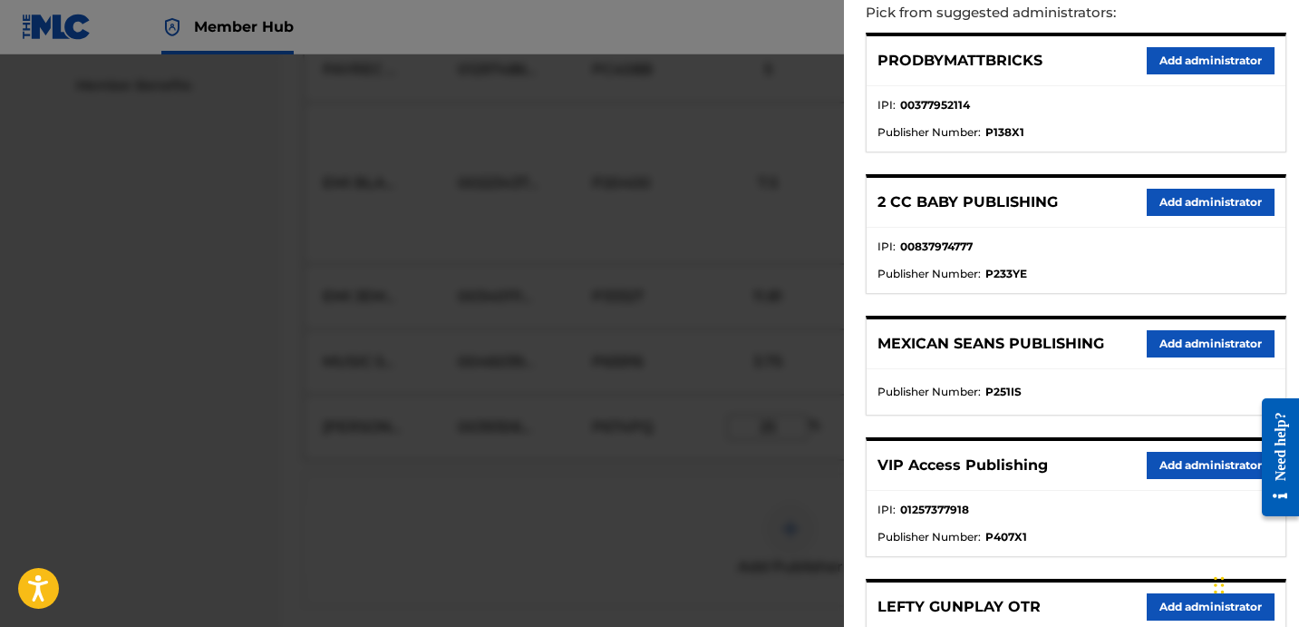
scroll to position [232, 0]
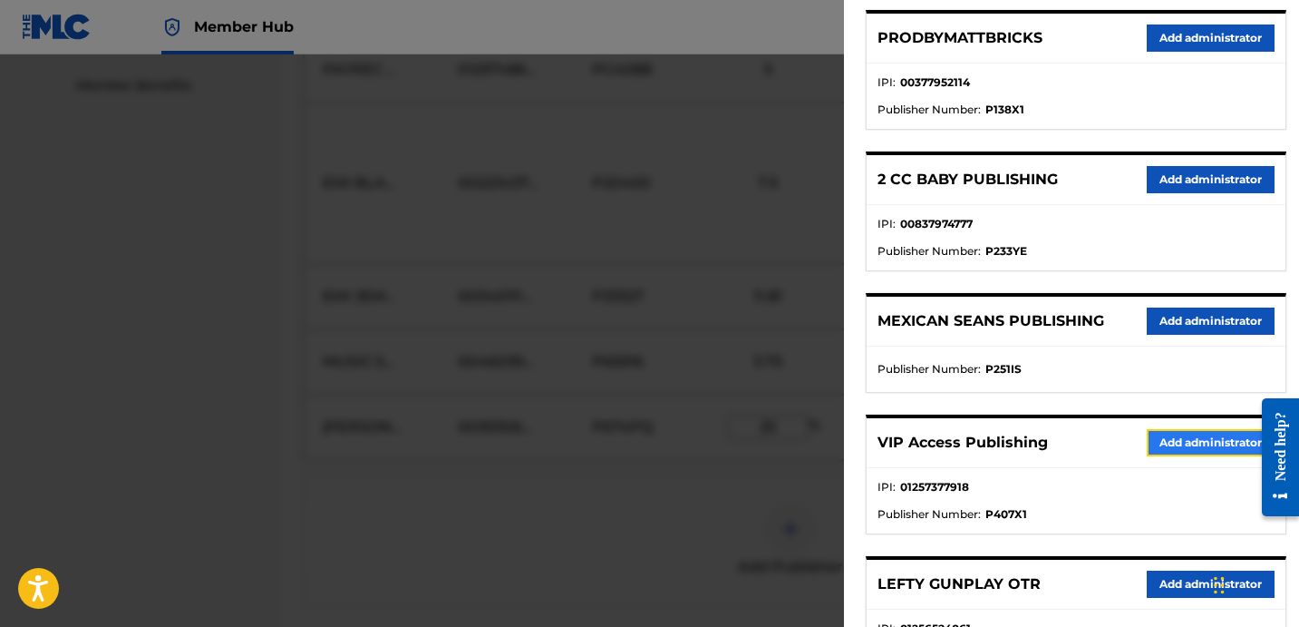
click at [1198, 450] on button "Add administrator" at bounding box center [1211, 442] width 128 height 27
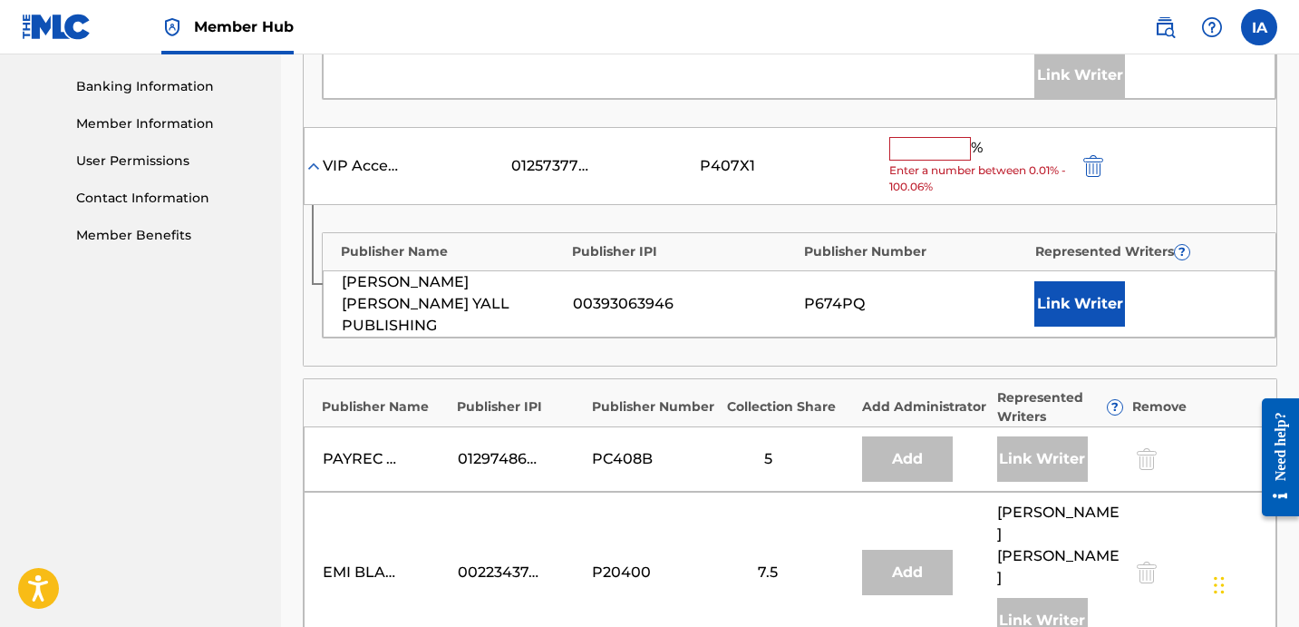
scroll to position [767, 0]
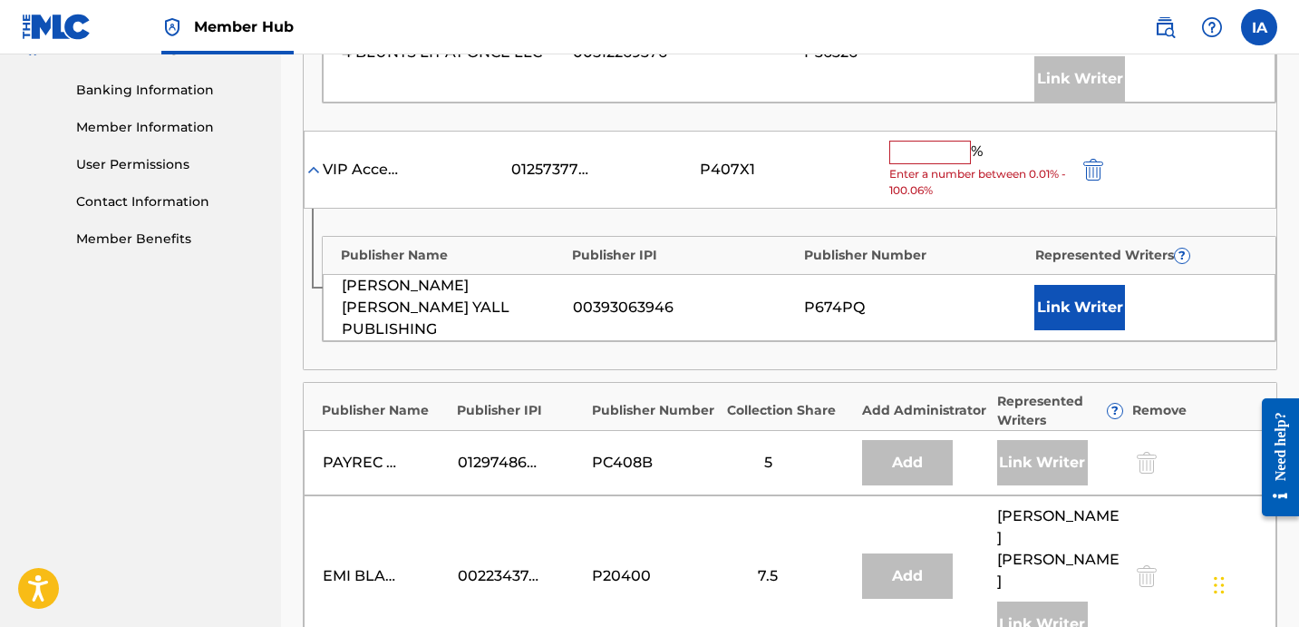
click at [946, 141] on input "text" at bounding box center [931, 153] width 82 height 24
paste input "25"
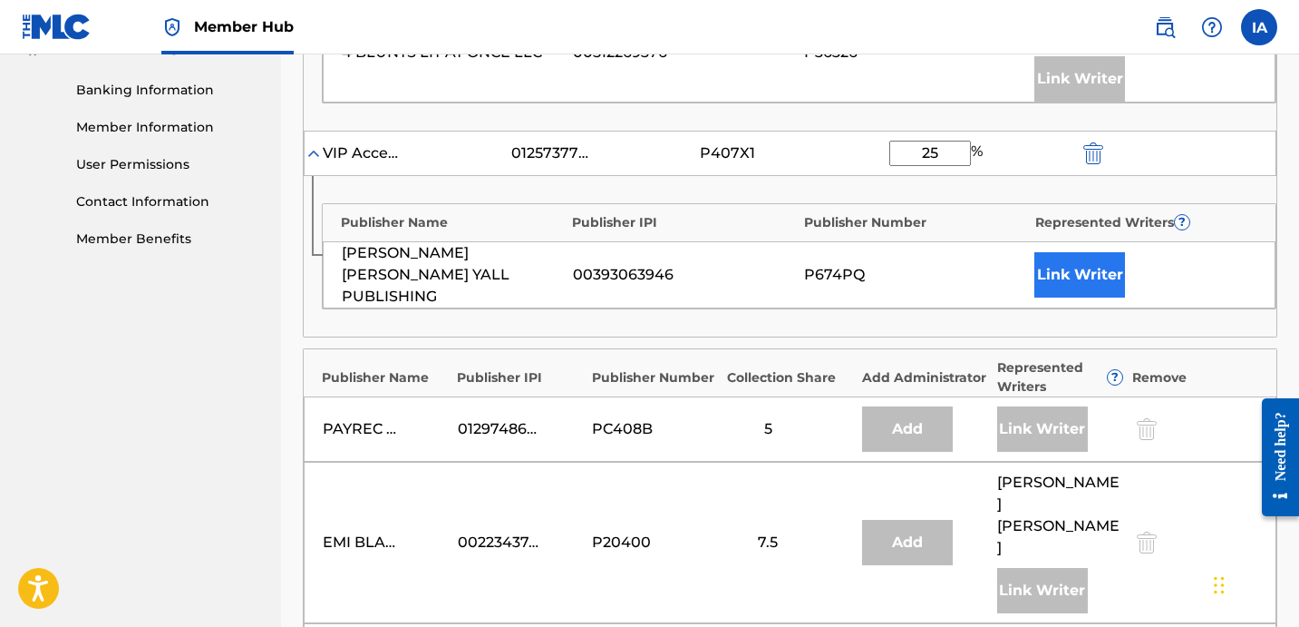
type input "25"
click at [1068, 252] on button "Link Writer" at bounding box center [1080, 274] width 91 height 45
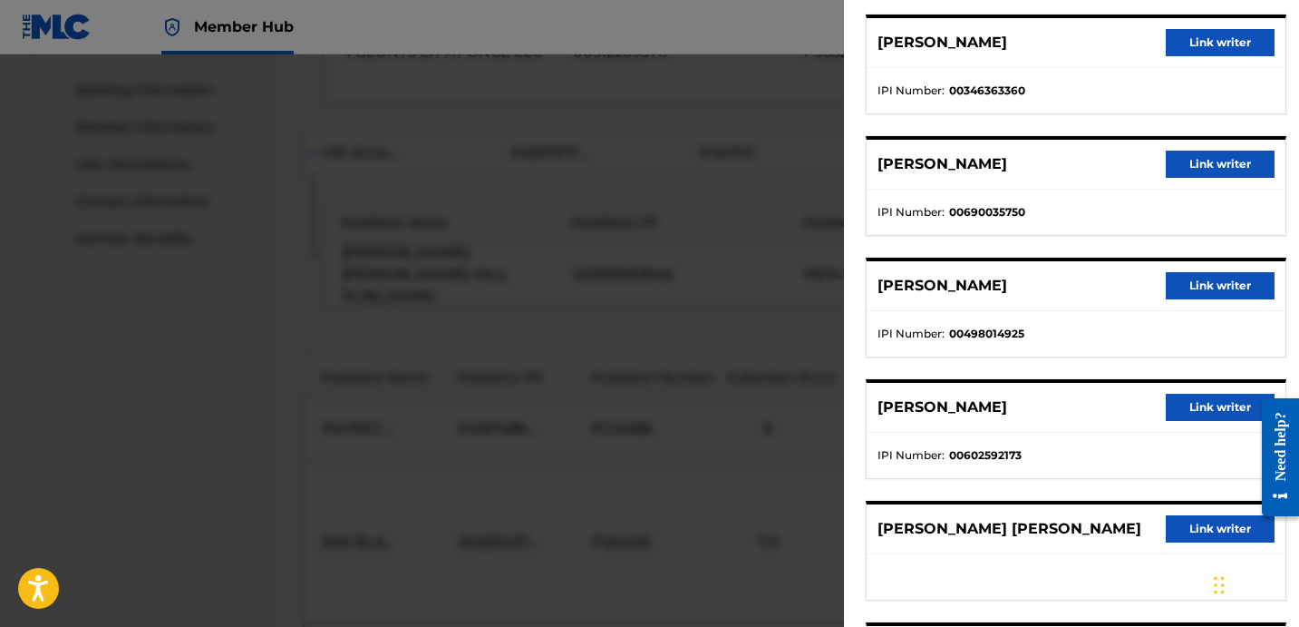
scroll to position [279, 0]
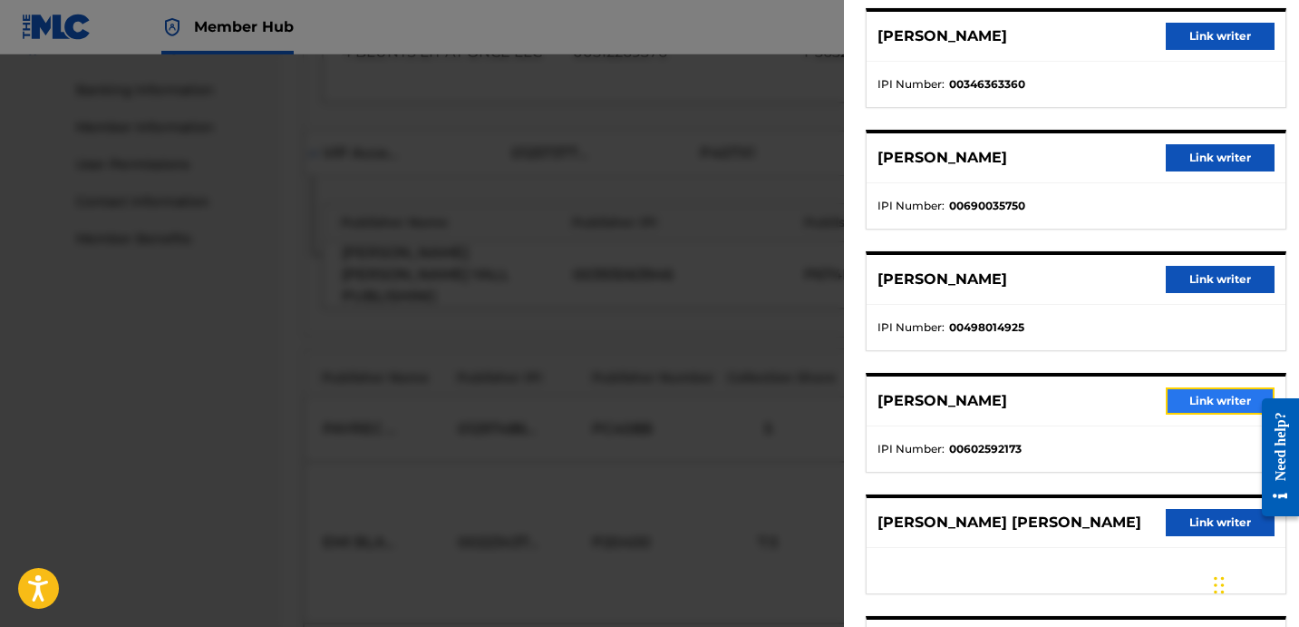
click at [1182, 405] on button "Link writer" at bounding box center [1220, 400] width 109 height 27
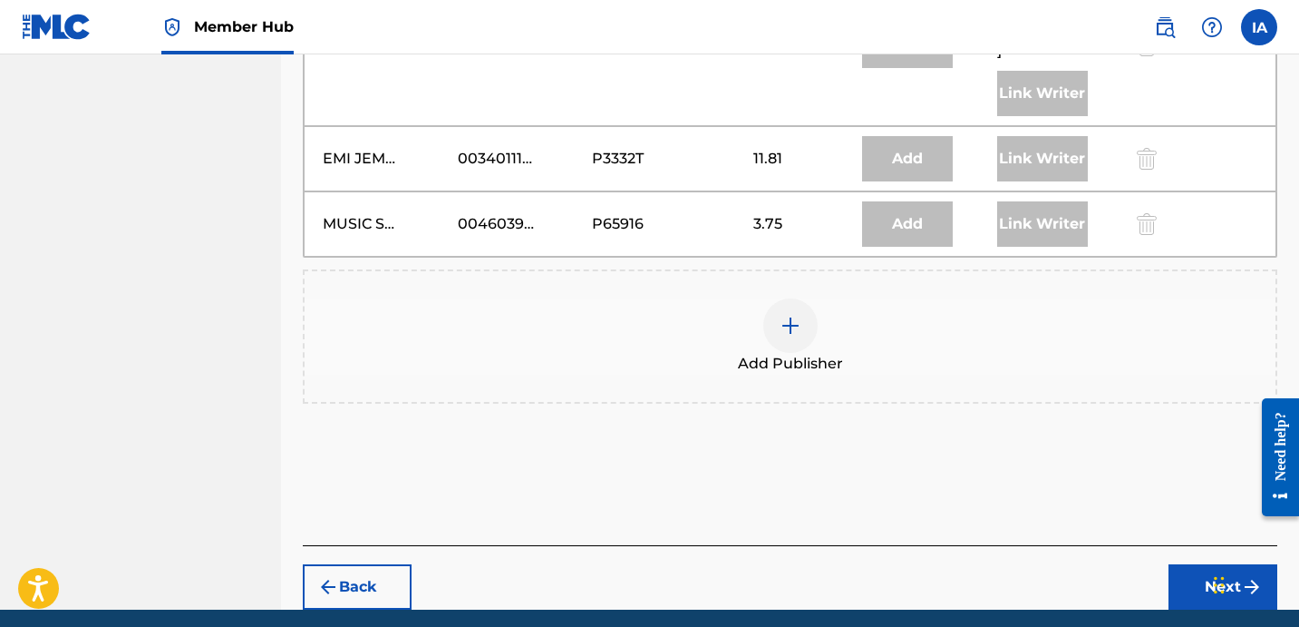
scroll to position [1300, 0]
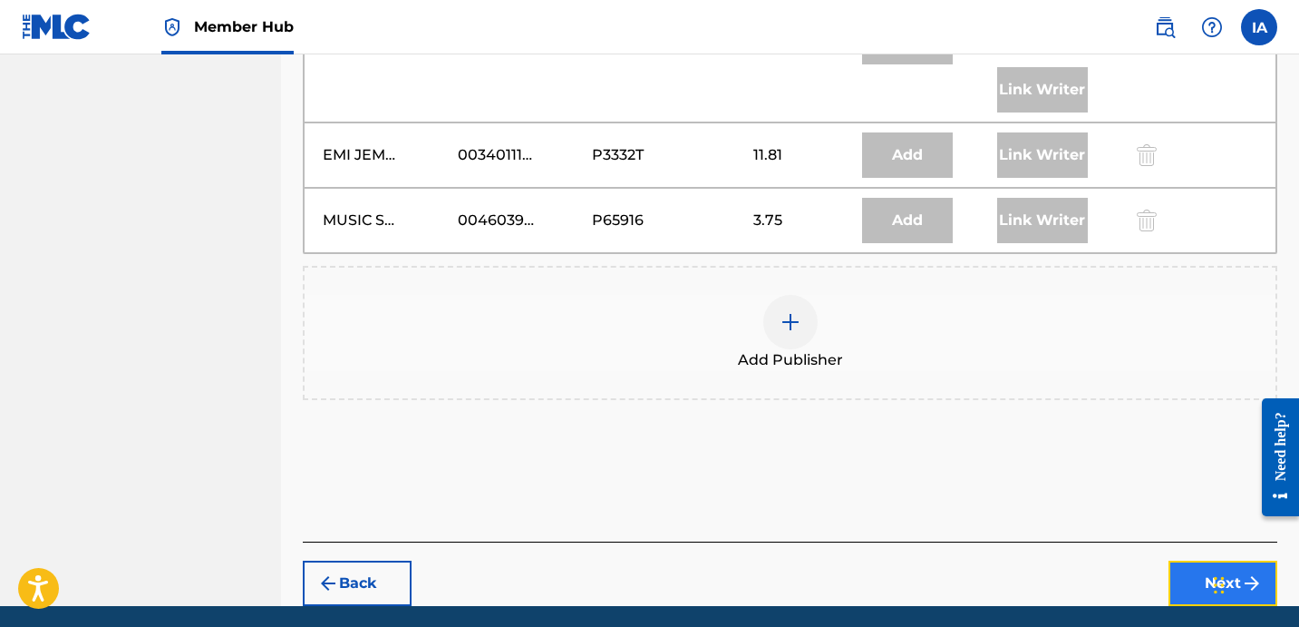
click at [1197, 560] on button "Next" at bounding box center [1223, 582] width 109 height 45
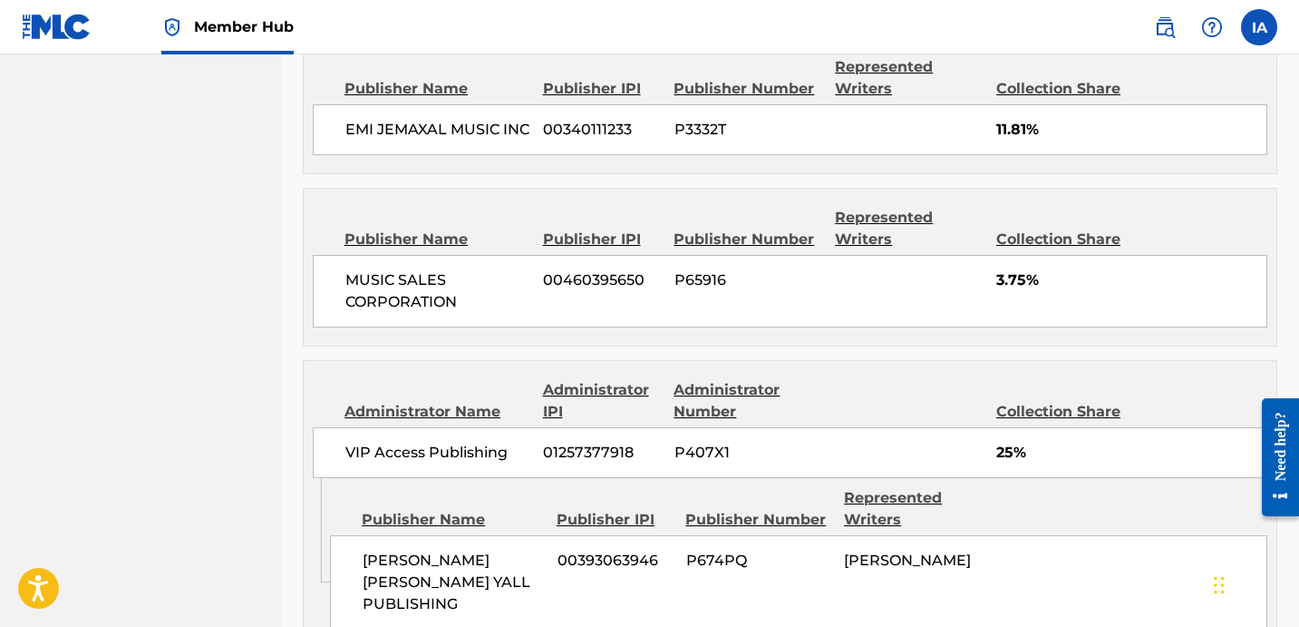
scroll to position [1709, 0]
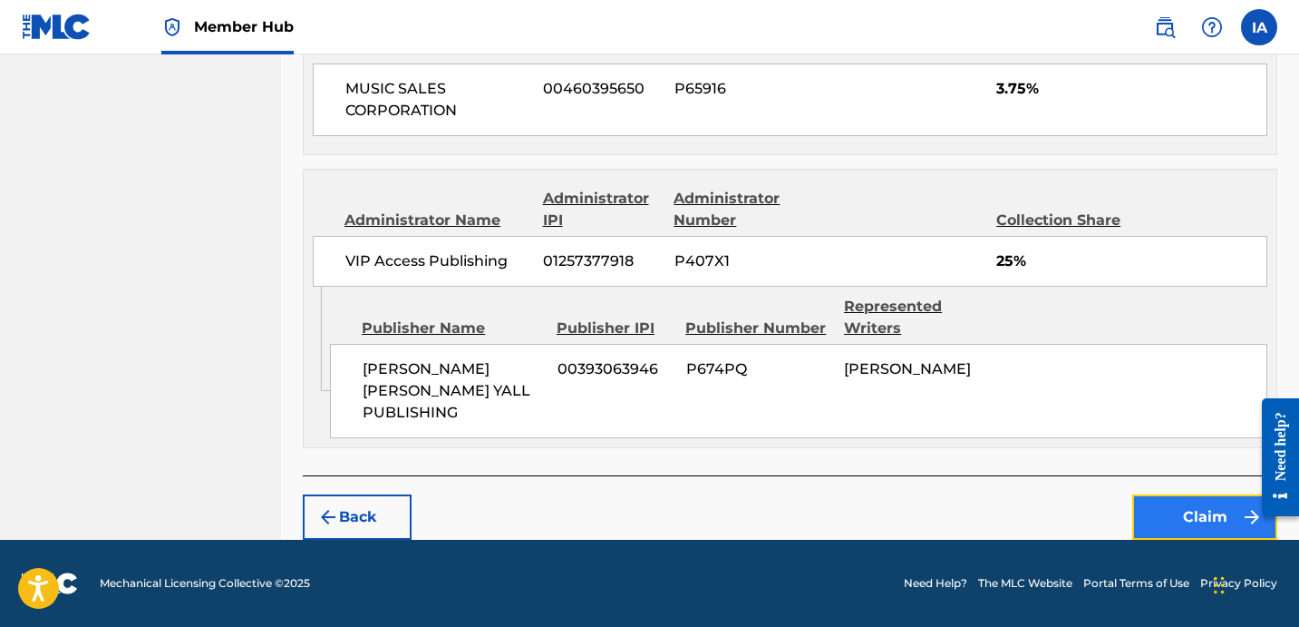
click at [1150, 513] on button "Claim" at bounding box center [1205, 516] width 145 height 45
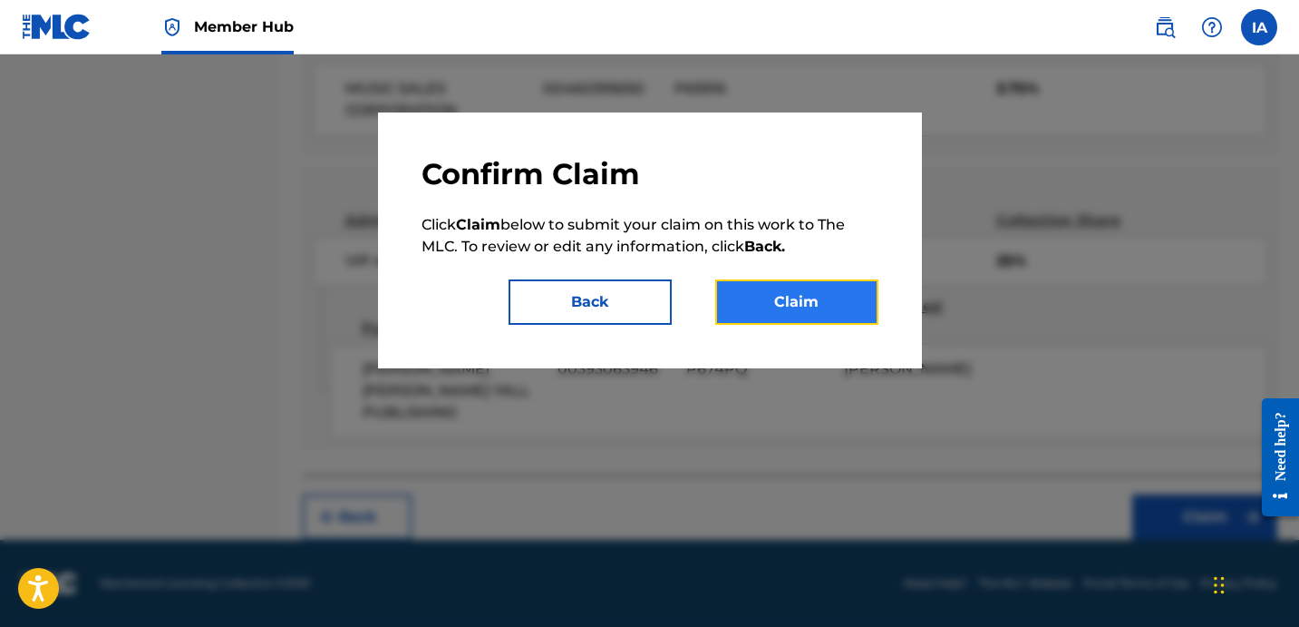
click at [840, 286] on button "Claim" at bounding box center [796, 301] width 163 height 45
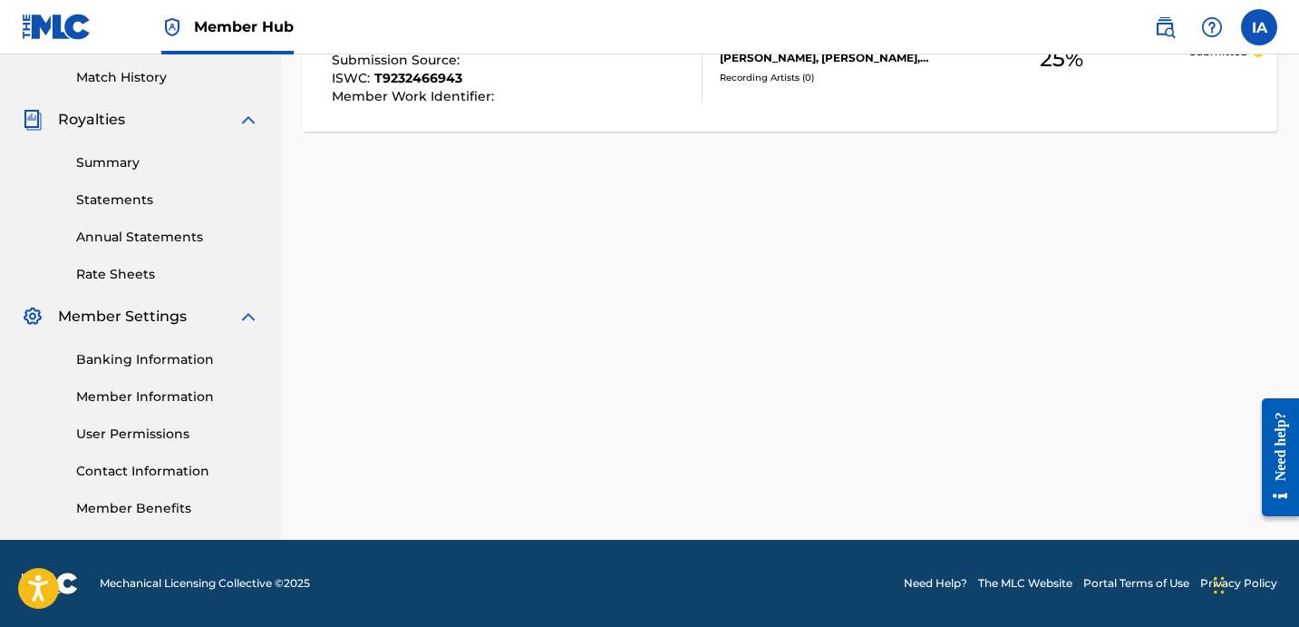
scroll to position [0, 0]
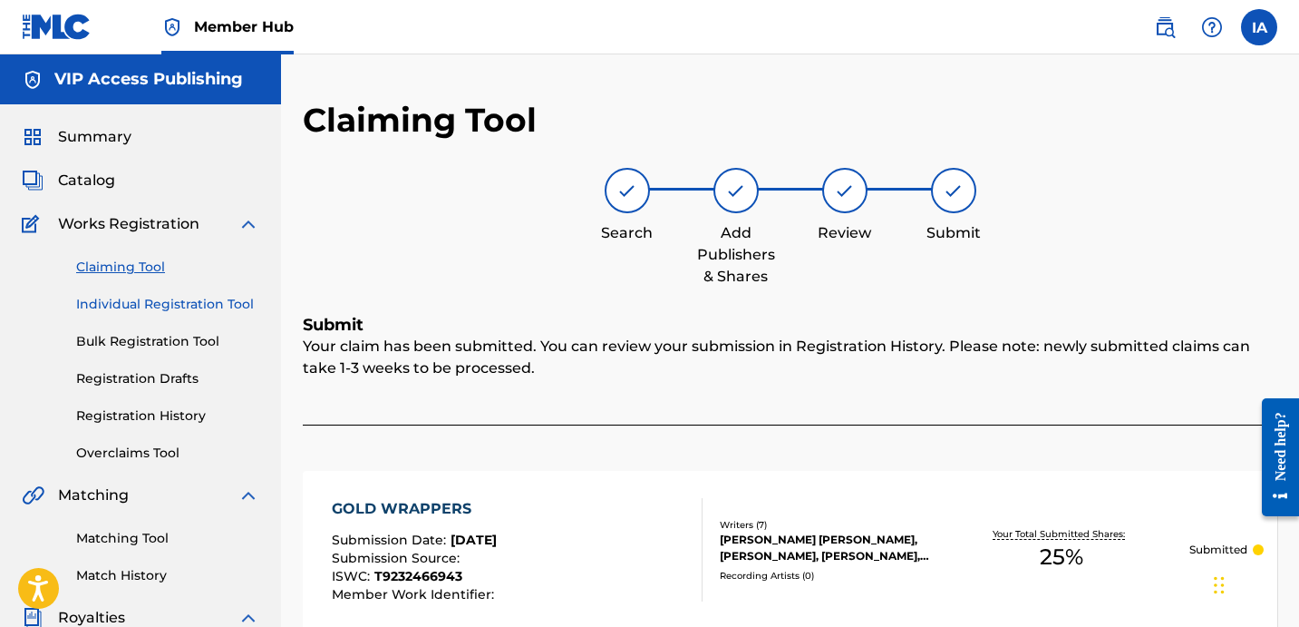
click at [163, 300] on link "Individual Registration Tool" at bounding box center [167, 304] width 183 height 19
